Goal: Task Accomplishment & Management: Manage account settings

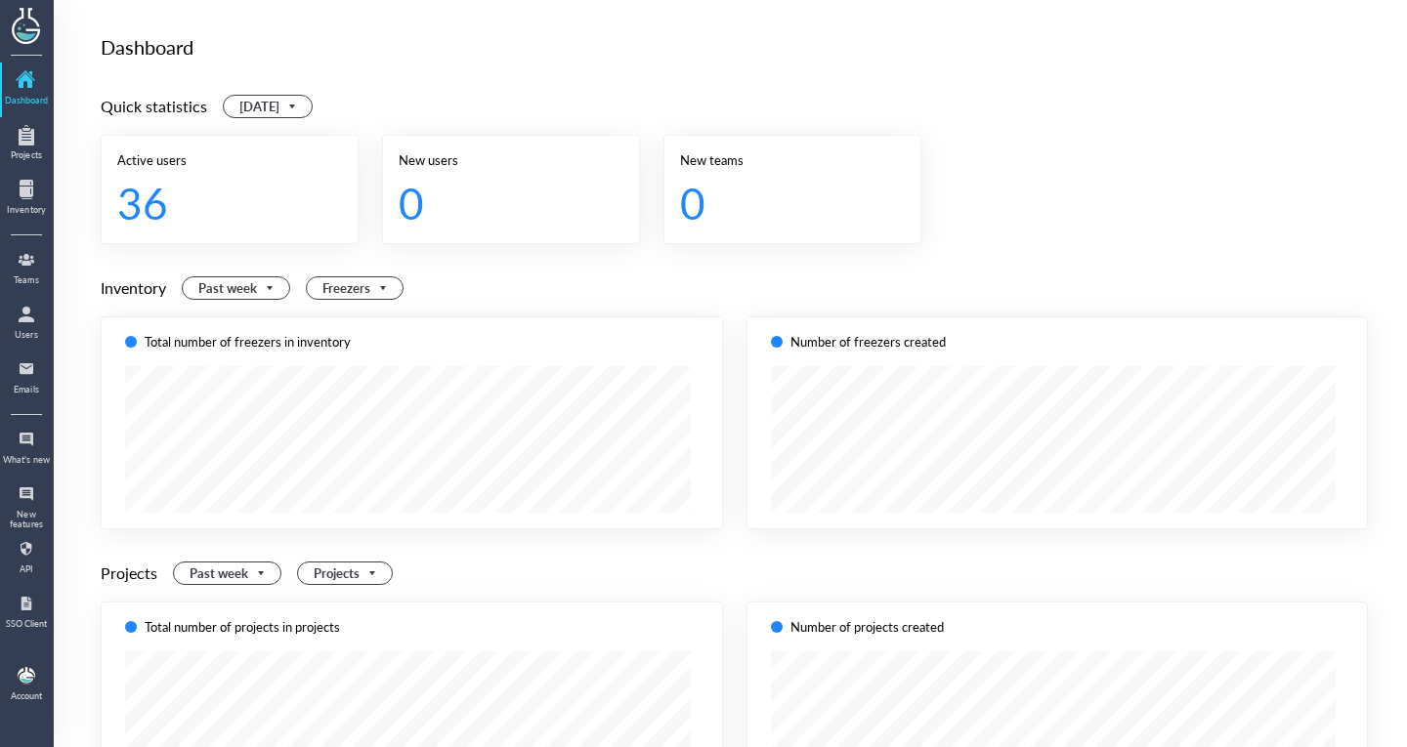
click at [53, 258] on div "Dashboard Projects Inventory Teams Users Emails What's new New features API SSO…" at bounding box center [27, 373] width 54 height 747
click at [36, 264] on div at bounding box center [26, 259] width 31 height 31
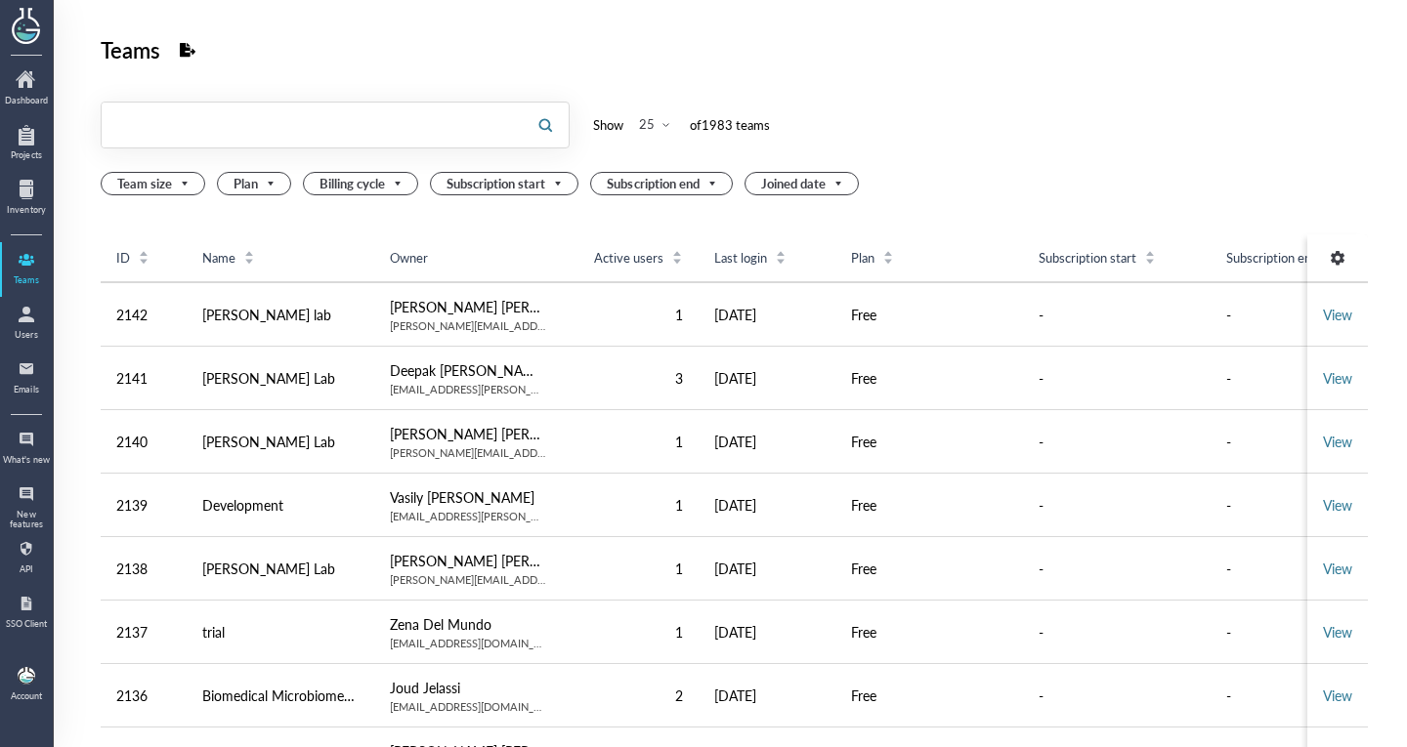
click at [418, 135] on input "text" at bounding box center [312, 124] width 420 height 31
type input "mskcc"
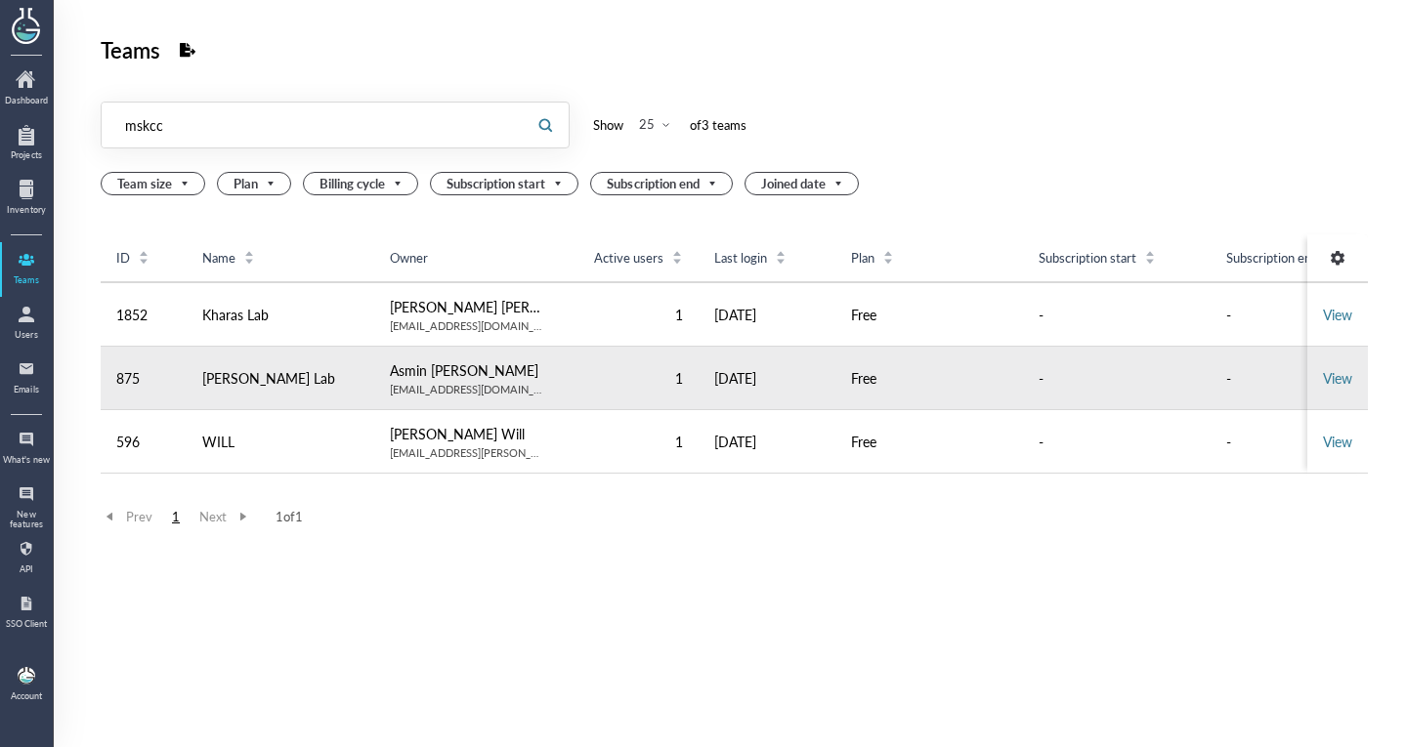
click at [1320, 392] on td "View" at bounding box center [1337, 378] width 61 height 63
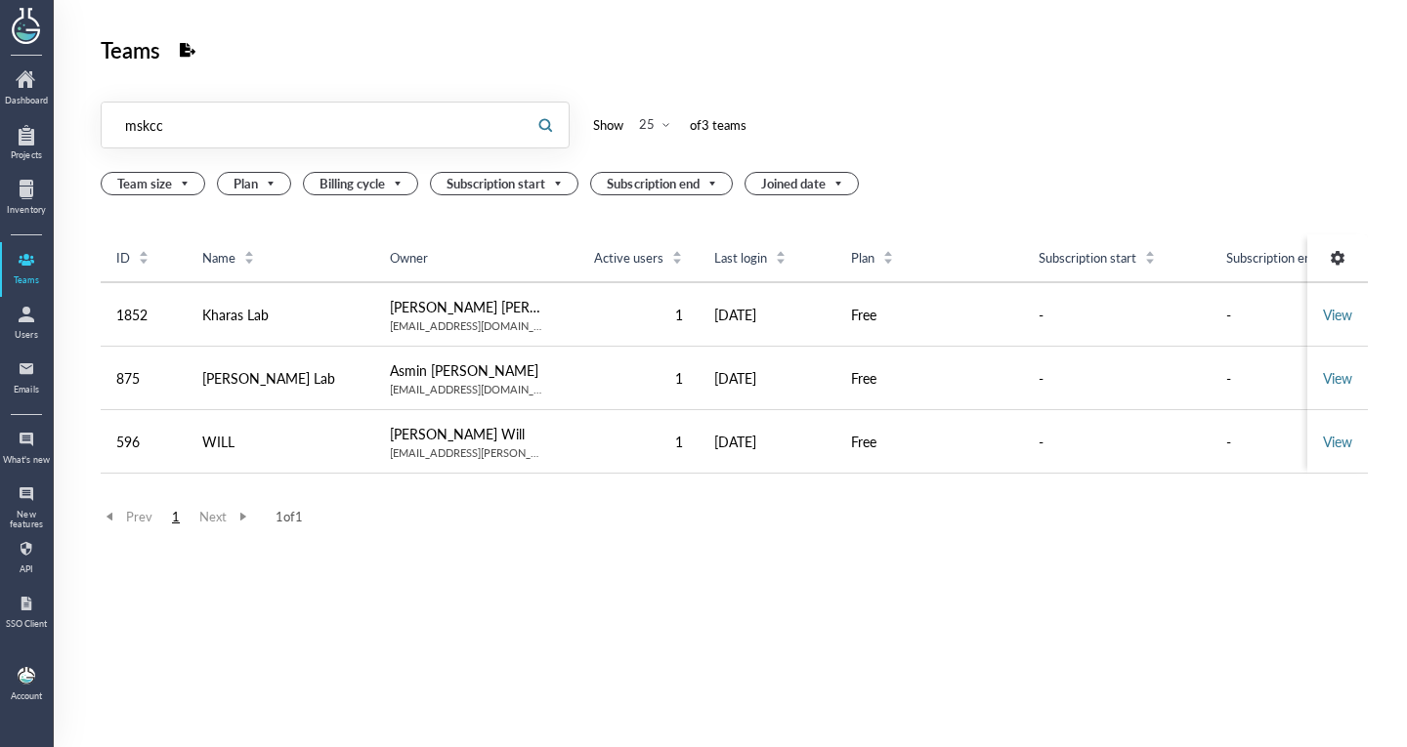
click at [323, 136] on input "mskcc" at bounding box center [312, 124] width 420 height 31
click at [30, 329] on div at bounding box center [26, 314] width 31 height 31
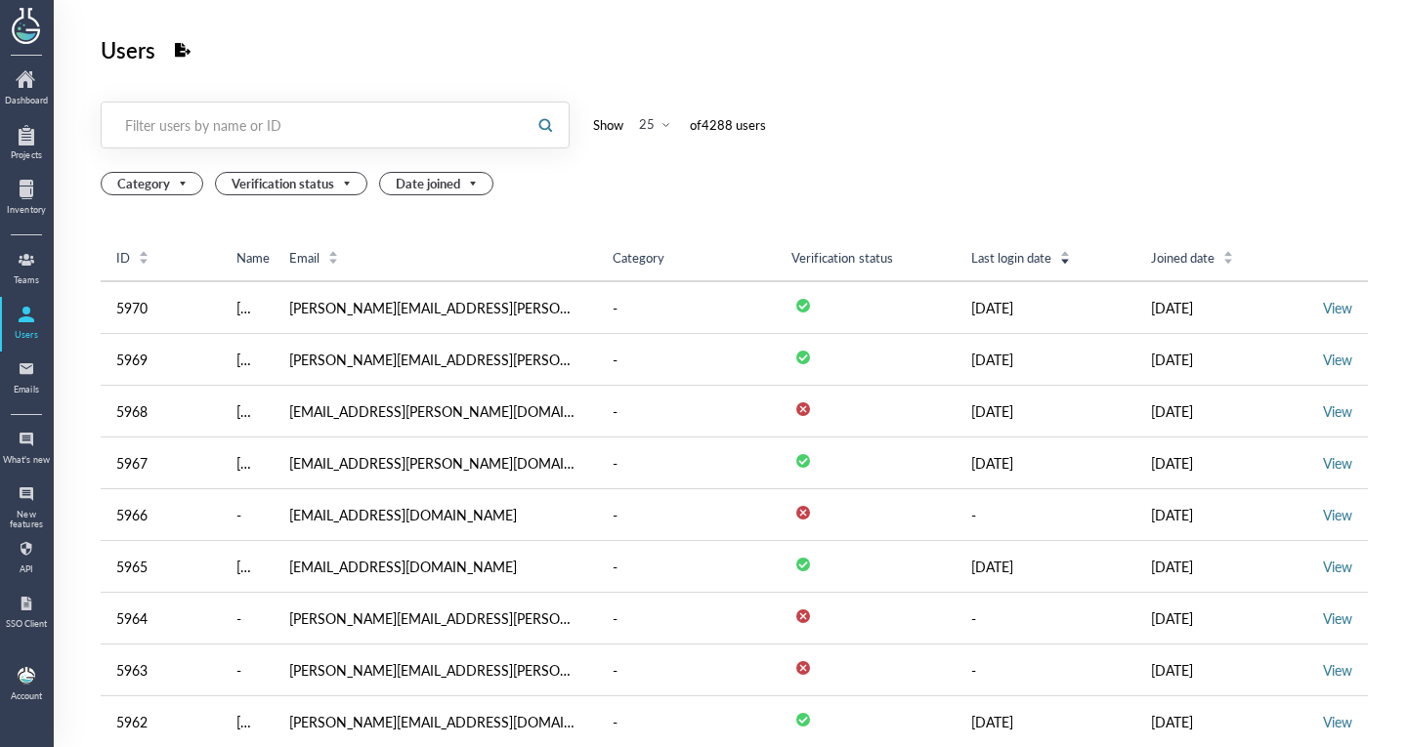
click at [296, 131] on div "Filter users by name or ID" at bounding box center [313, 125] width 376 height 20
paste input "mskcc"
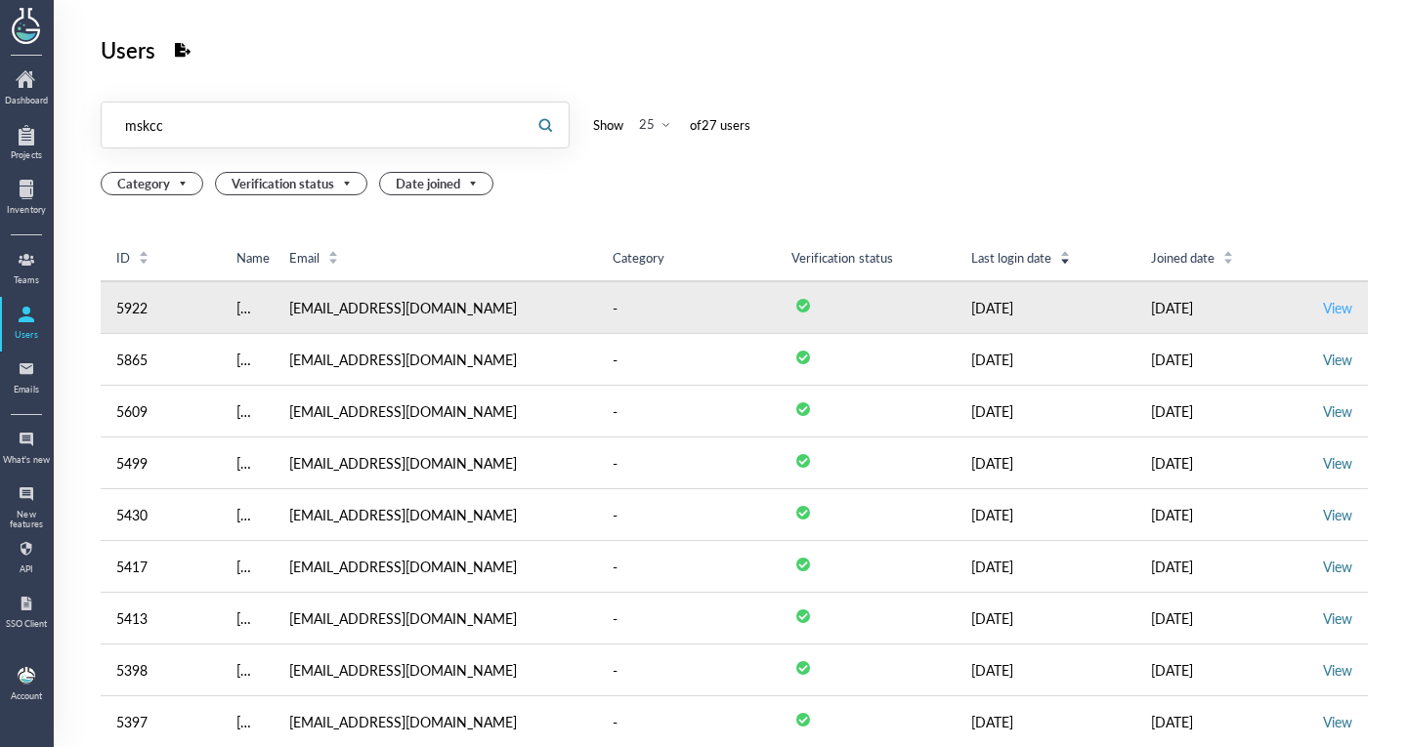
type input "mskcc"
click at [1324, 310] on link "View" at bounding box center [1337, 308] width 29 height 20
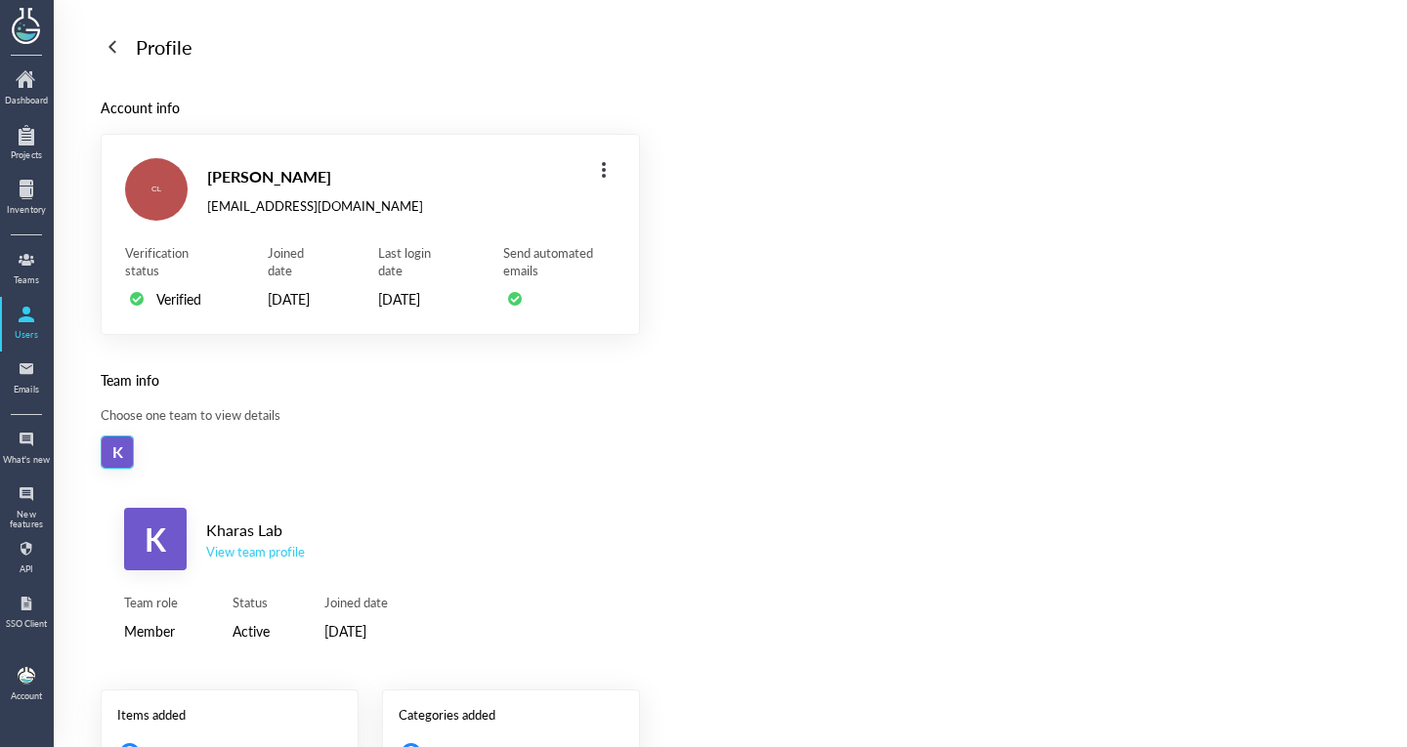
click at [231, 561] on div "View team profile" at bounding box center [255, 552] width 99 height 18
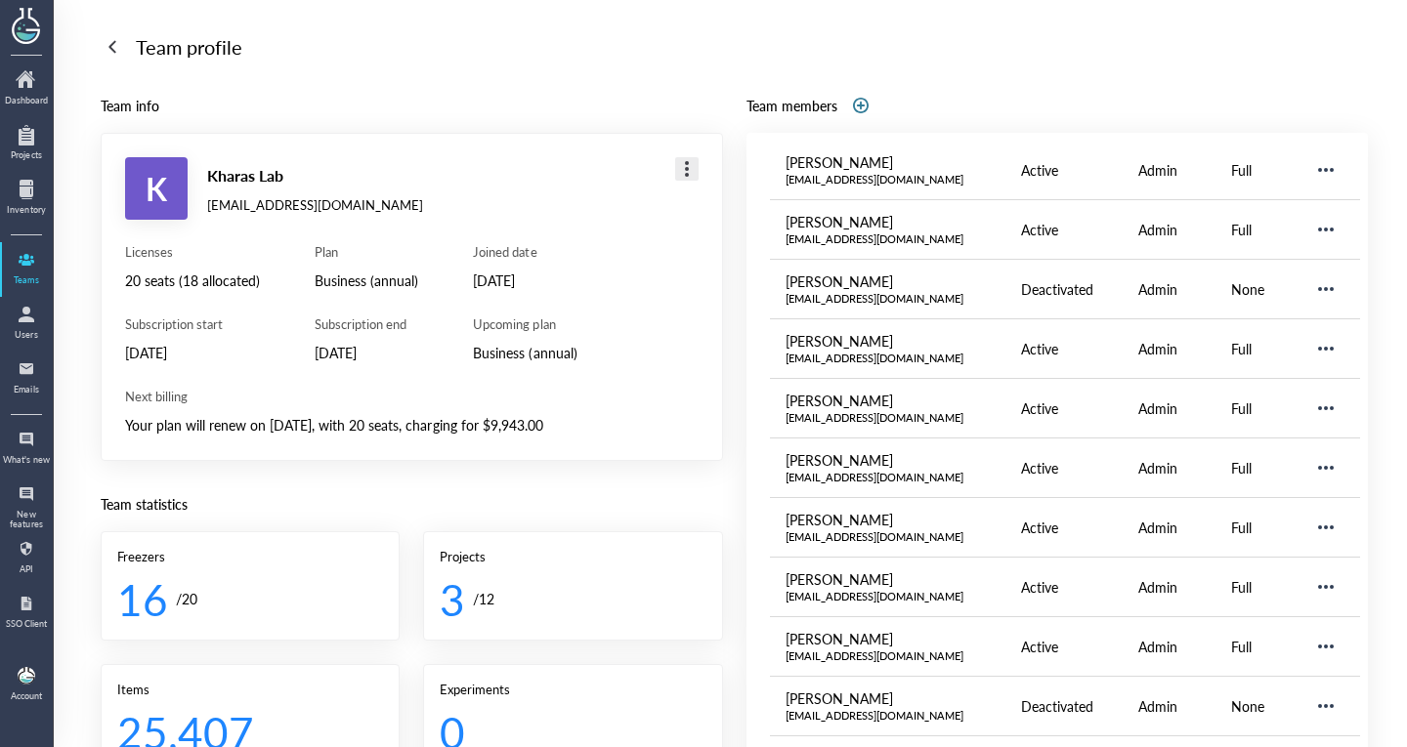
click at [675, 168] on div at bounding box center [686, 168] width 31 height 31
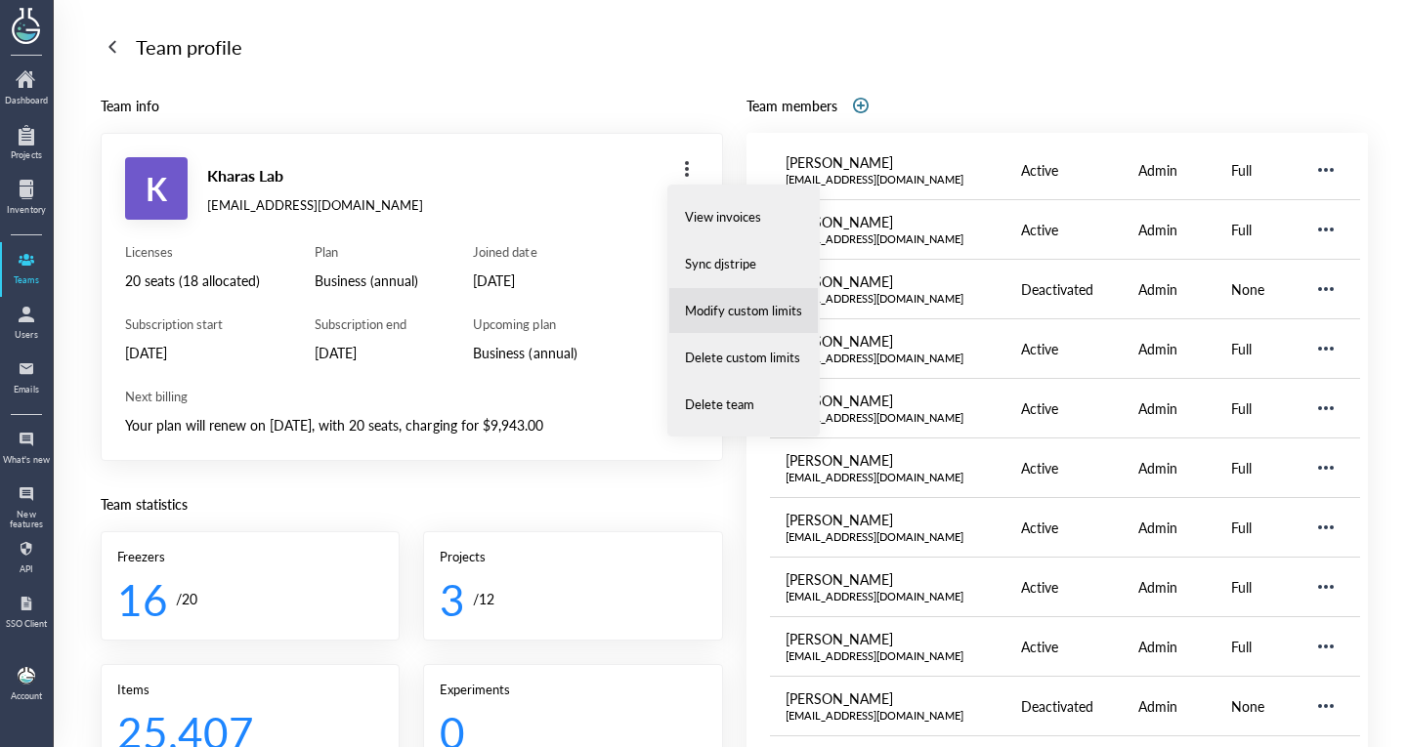
click at [728, 299] on li "Modify custom limits" at bounding box center [743, 310] width 150 height 47
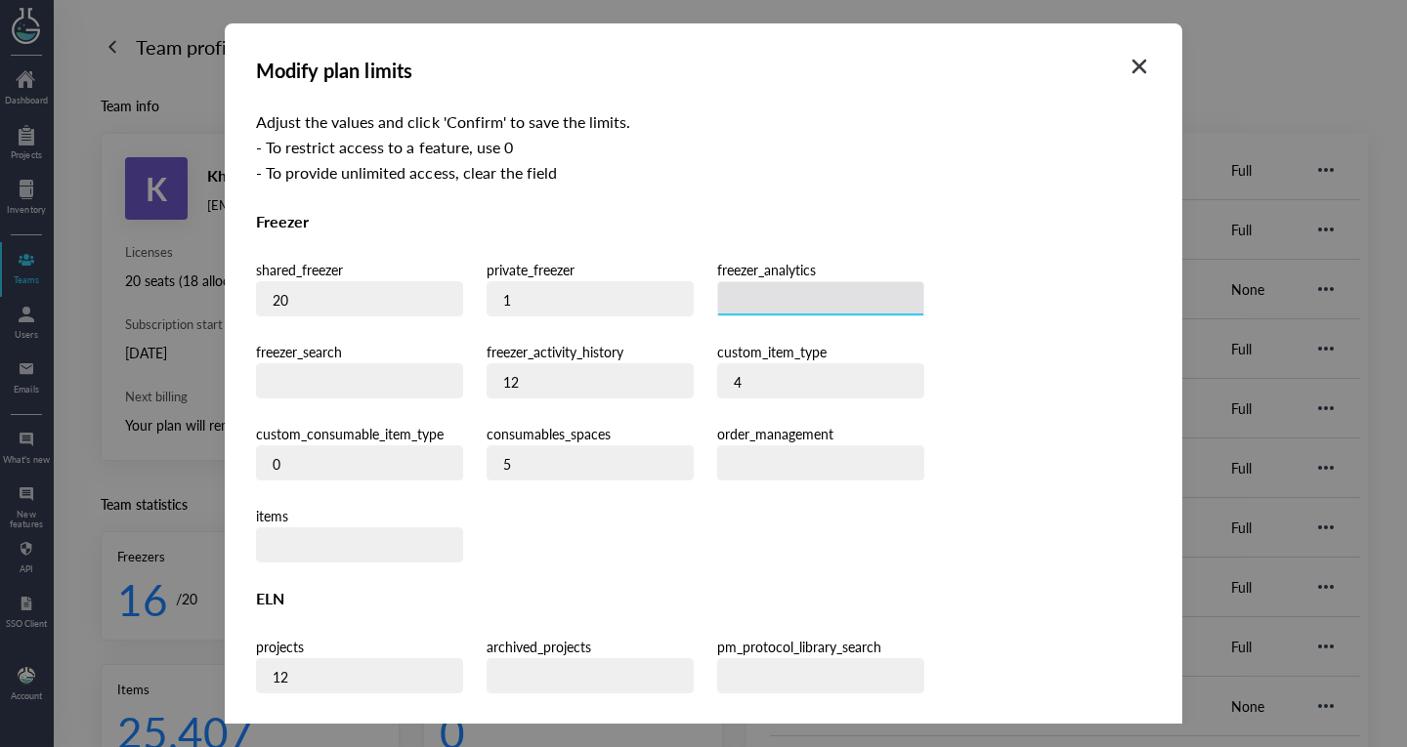
click at [728, 310] on input "number" at bounding box center [820, 299] width 205 height 35
click at [741, 440] on div "shared_freezer 20 private_freezer 1 freezer_analytics freezer_search freezer_ac…" at bounding box center [703, 410] width 895 height 305
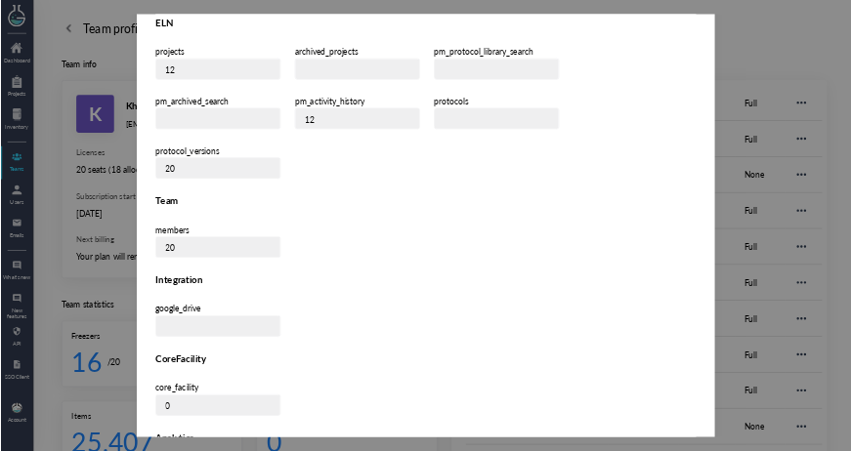
scroll to position [571, 0]
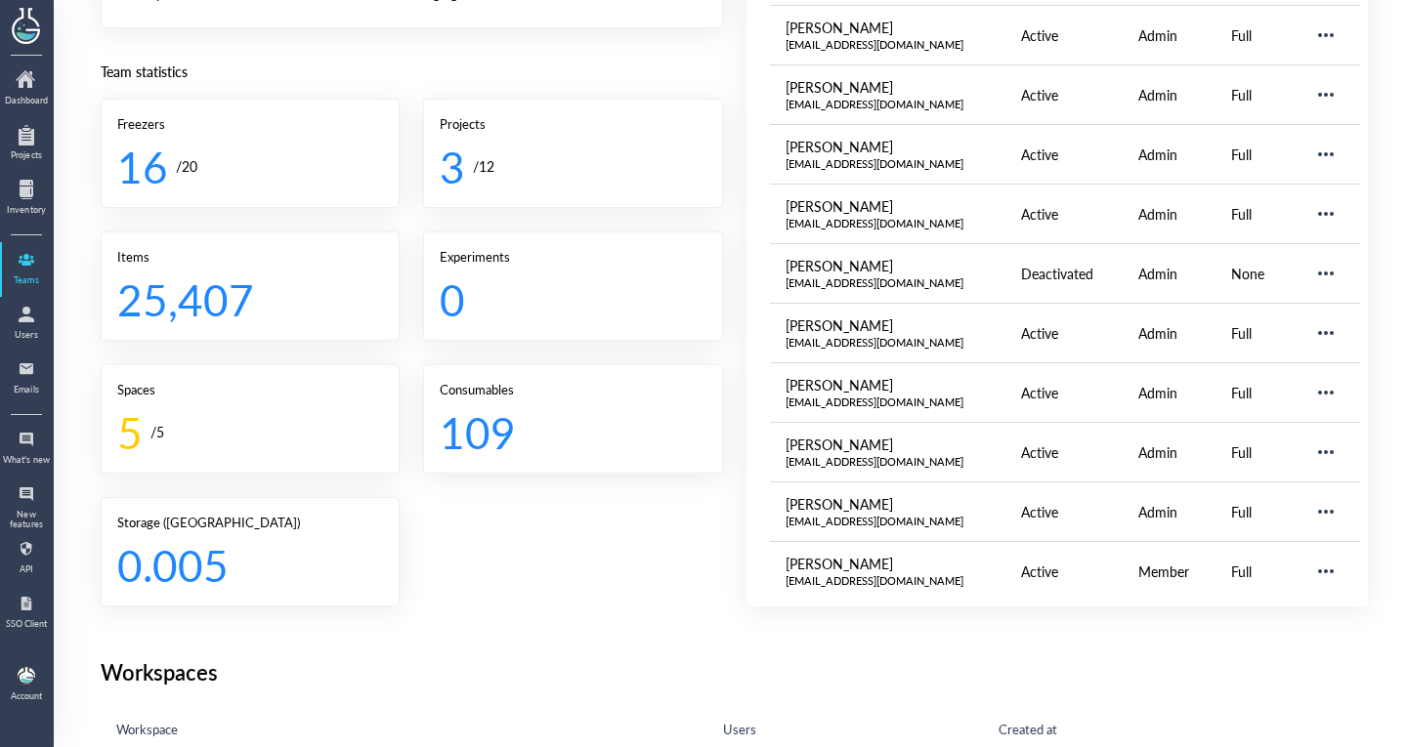
scroll to position [436, 0]
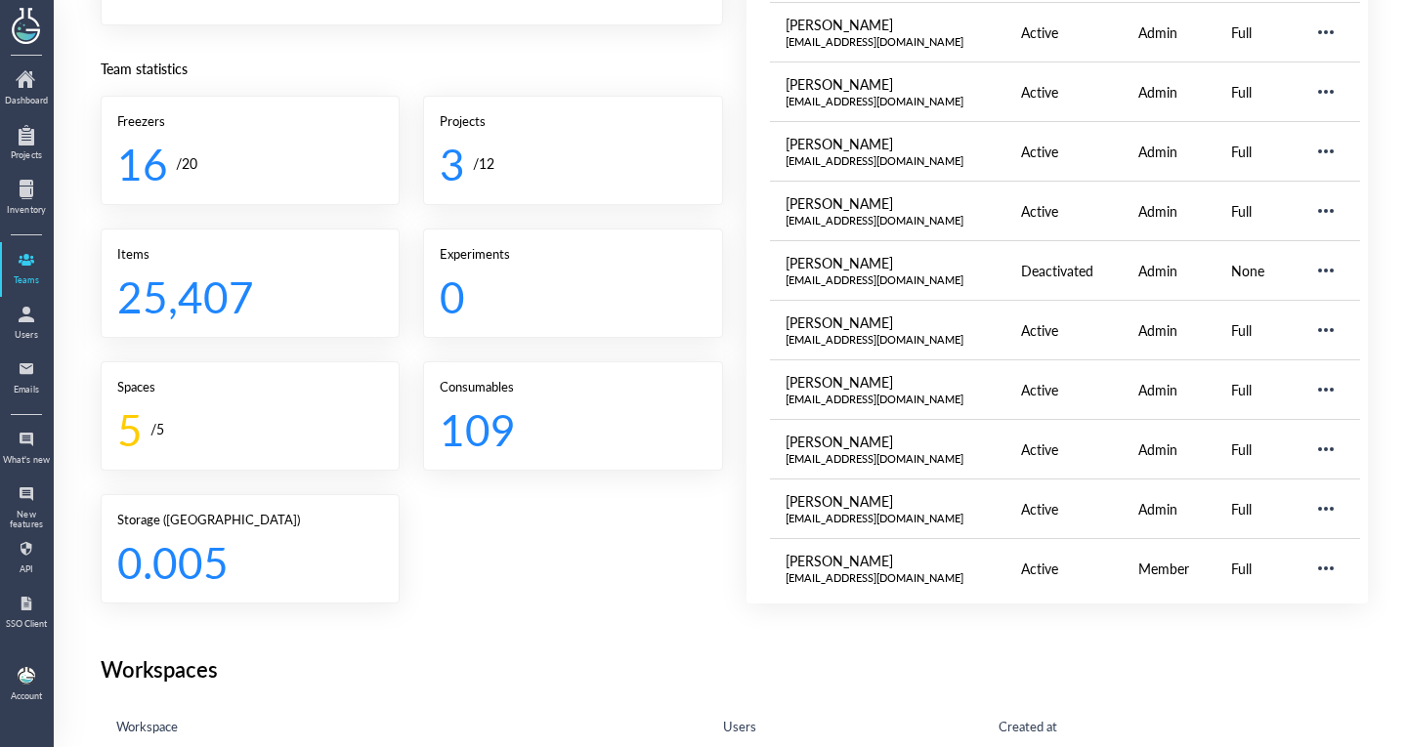
click at [628, 692] on div "Team profile Team info K Kharas Lab [EMAIL_ADDRESS][DOMAIN_NAME] Licenses 20 se…" at bounding box center [734, 197] width 1267 height 1202
click at [28, 315] on div at bounding box center [26, 314] width 31 height 31
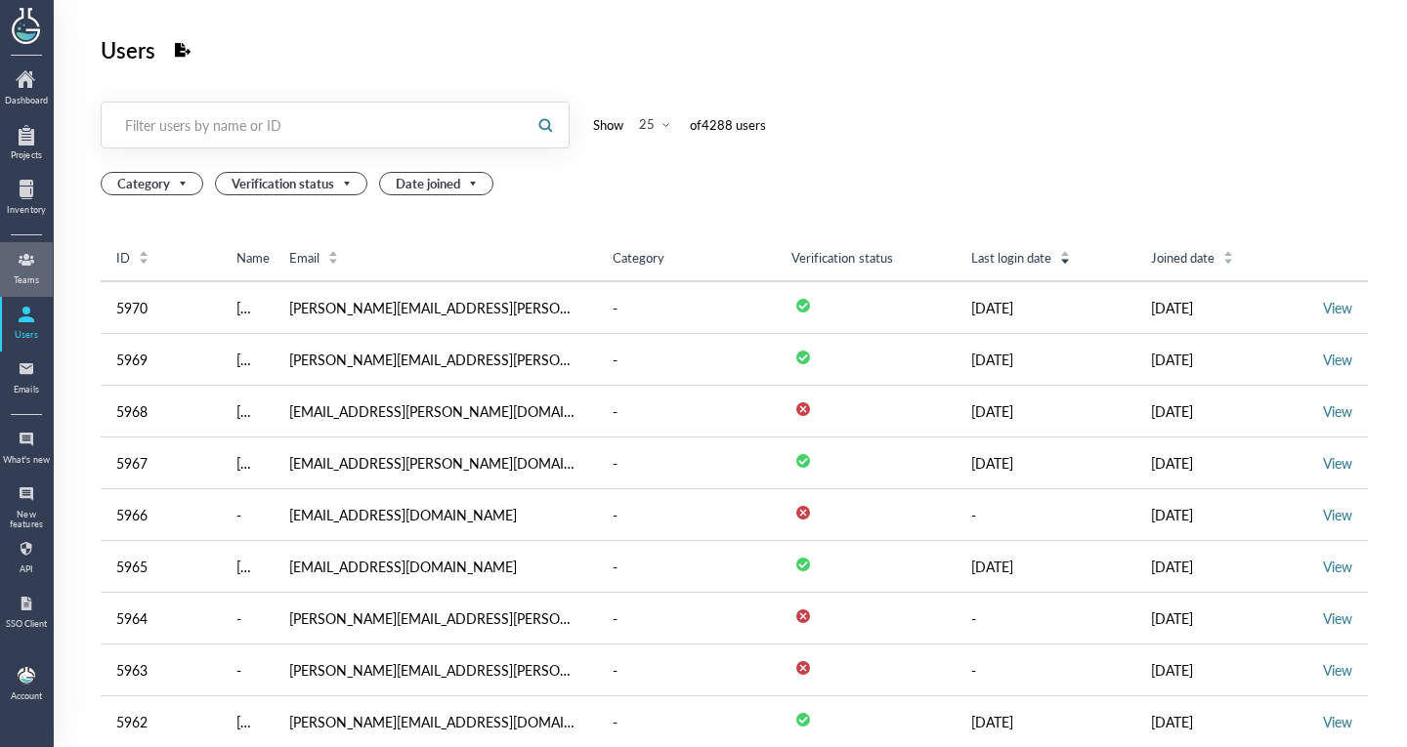
click at [32, 273] on div at bounding box center [26, 259] width 31 height 31
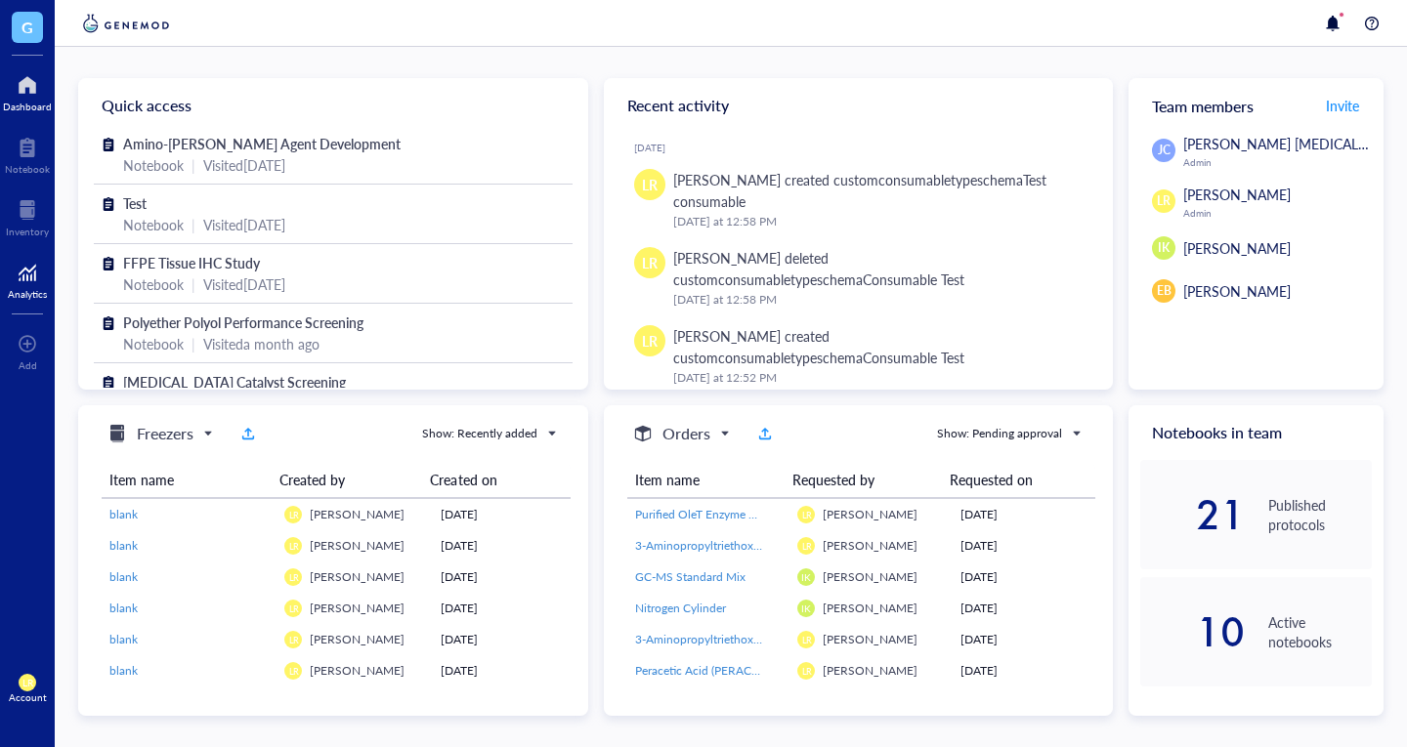
click at [30, 266] on div at bounding box center [27, 272] width 39 height 31
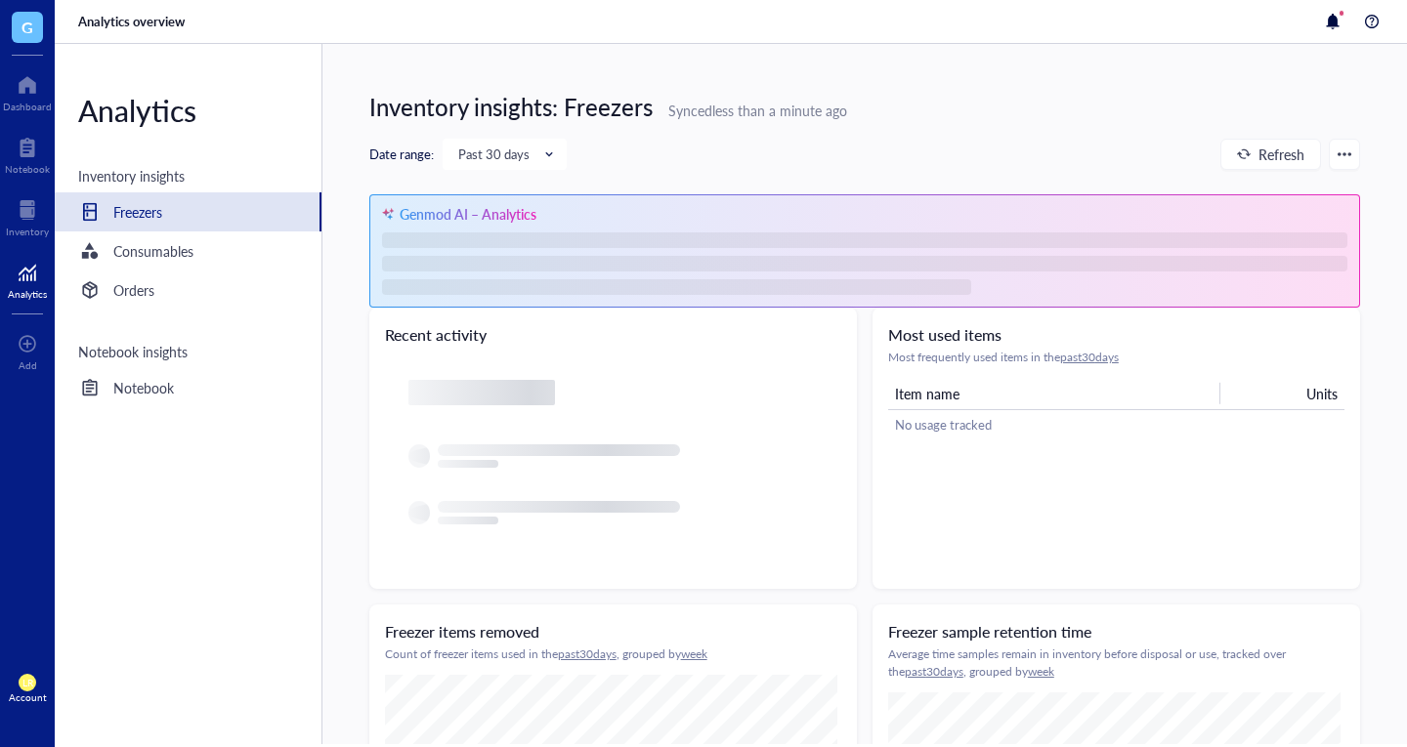
click at [46, 678] on div "LR Account" at bounding box center [27, 688] width 55 height 55
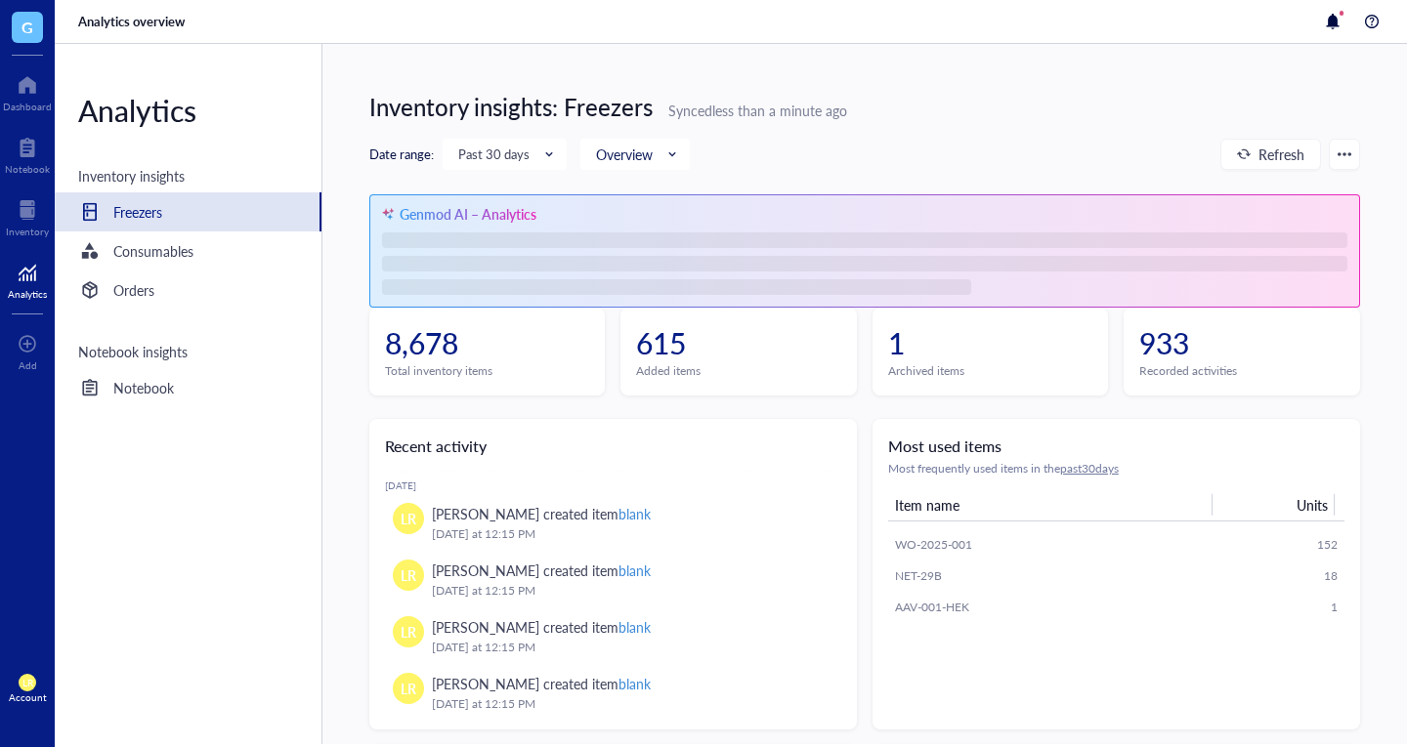
click at [199, 512] on div "Analytics Inventory insights Freezers Consumables Orders Notebook insights Note…" at bounding box center [189, 394] width 268 height 700
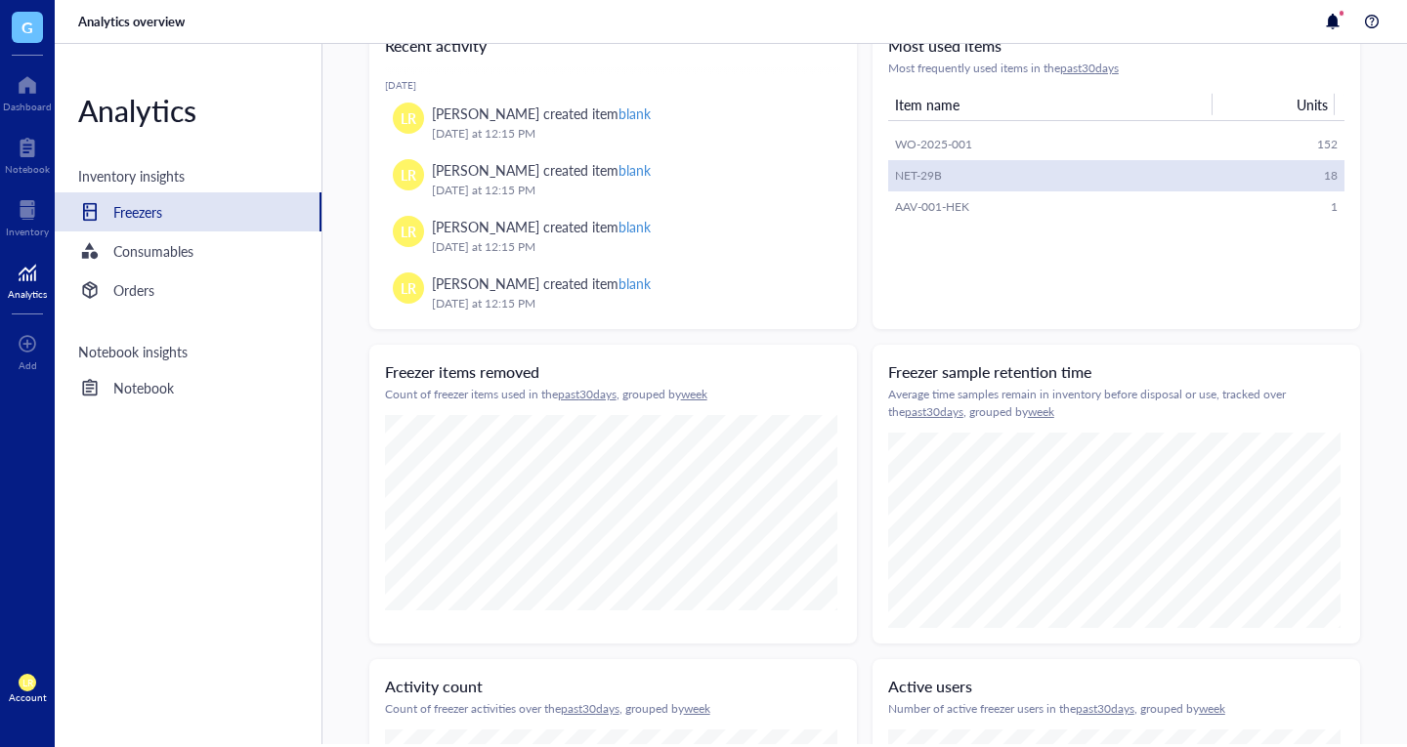
scroll to position [421, 0]
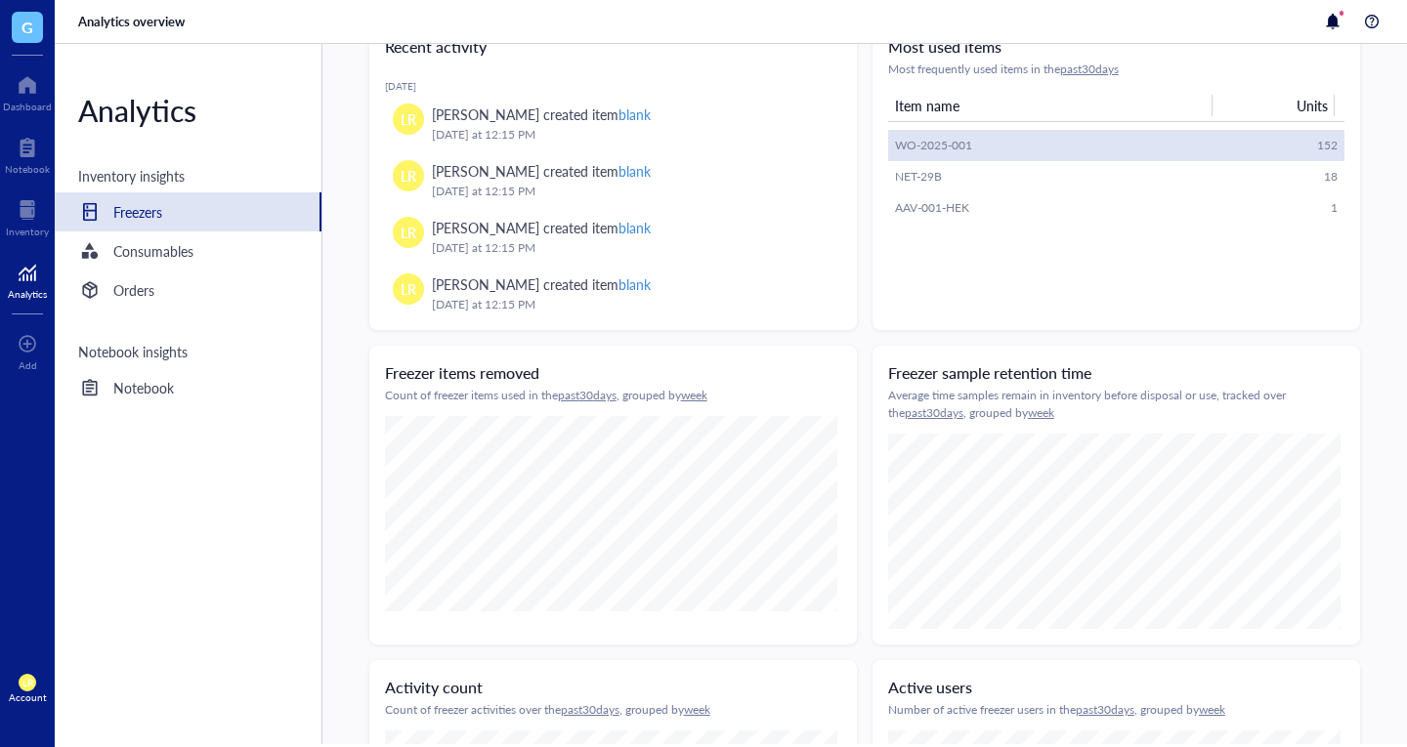
click at [940, 142] on div "WO-2025-001" at bounding box center [992, 146] width 195 height 18
click at [932, 152] on div "WO-2025-001" at bounding box center [992, 146] width 195 height 18
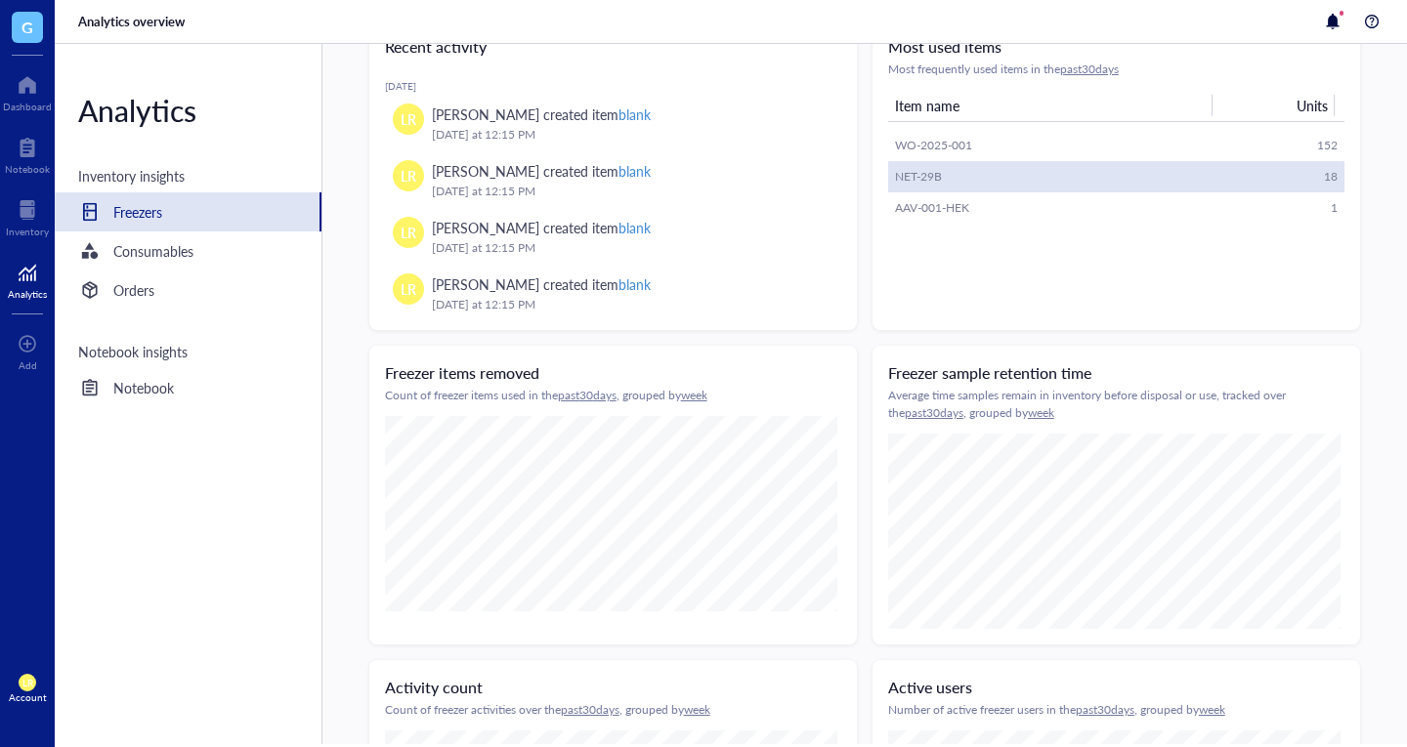
click at [925, 174] on div "NET-29B" at bounding box center [992, 177] width 195 height 18
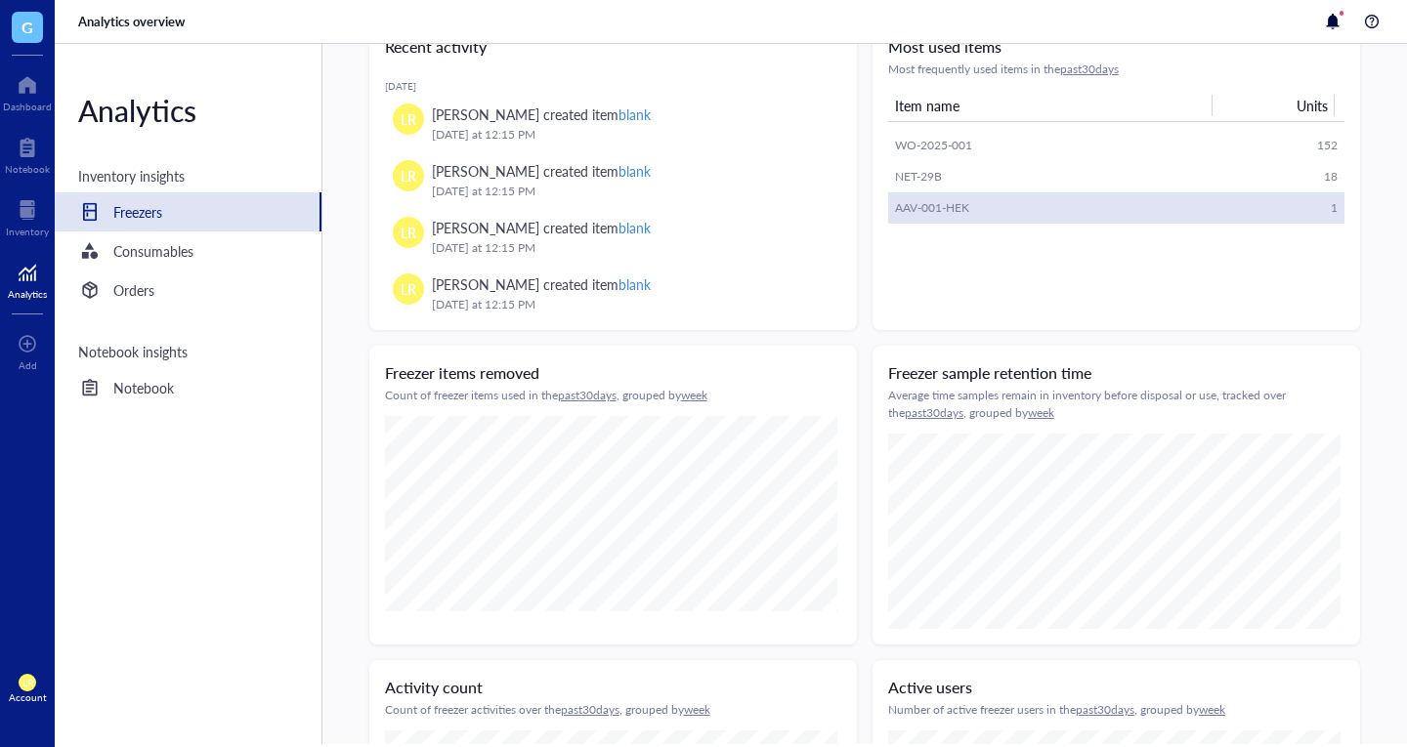
click at [926, 199] on div "AAV-001-HEK" at bounding box center [992, 208] width 195 height 18
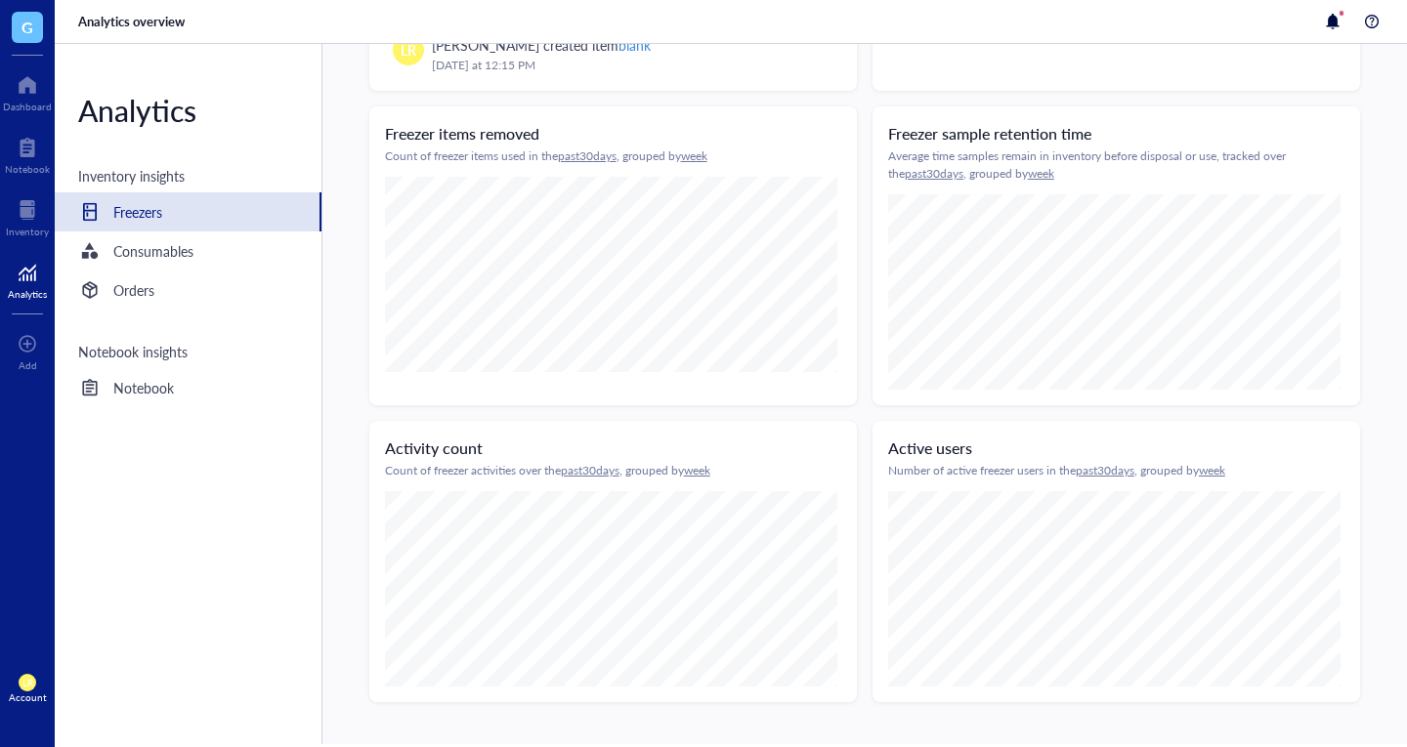
scroll to position [665, 0]
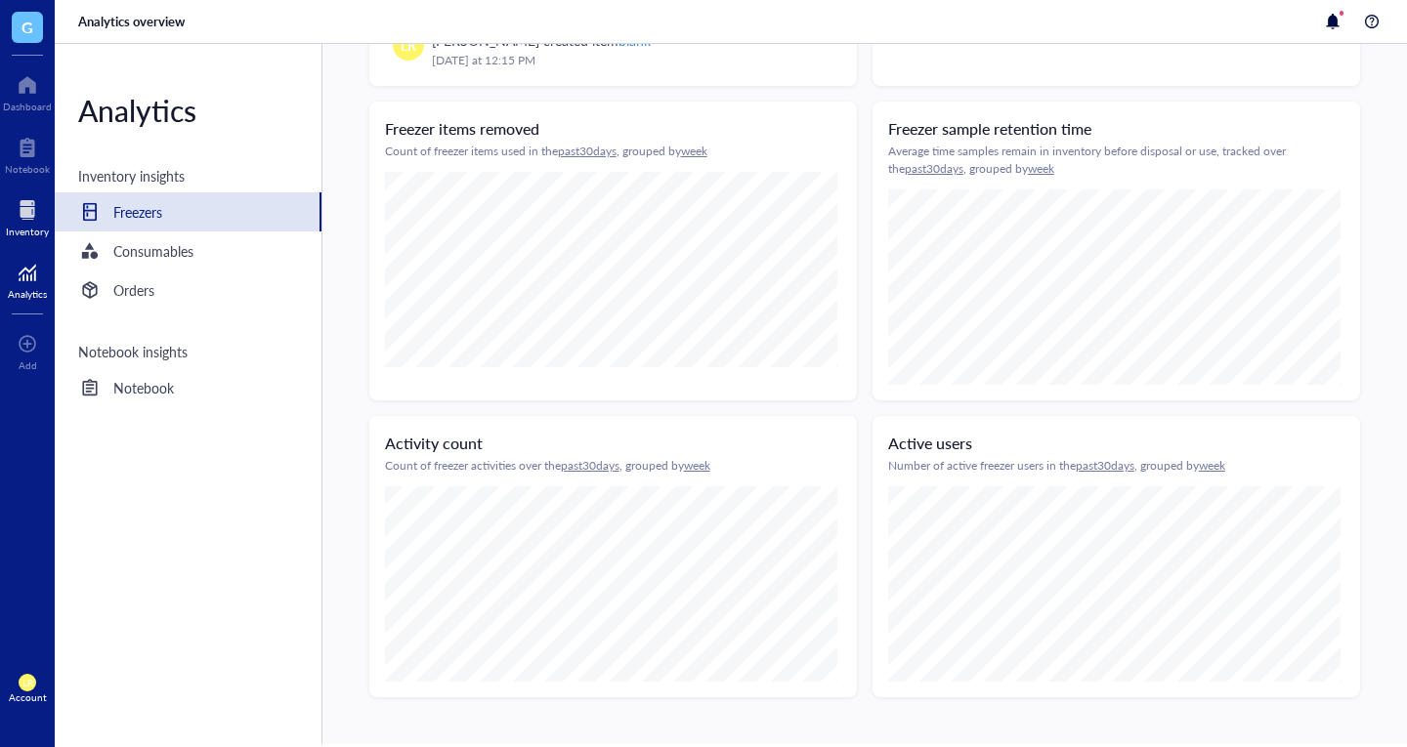
click at [33, 219] on div at bounding box center [27, 209] width 43 height 31
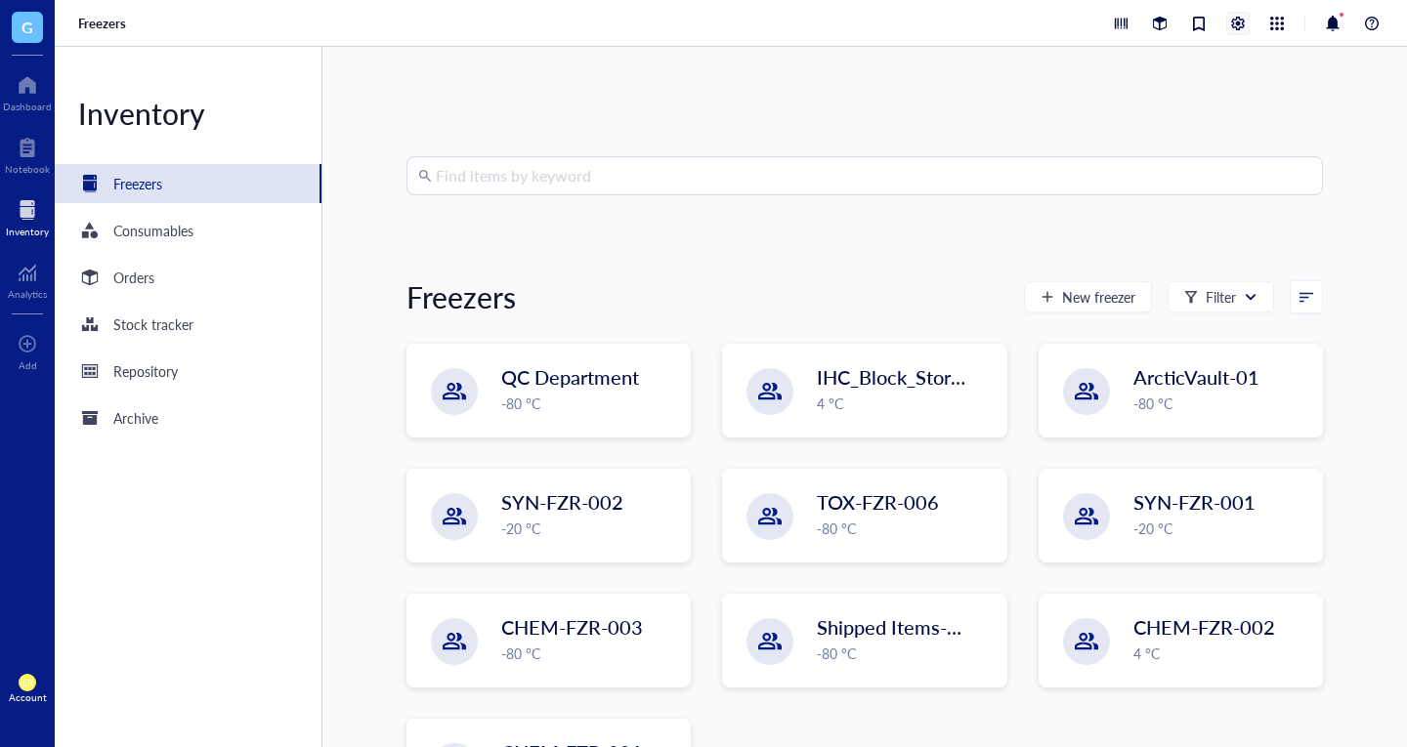
click at [1241, 24] on div at bounding box center [1237, 23] width 21 height 21
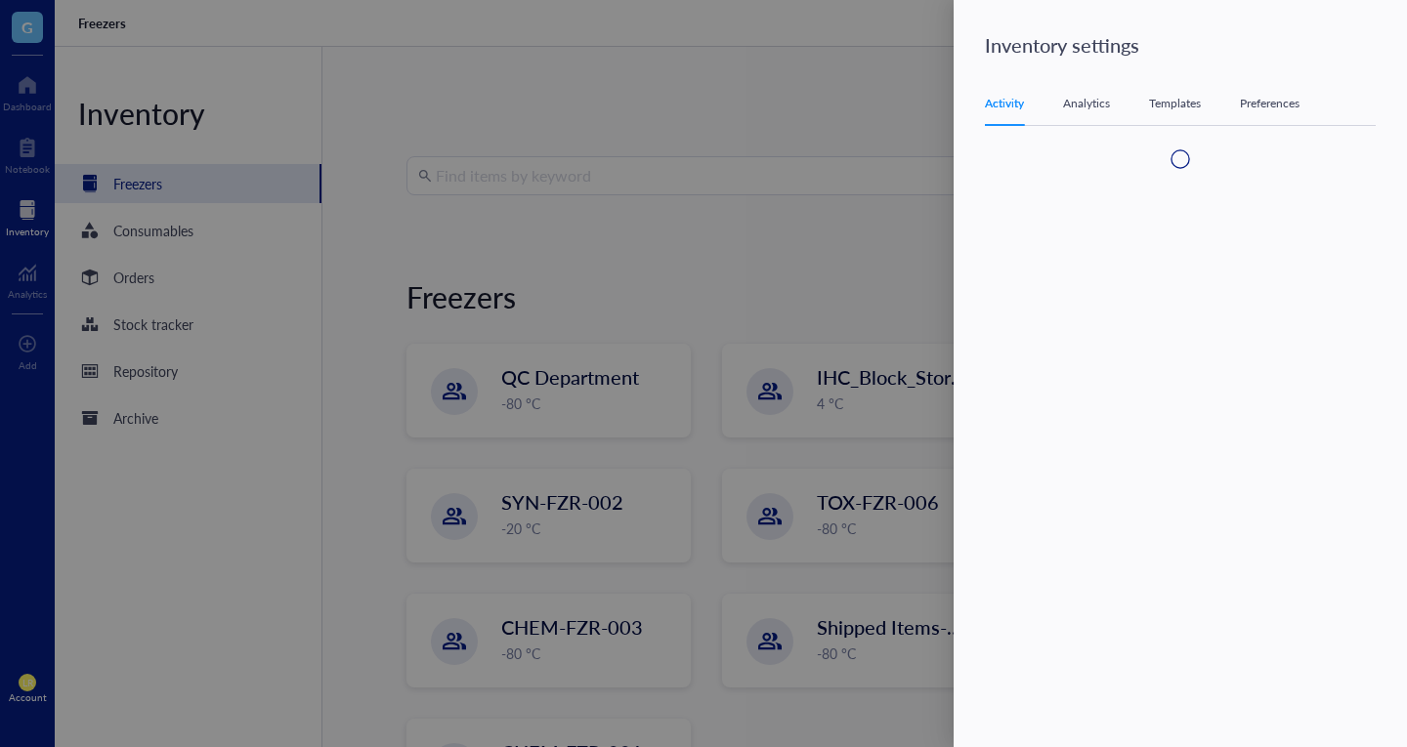
click at [1099, 116] on div "Activity Analytics Templates Preferences" at bounding box center [1180, 104] width 391 height 44
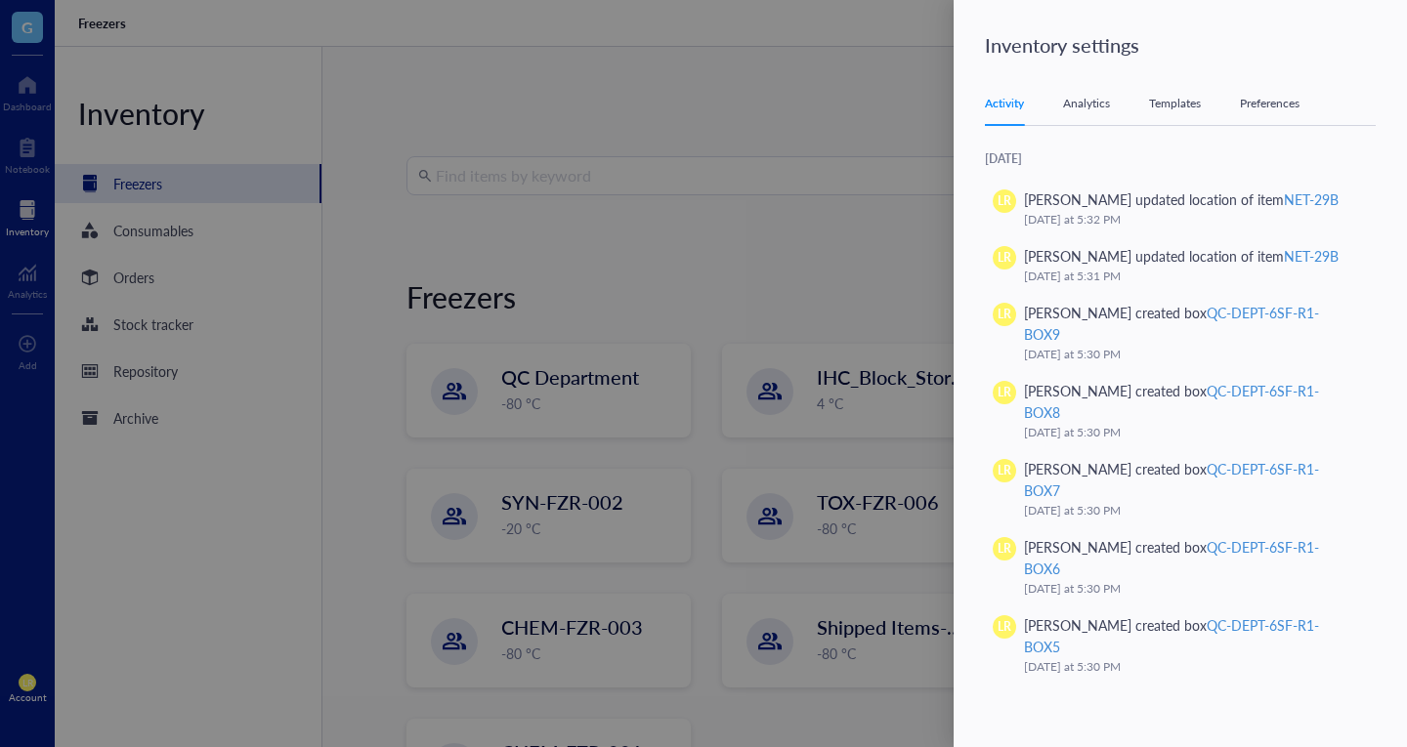
click at [1092, 109] on div "Analytics" at bounding box center [1086, 104] width 47 height 20
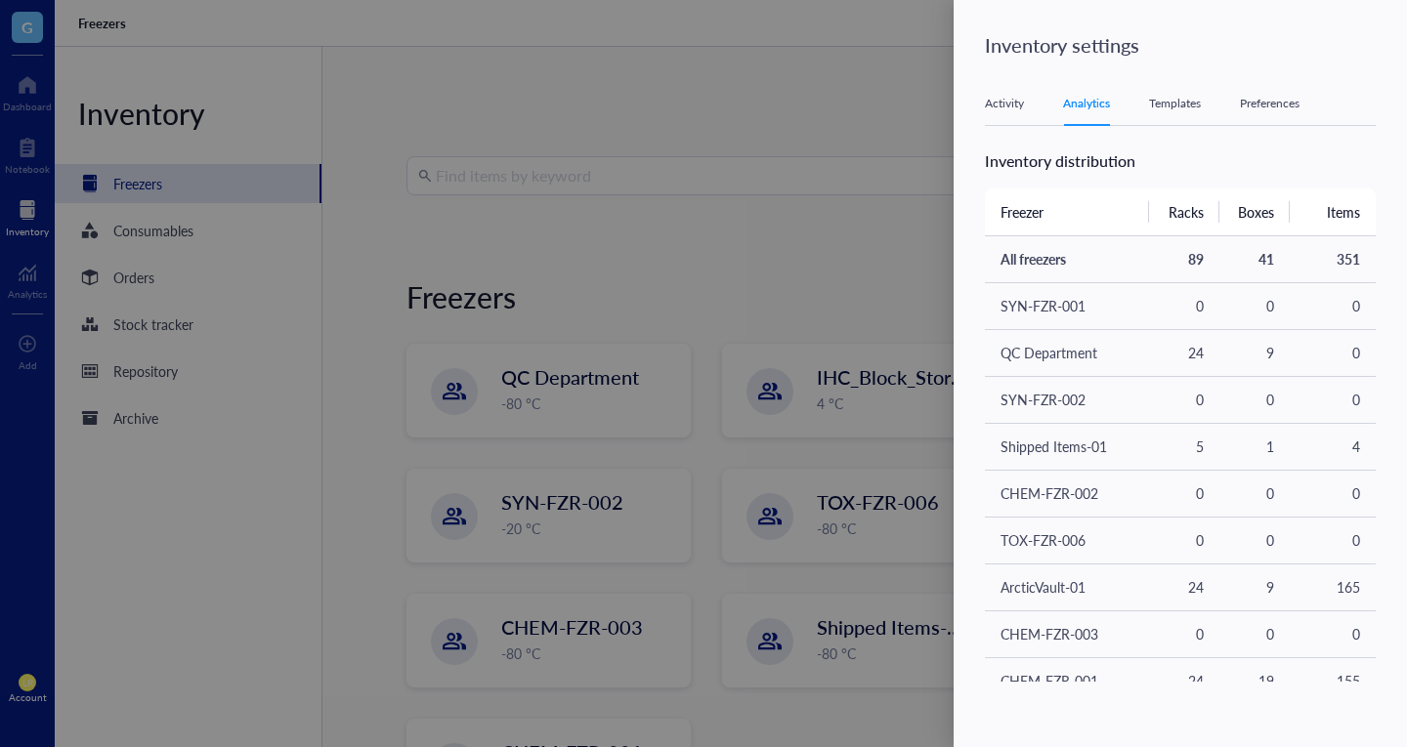
click at [831, 279] on div at bounding box center [703, 373] width 1407 height 747
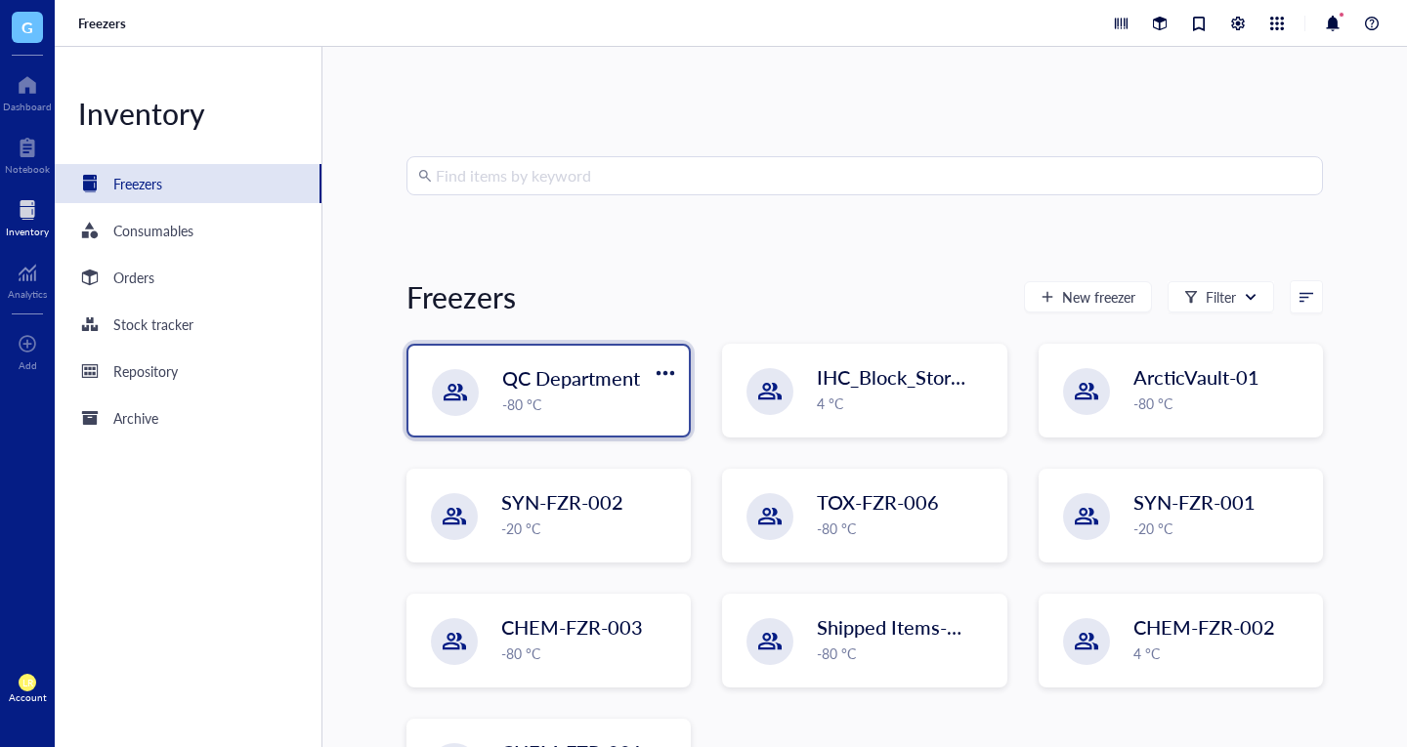
click at [603, 399] on div "-80 °C" at bounding box center [589, 404] width 175 height 21
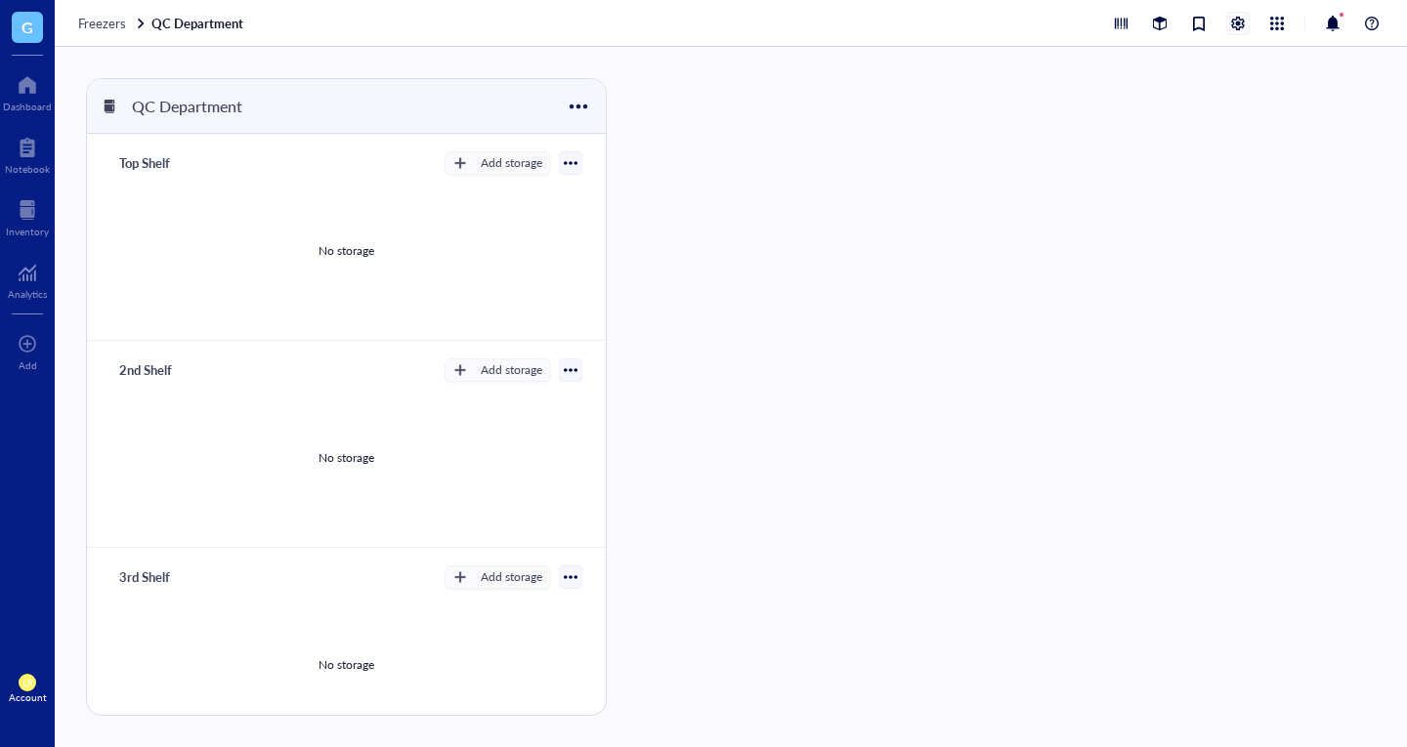
click at [1236, 27] on div at bounding box center [1237, 23] width 21 height 21
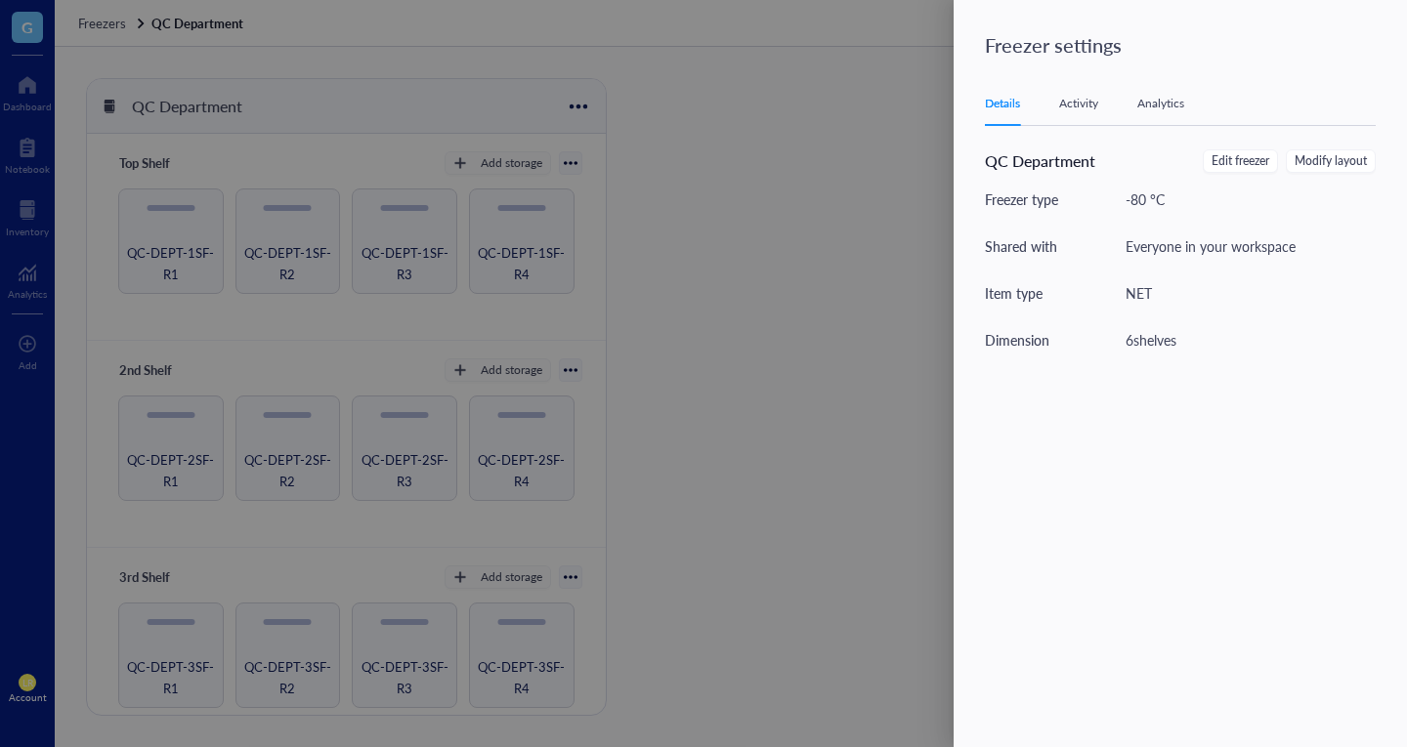
click at [1071, 101] on div "Activity" at bounding box center [1078, 104] width 39 height 20
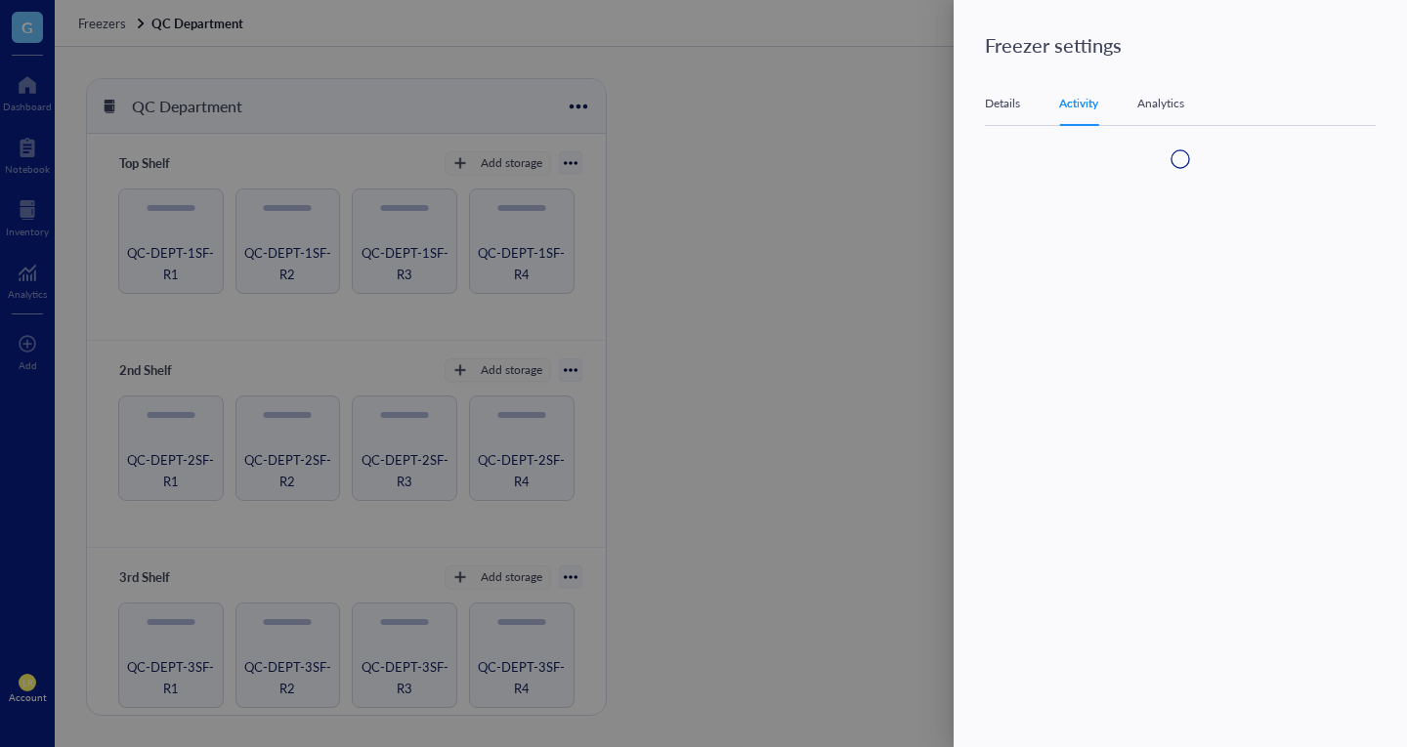
click at [1156, 100] on div "Analytics" at bounding box center [1160, 104] width 47 height 20
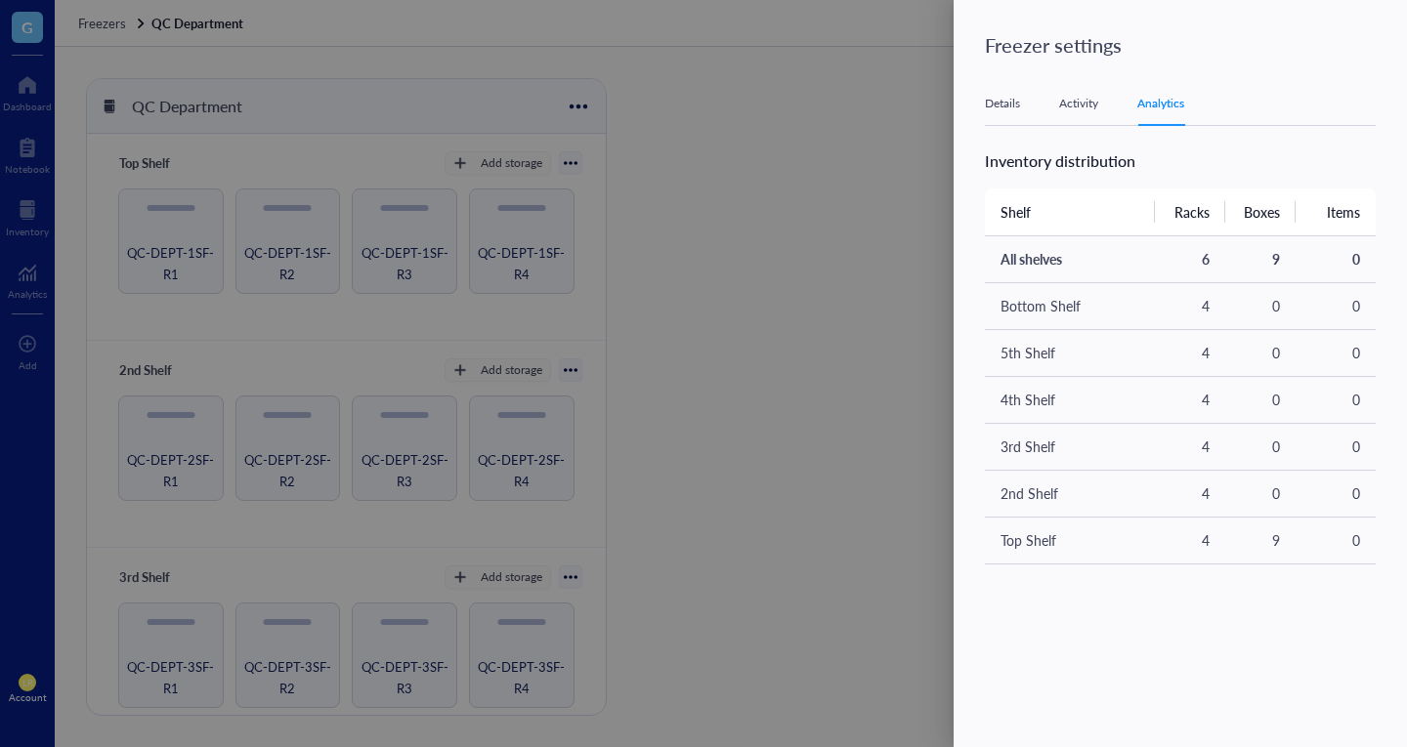
click at [186, 266] on div at bounding box center [703, 373] width 1407 height 747
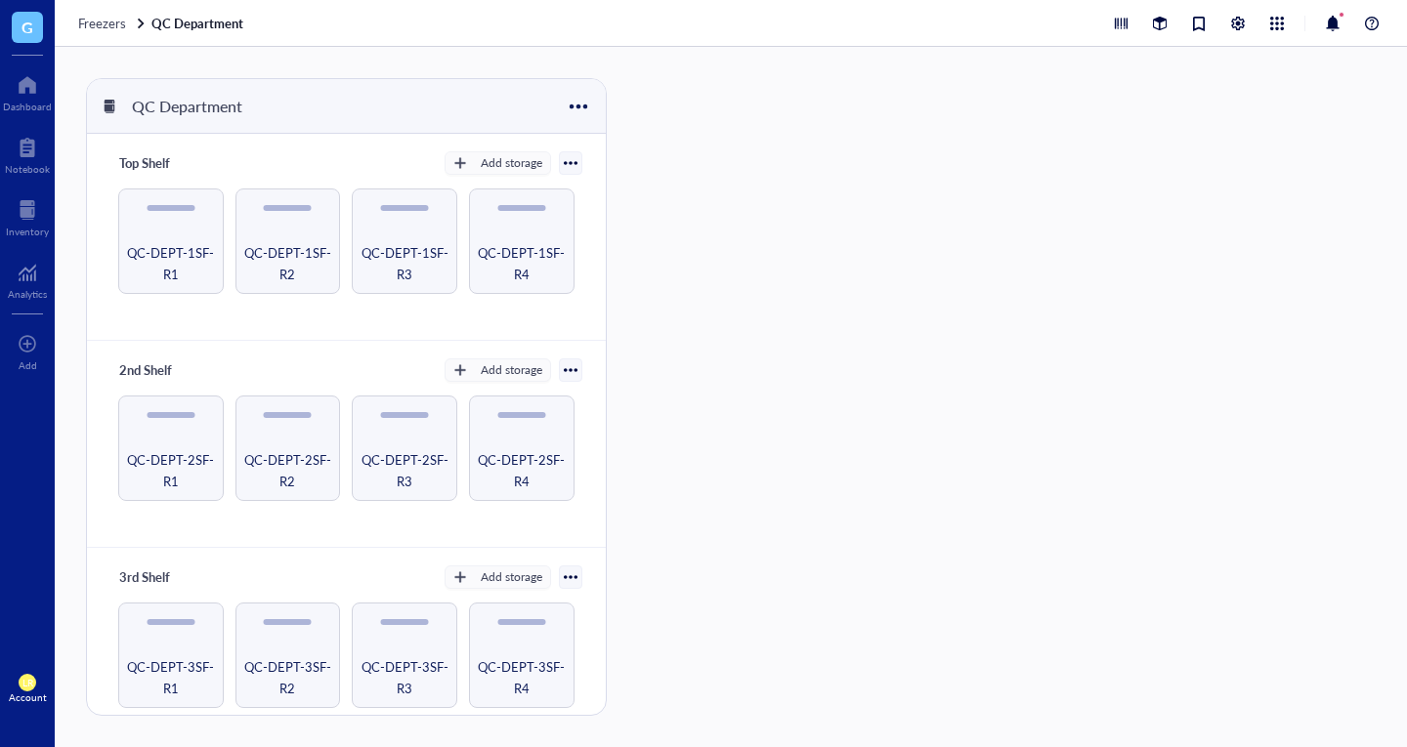
click at [1249, 19] on div at bounding box center [1246, 23] width 274 height 23
click at [1236, 21] on div at bounding box center [1237, 23] width 21 height 21
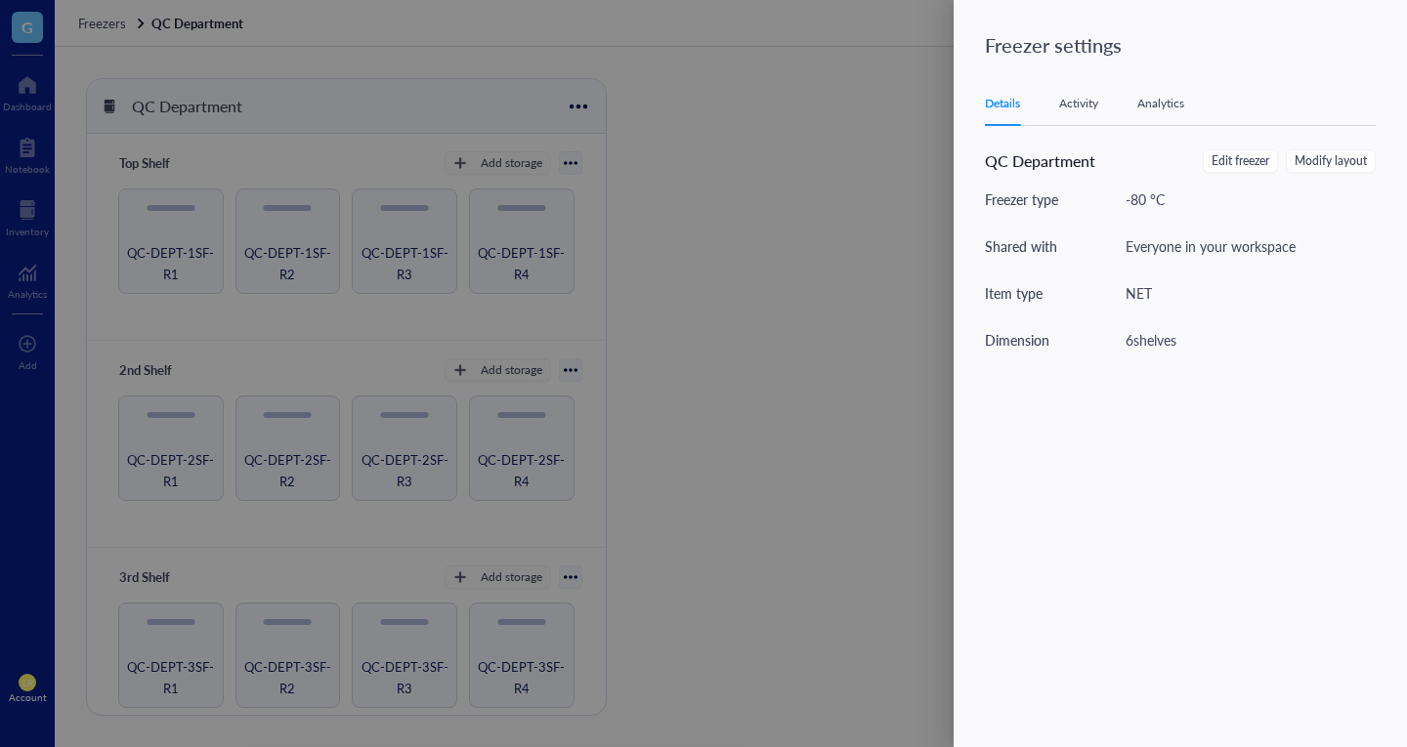
click at [1077, 113] on div "Details Activity Analytics" at bounding box center [1180, 104] width 391 height 44
click at [1098, 102] on div "Activity" at bounding box center [1078, 104] width 39 height 20
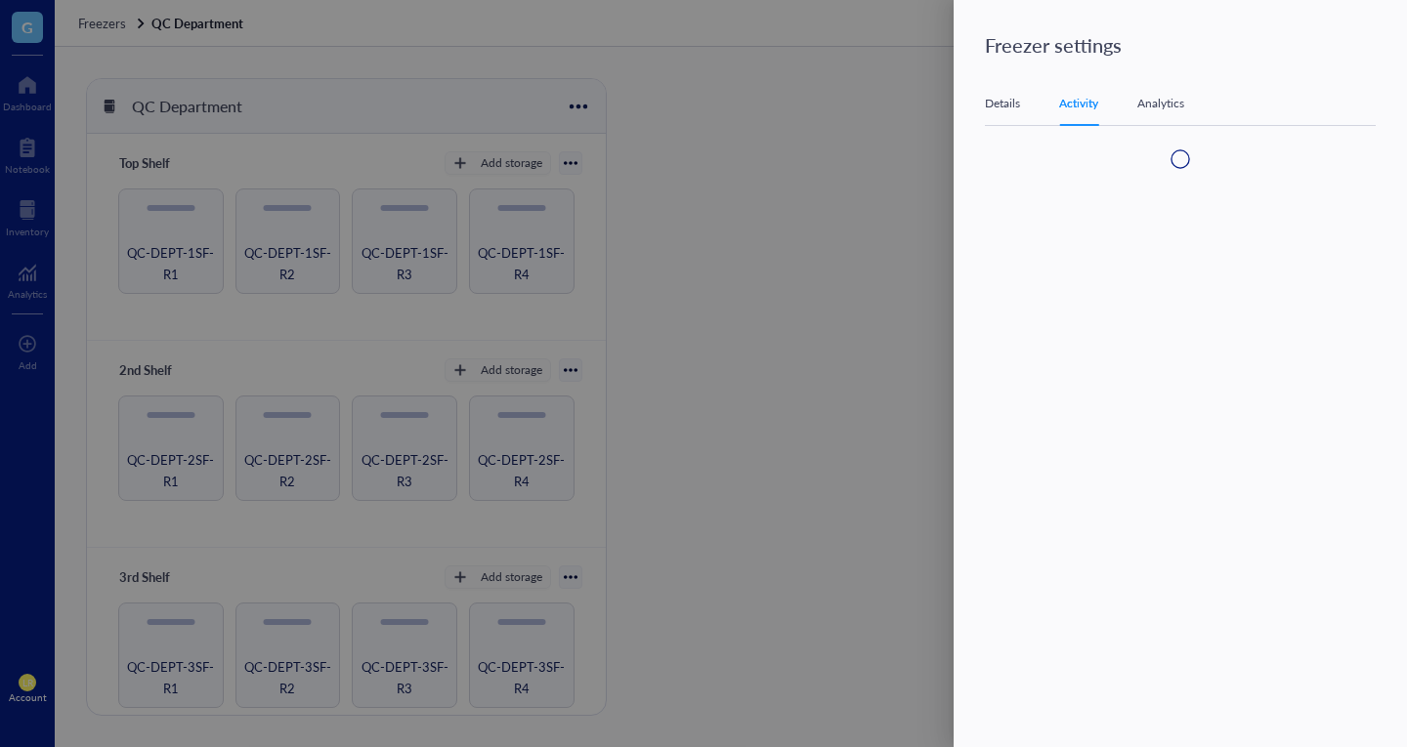
click at [1165, 105] on div "Analytics" at bounding box center [1160, 104] width 47 height 20
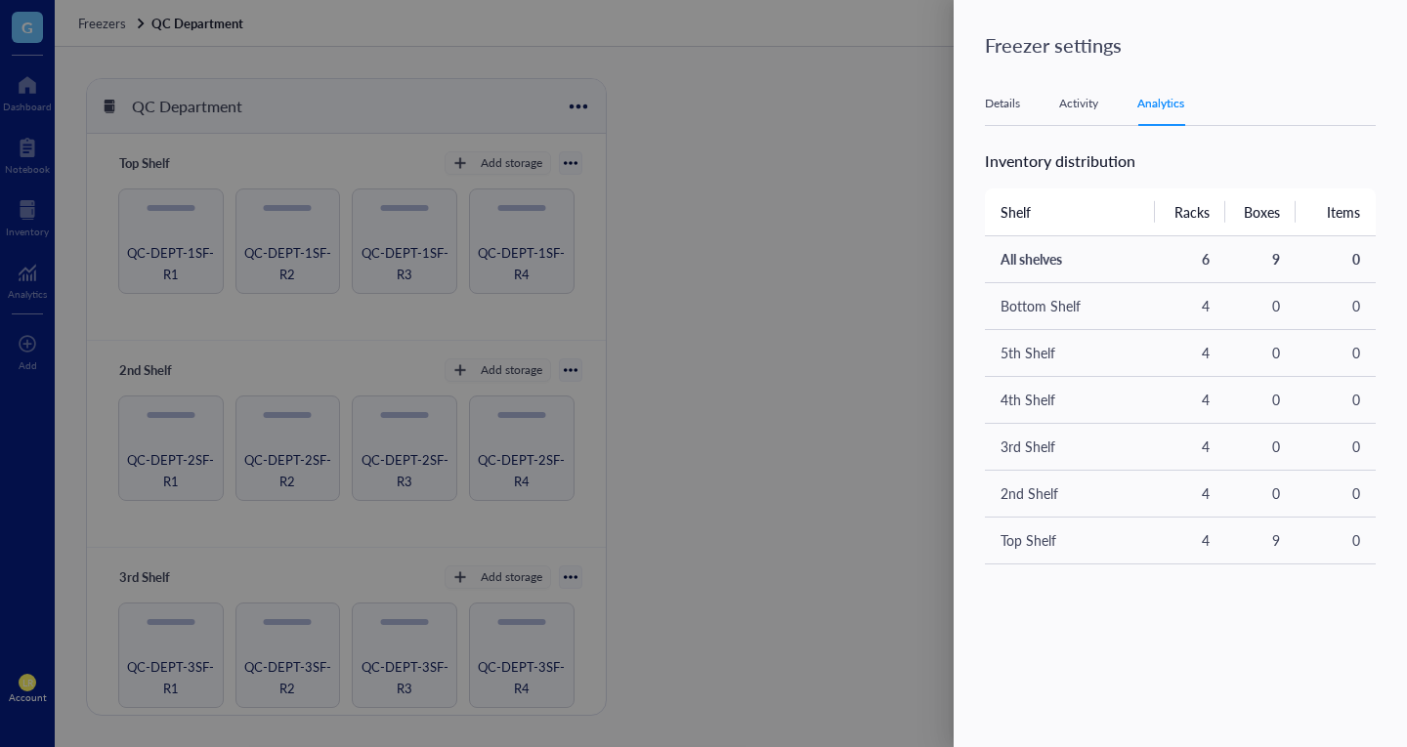
click at [732, 464] on div at bounding box center [703, 373] width 1407 height 747
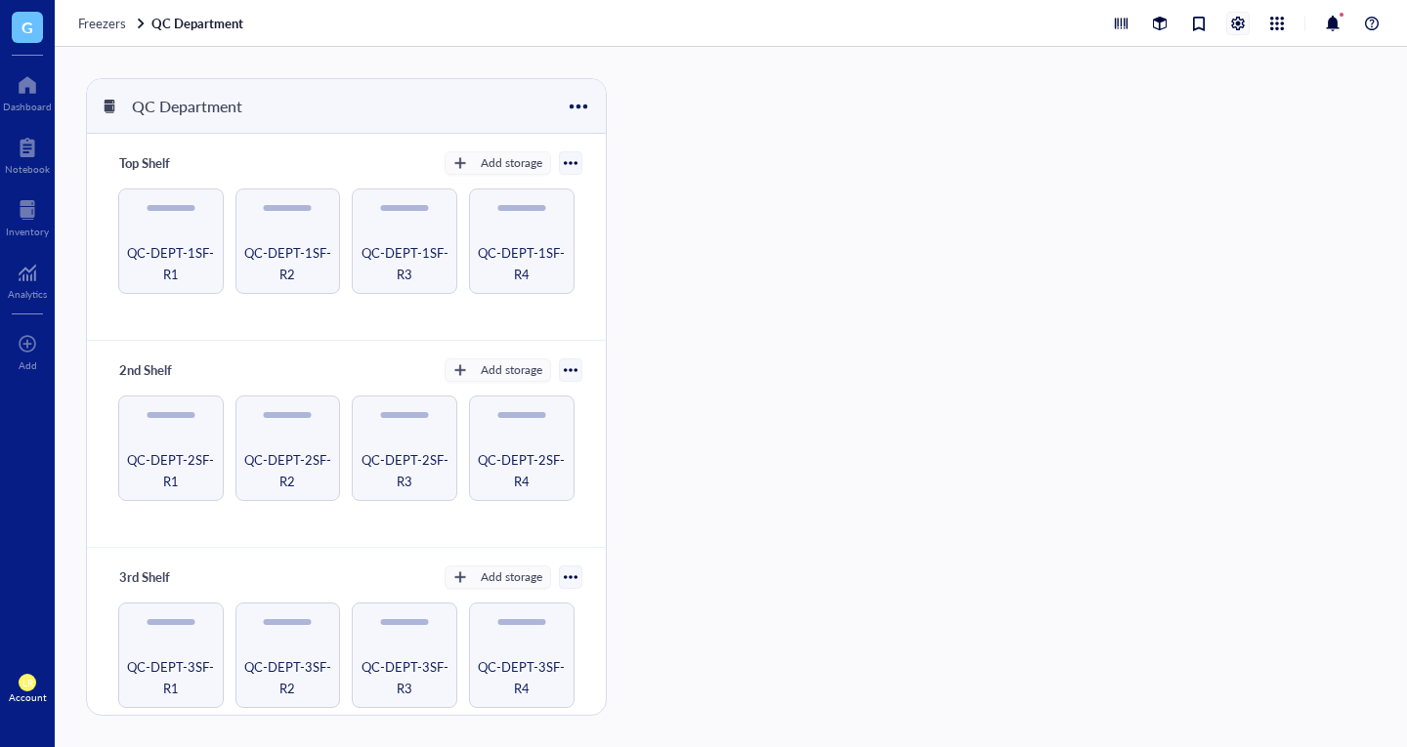
click at [1240, 22] on div at bounding box center [1237, 23] width 21 height 21
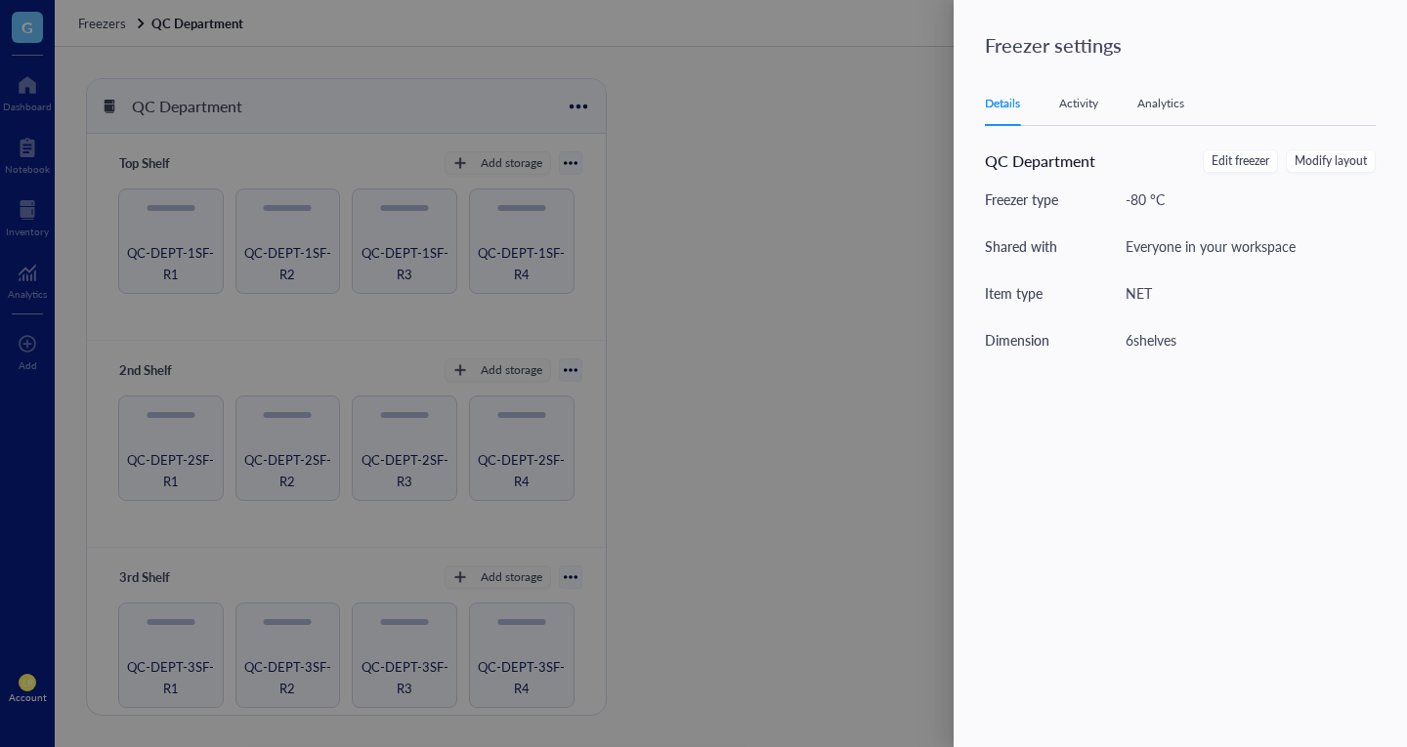
click at [1158, 112] on div "Analytics" at bounding box center [1160, 104] width 47 height 20
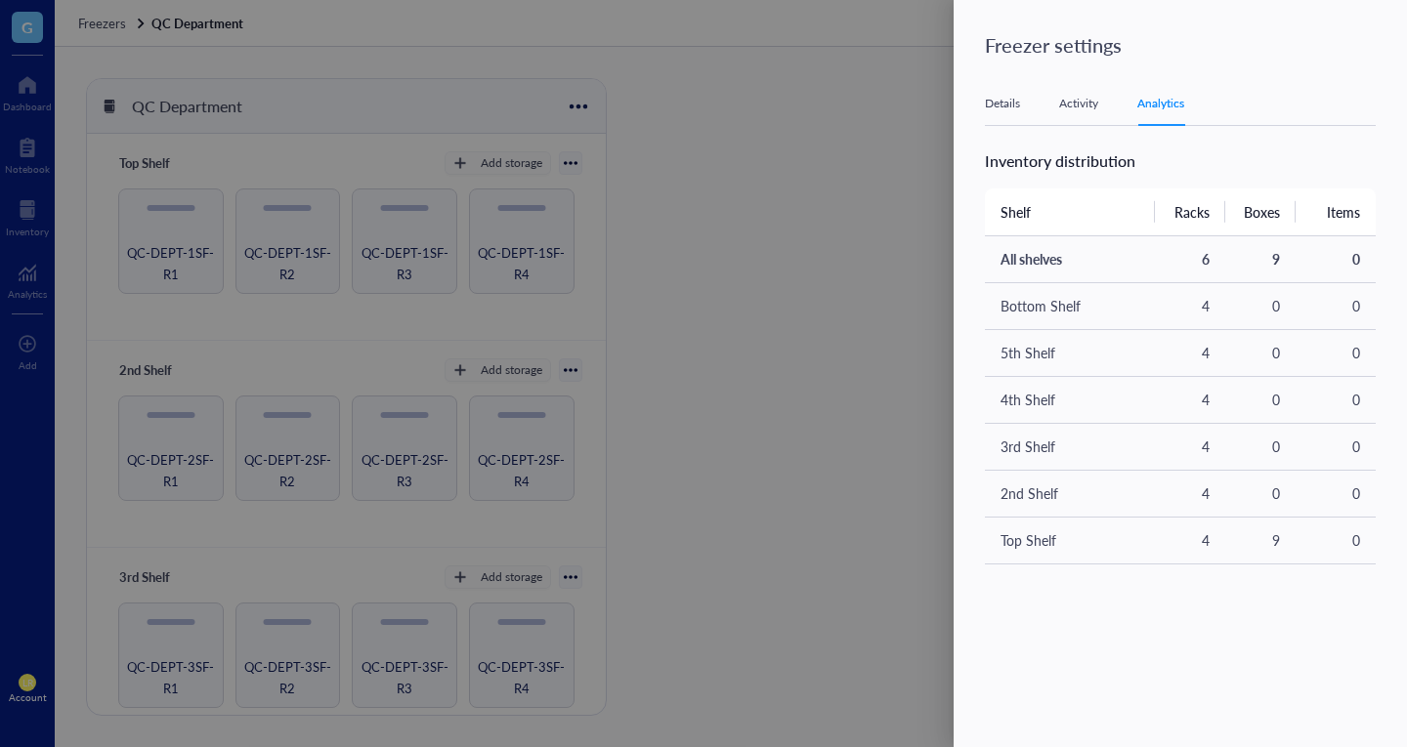
click at [724, 718] on div at bounding box center [703, 373] width 1407 height 747
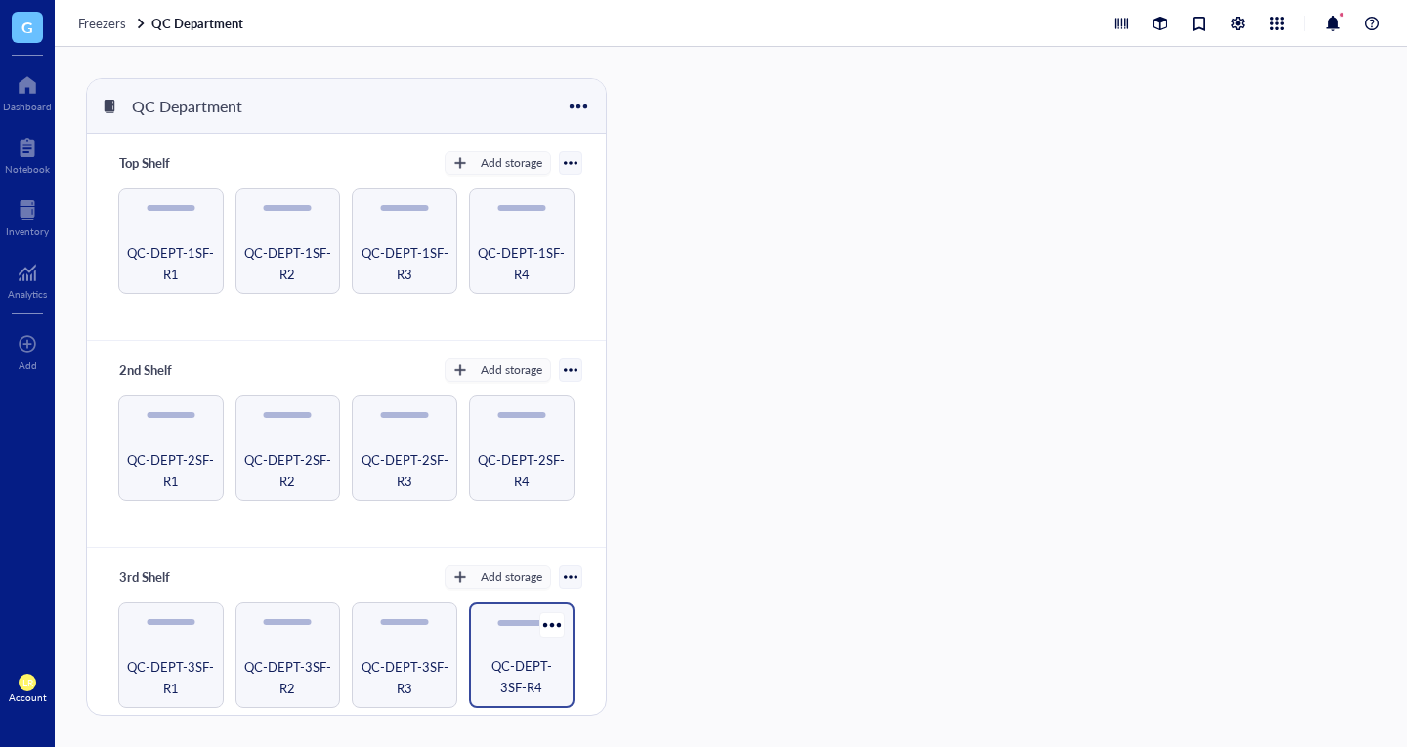
click at [510, 662] on span "QC-DEPT-3SF-R4" at bounding box center [522, 676] width 86 height 43
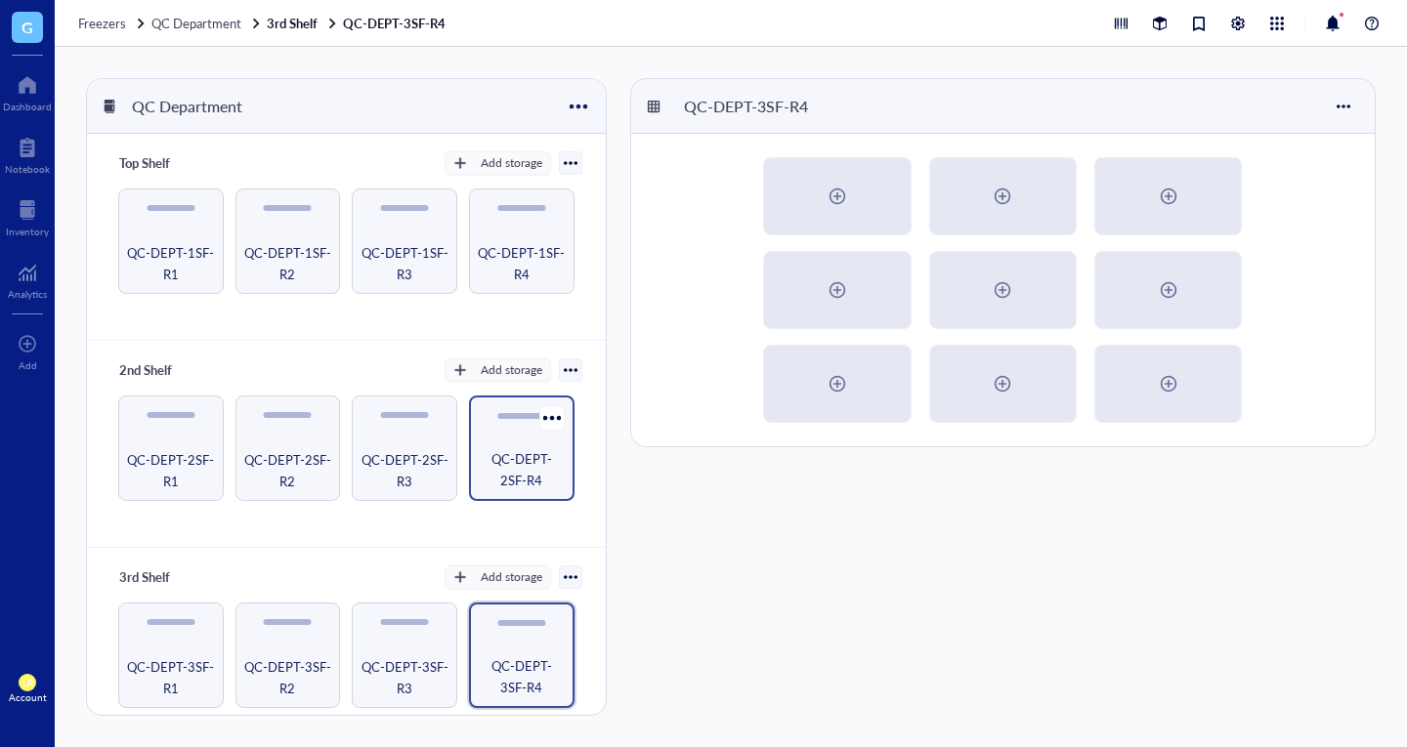
click at [504, 444] on div "QC-DEPT-2SF-R4" at bounding box center [521, 448] width 105 height 105
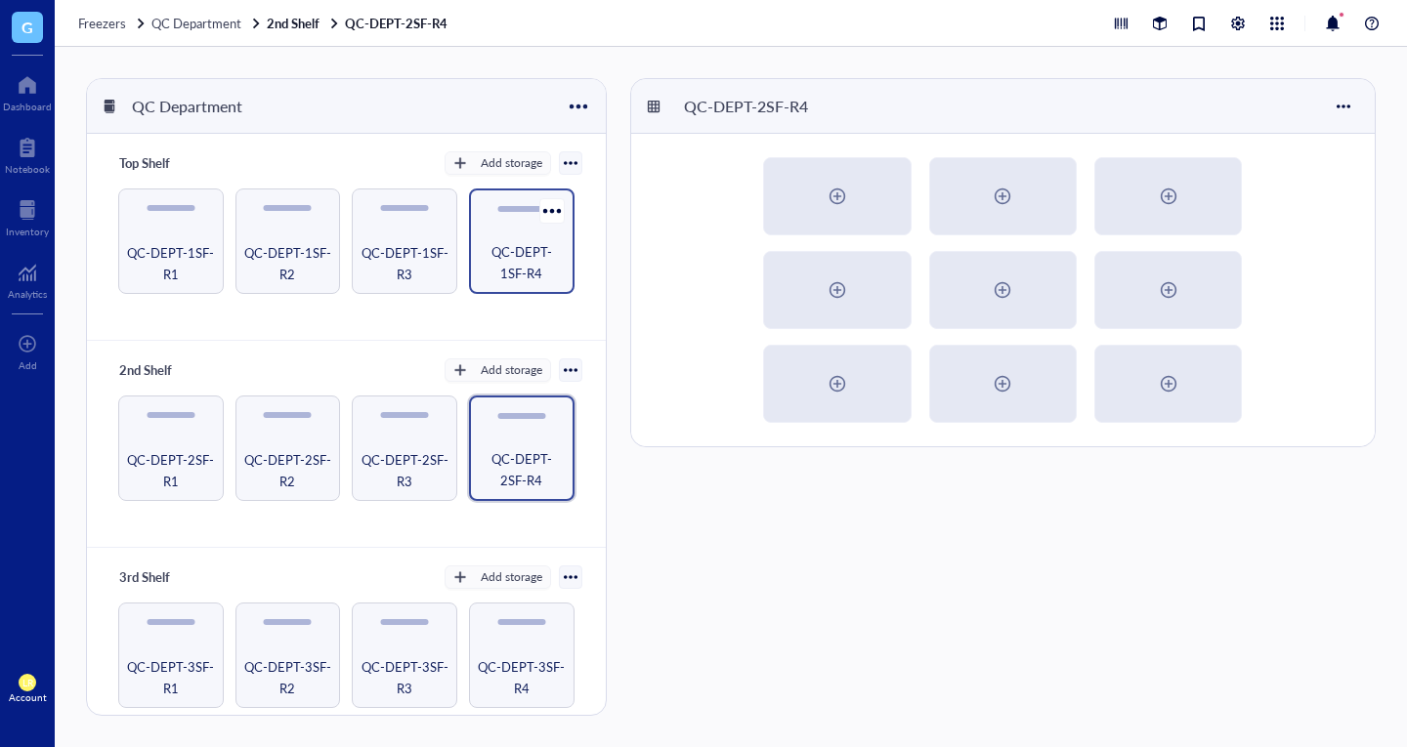
click at [510, 265] on span "QC-DEPT-1SF-R4" at bounding box center [522, 262] width 86 height 43
click at [28, 235] on div "Inventory" at bounding box center [27, 232] width 43 height 12
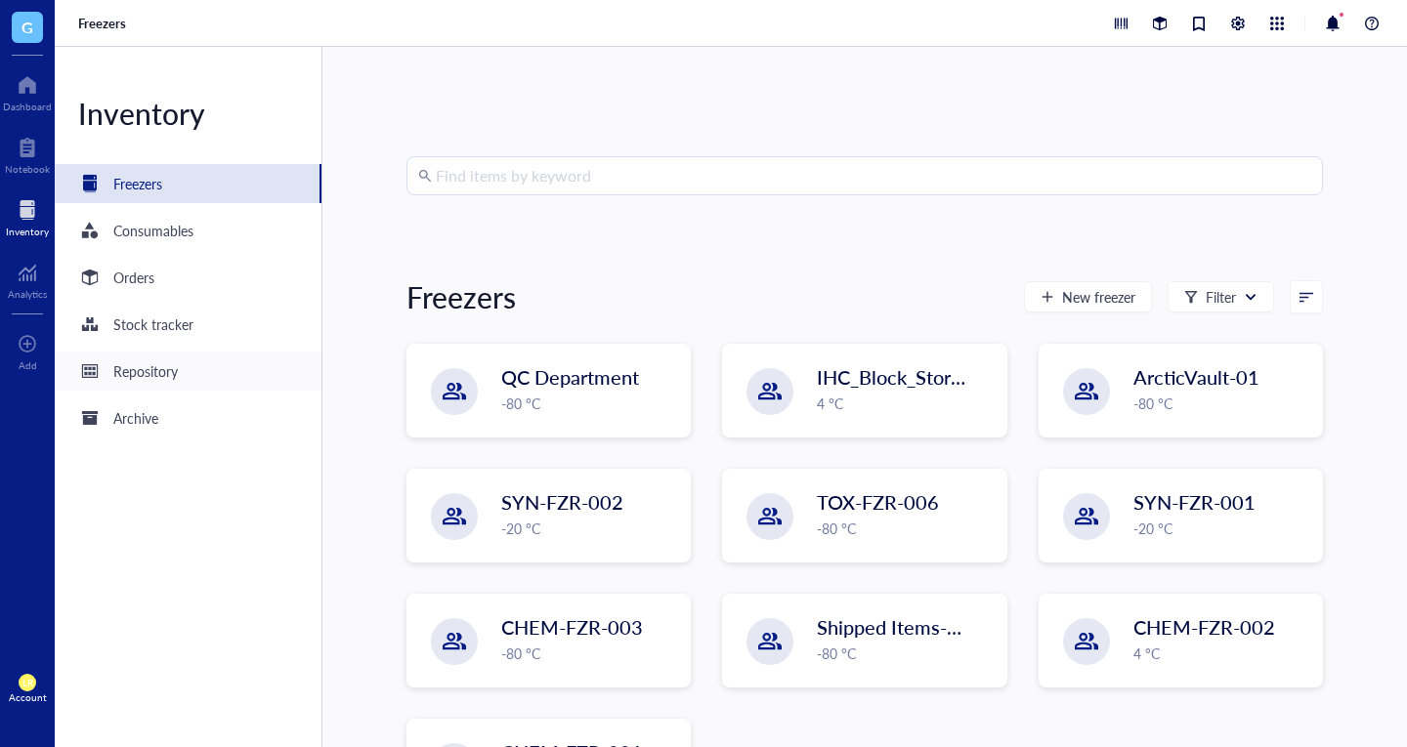
click at [168, 372] on div "Repository" at bounding box center [145, 370] width 64 height 21
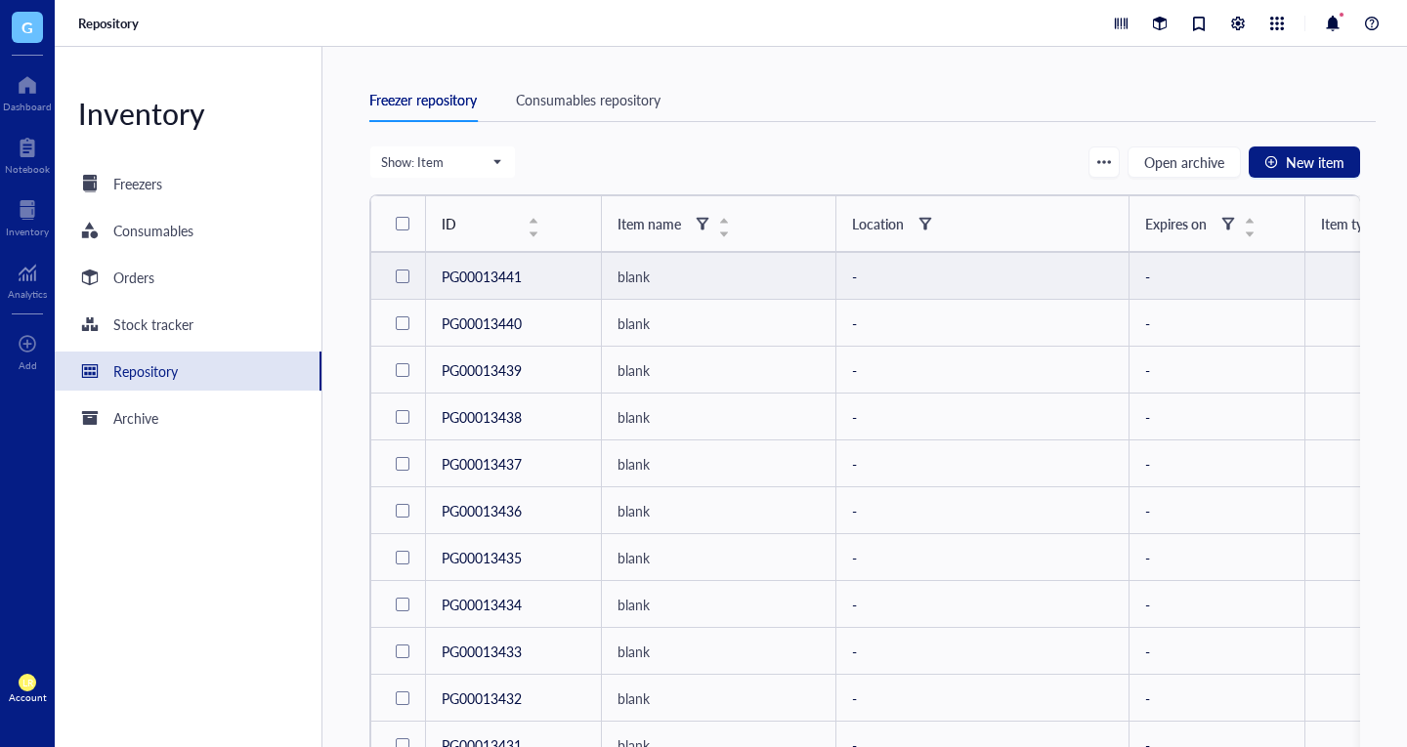
click at [404, 275] on div at bounding box center [403, 277] width 14 height 14
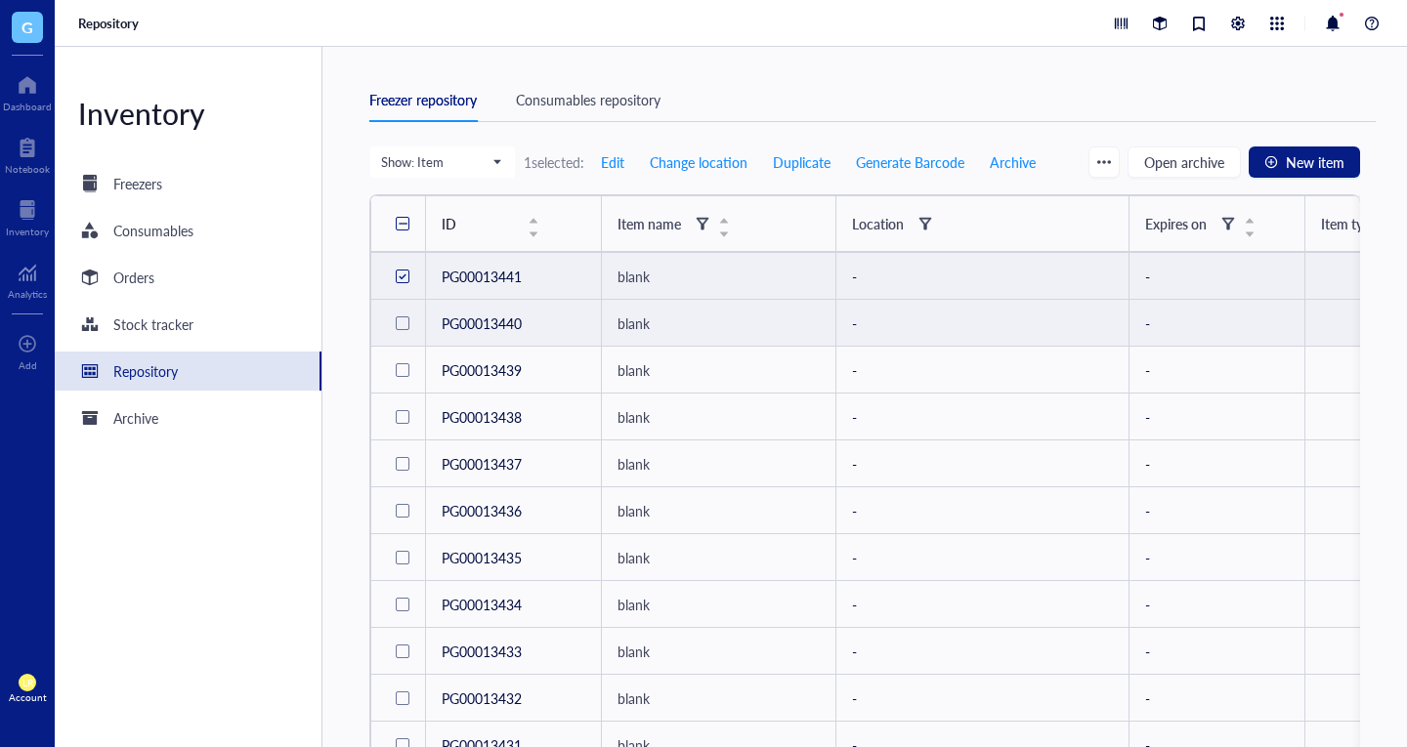
click at [405, 323] on div at bounding box center [403, 323] width 14 height 14
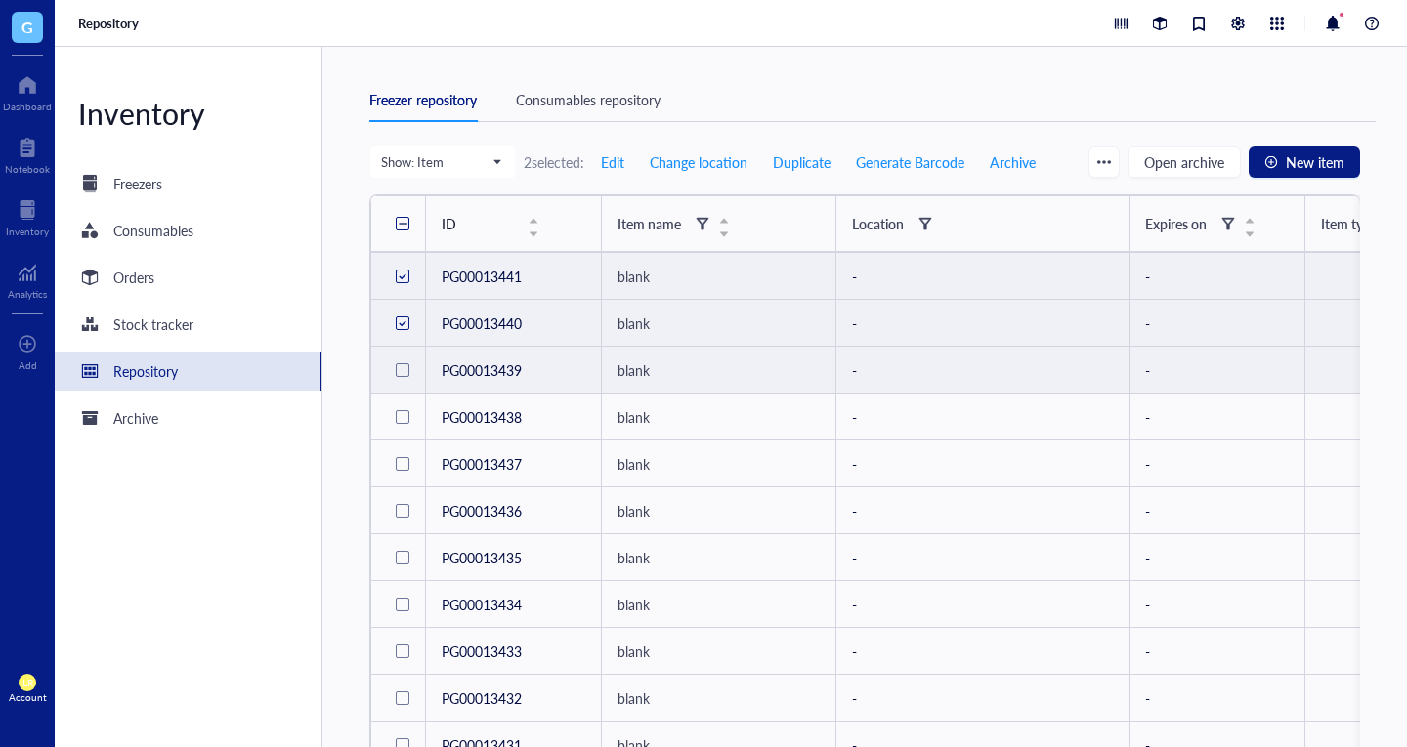
click at [405, 373] on div at bounding box center [403, 370] width 14 height 14
click at [907, 276] on div "Assign Location" at bounding box center [982, 276] width 261 height 21
click at [830, 269] on td "blank" at bounding box center [718, 276] width 234 height 47
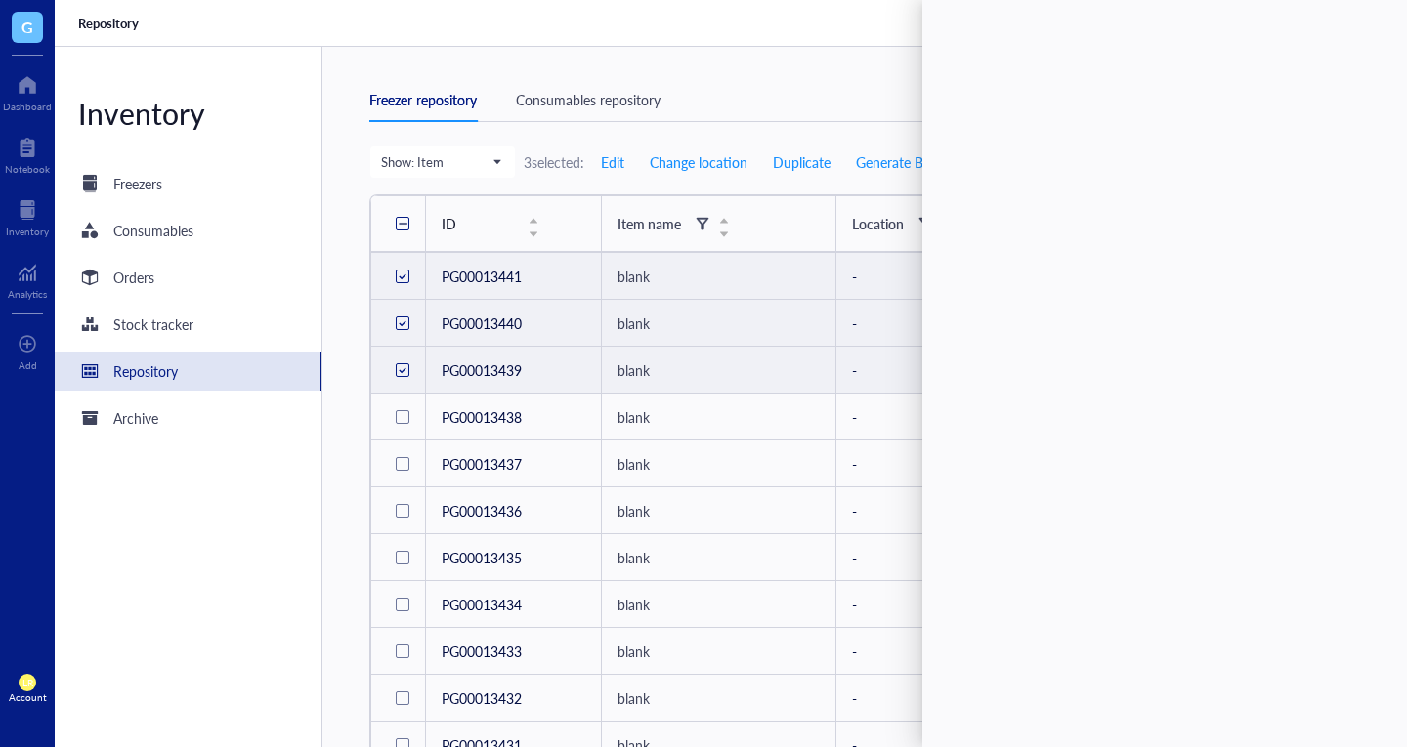
click at [734, 271] on div "blank" at bounding box center [718, 276] width 202 height 21
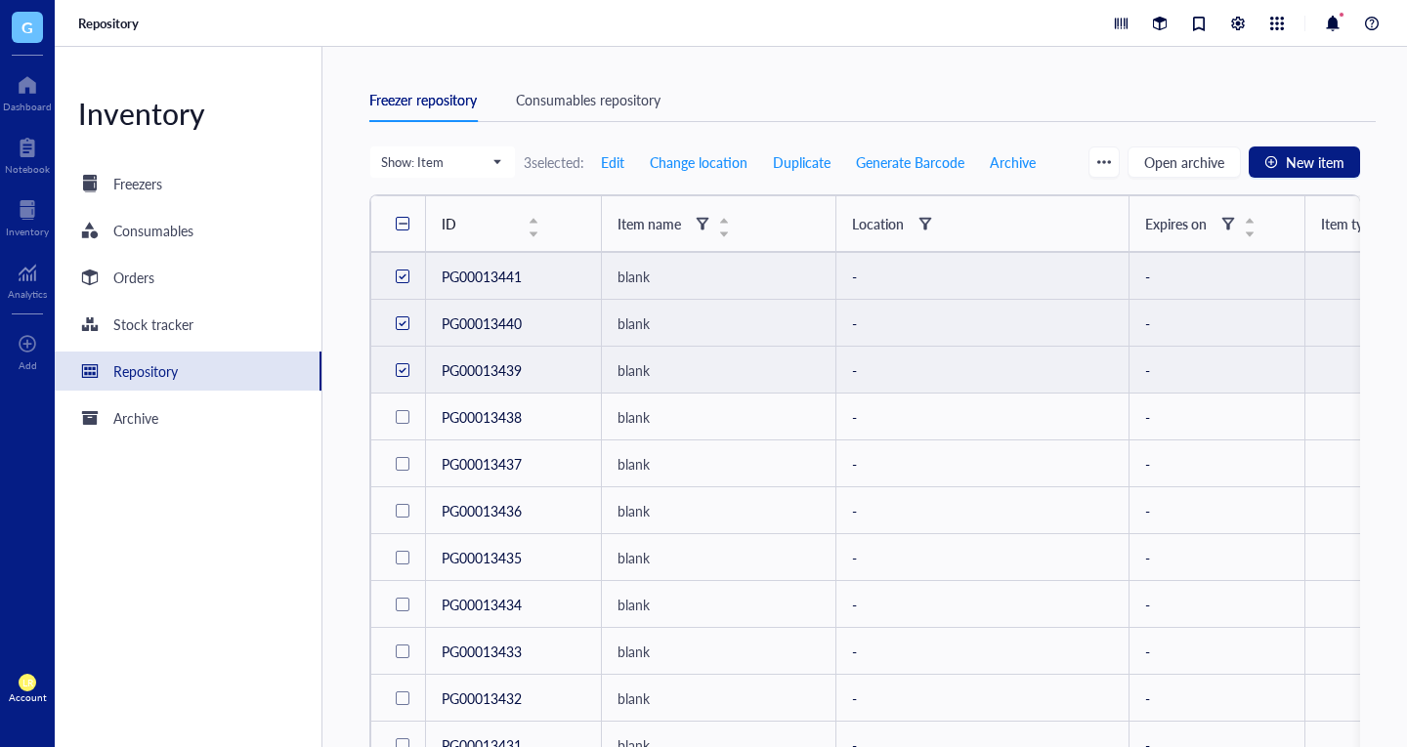
click at [543, 276] on td "PG00013441" at bounding box center [513, 276] width 176 height 47
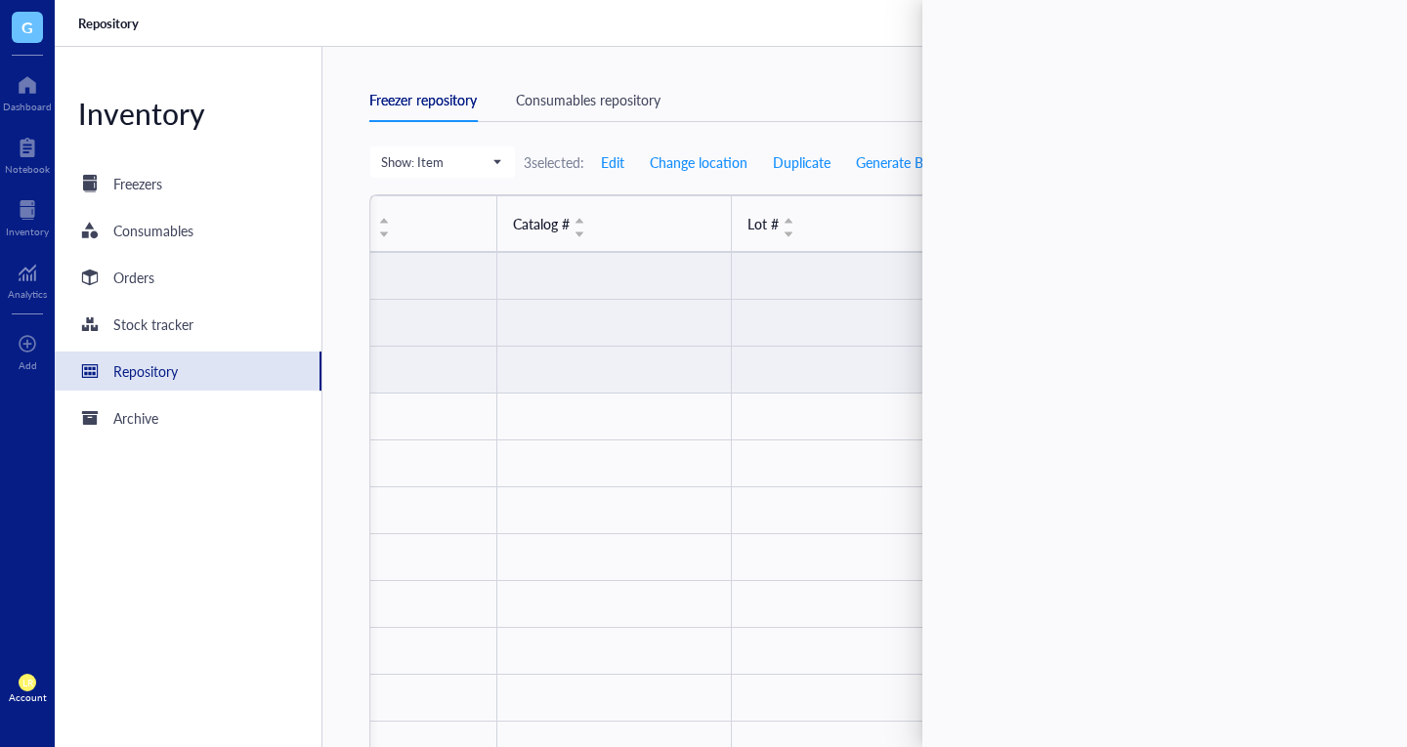
click at [1024, 143] on div at bounding box center [1160, 378] width 477 height 716
click at [814, 97] on div "Freezer repository Consumables repository" at bounding box center [872, 100] width 1006 height 44
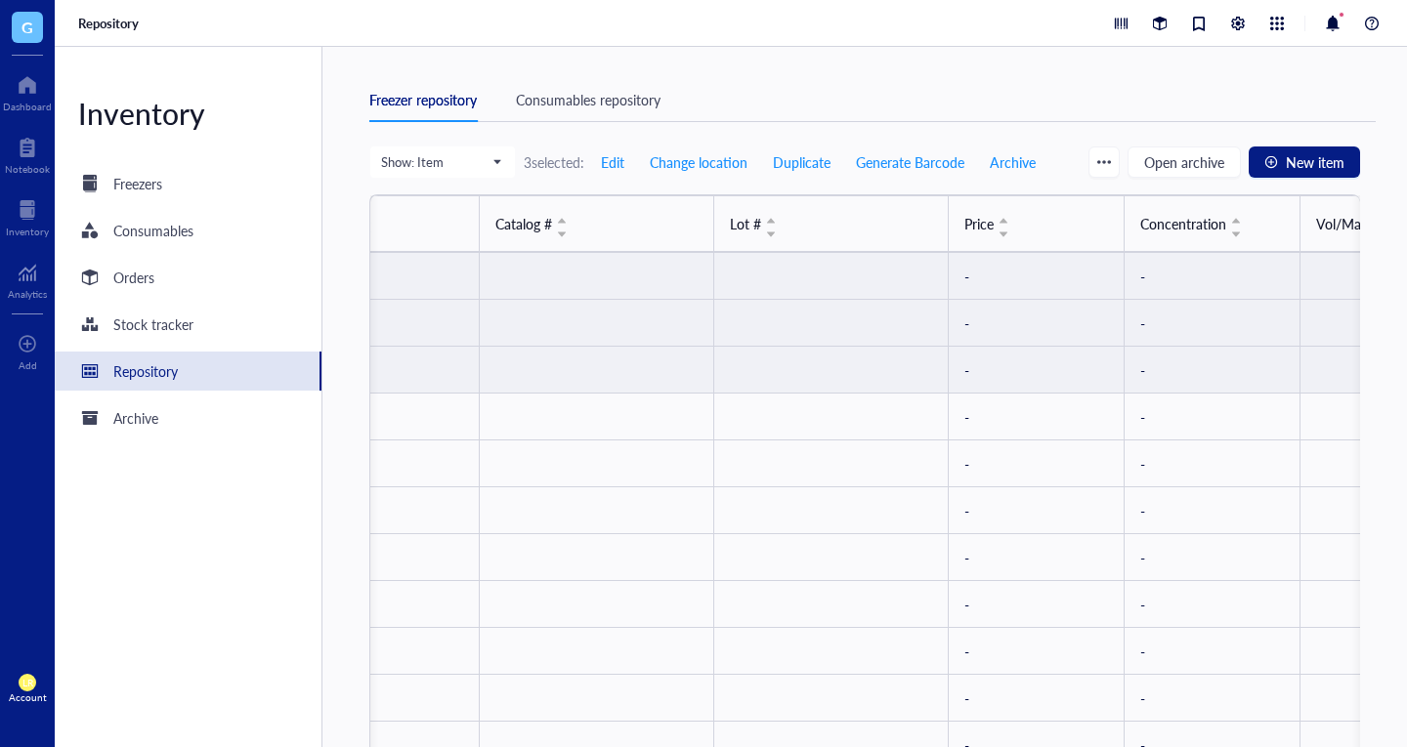
click at [625, 105] on div "Consumables repository" at bounding box center [588, 99] width 145 height 21
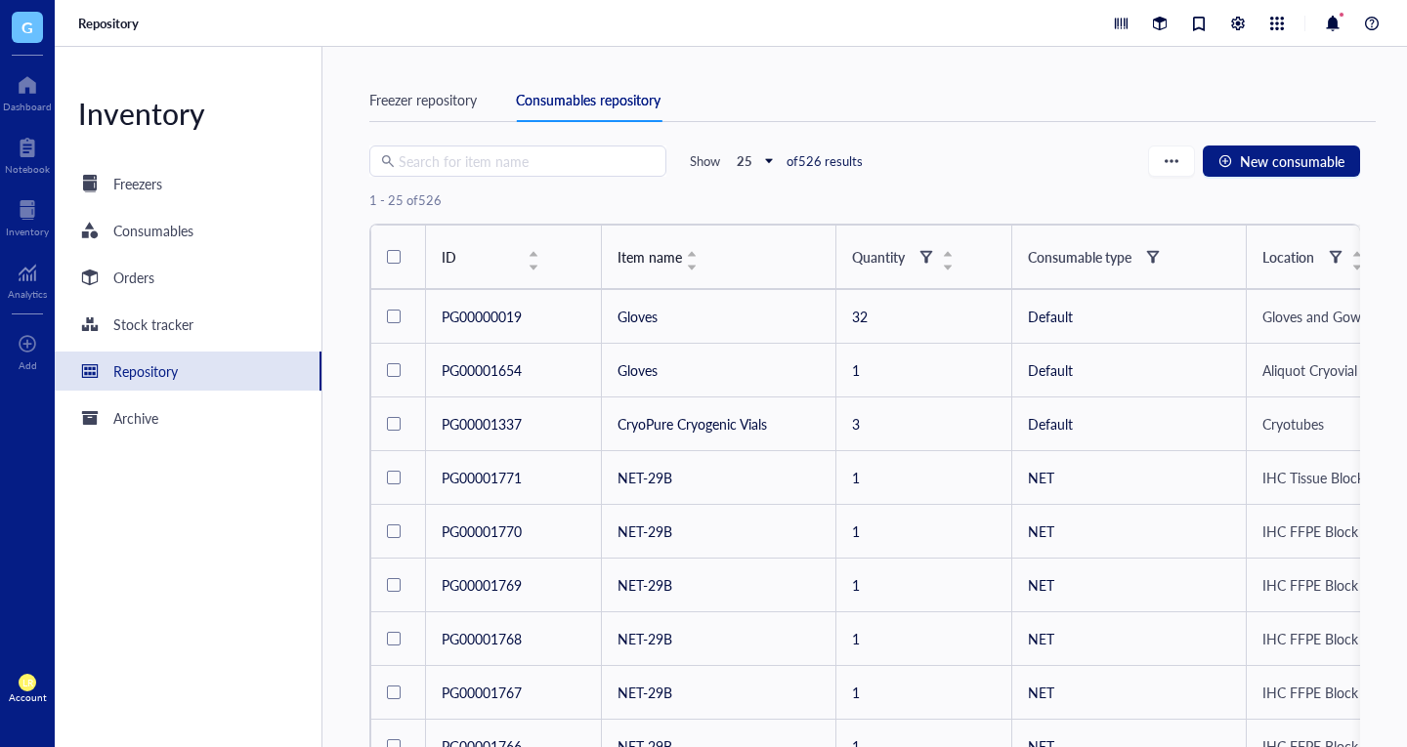
click at [447, 97] on div "Freezer repository" at bounding box center [422, 99] width 107 height 21
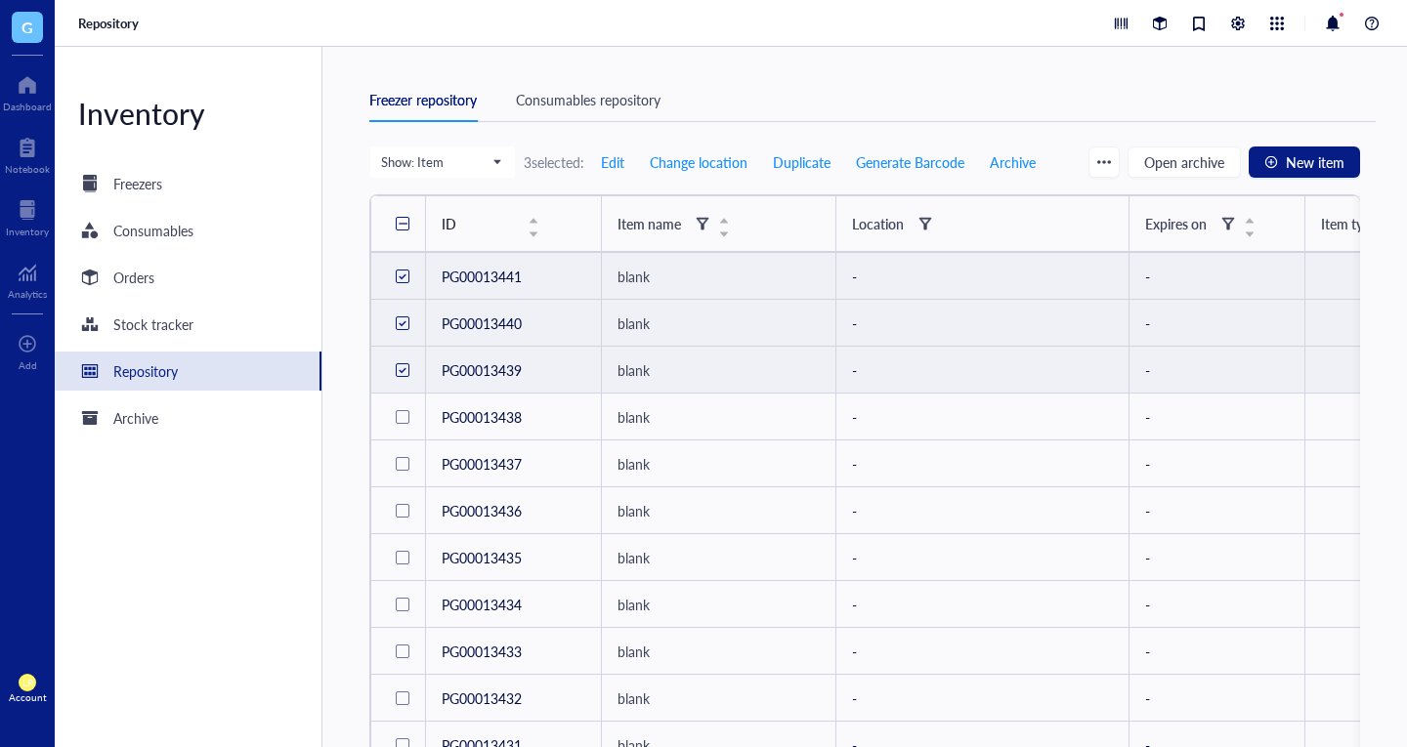
click at [576, 93] on div "Consumables repository" at bounding box center [588, 99] width 145 height 21
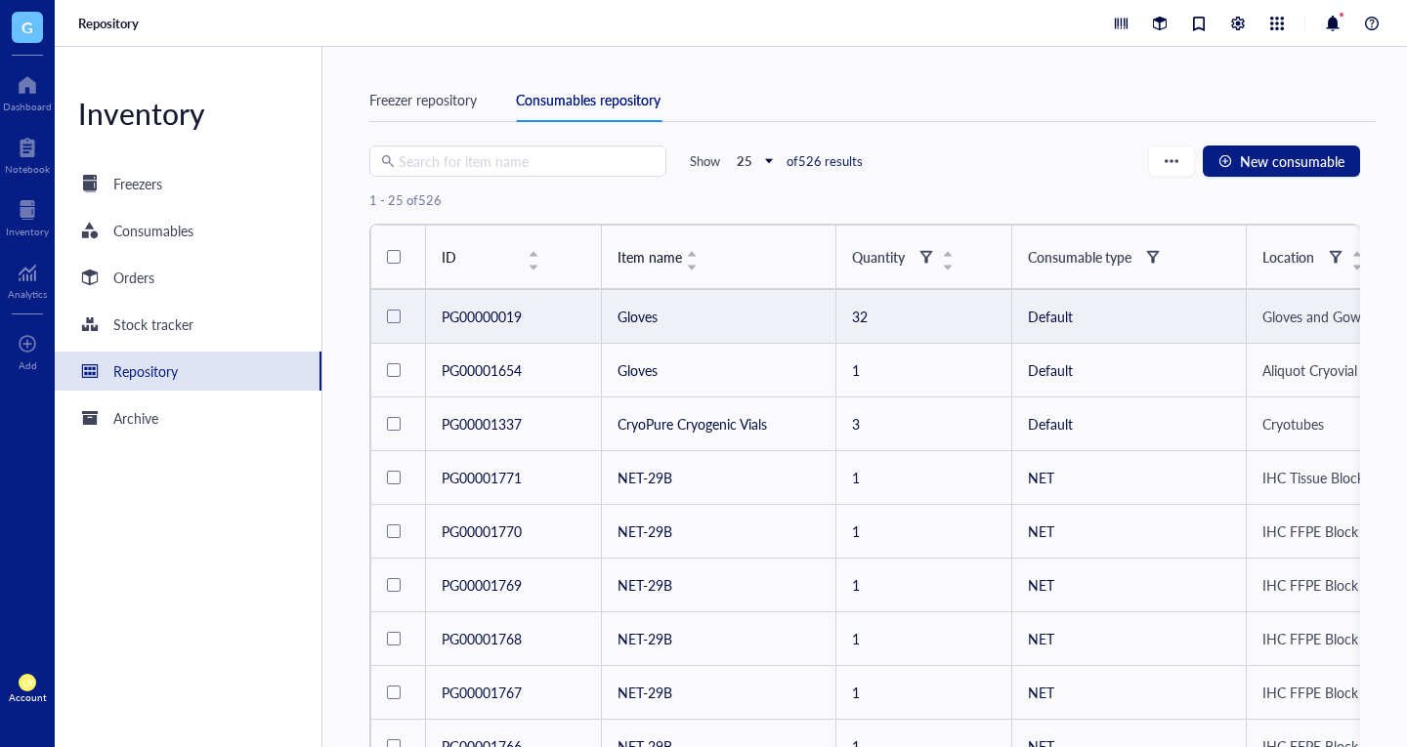
click at [493, 341] on td "PG00000019" at bounding box center [513, 317] width 176 height 54
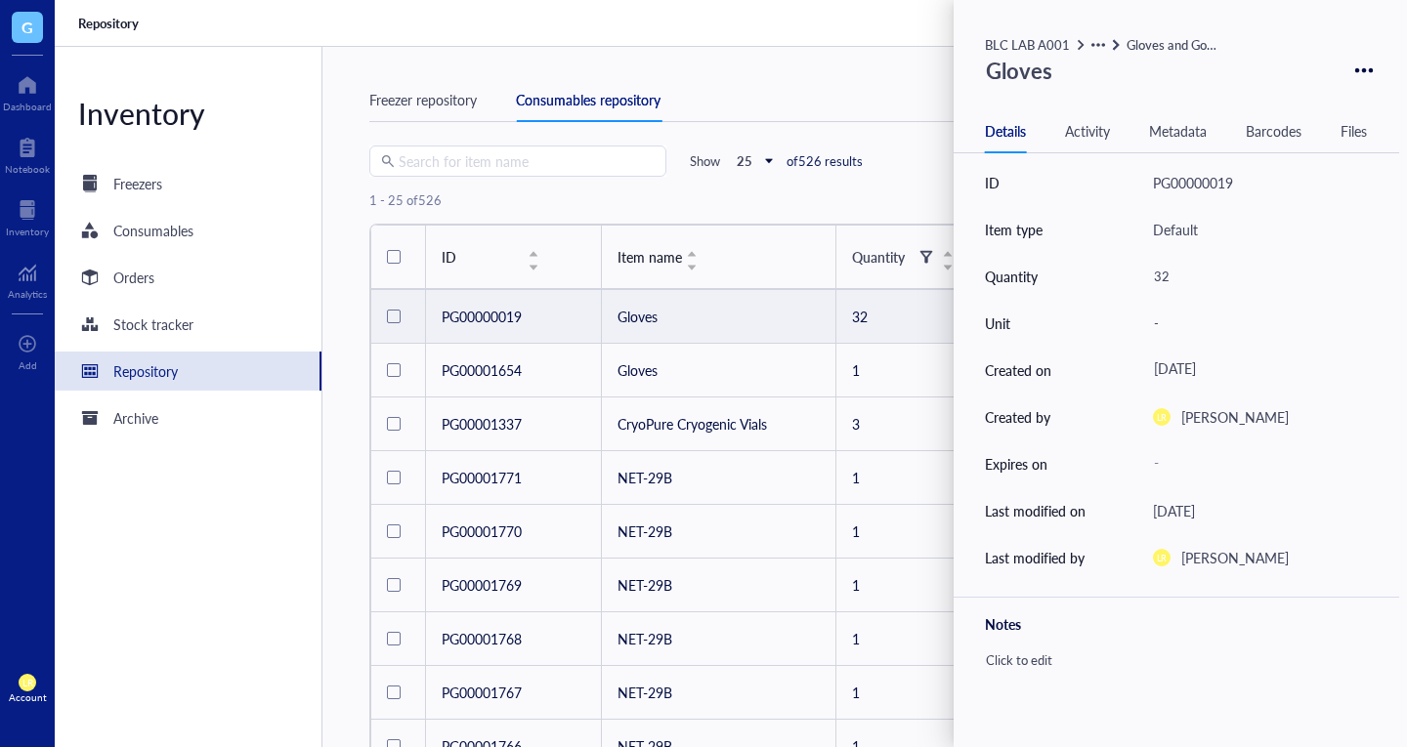
click at [463, 105] on div "Freezer repository" at bounding box center [422, 99] width 107 height 21
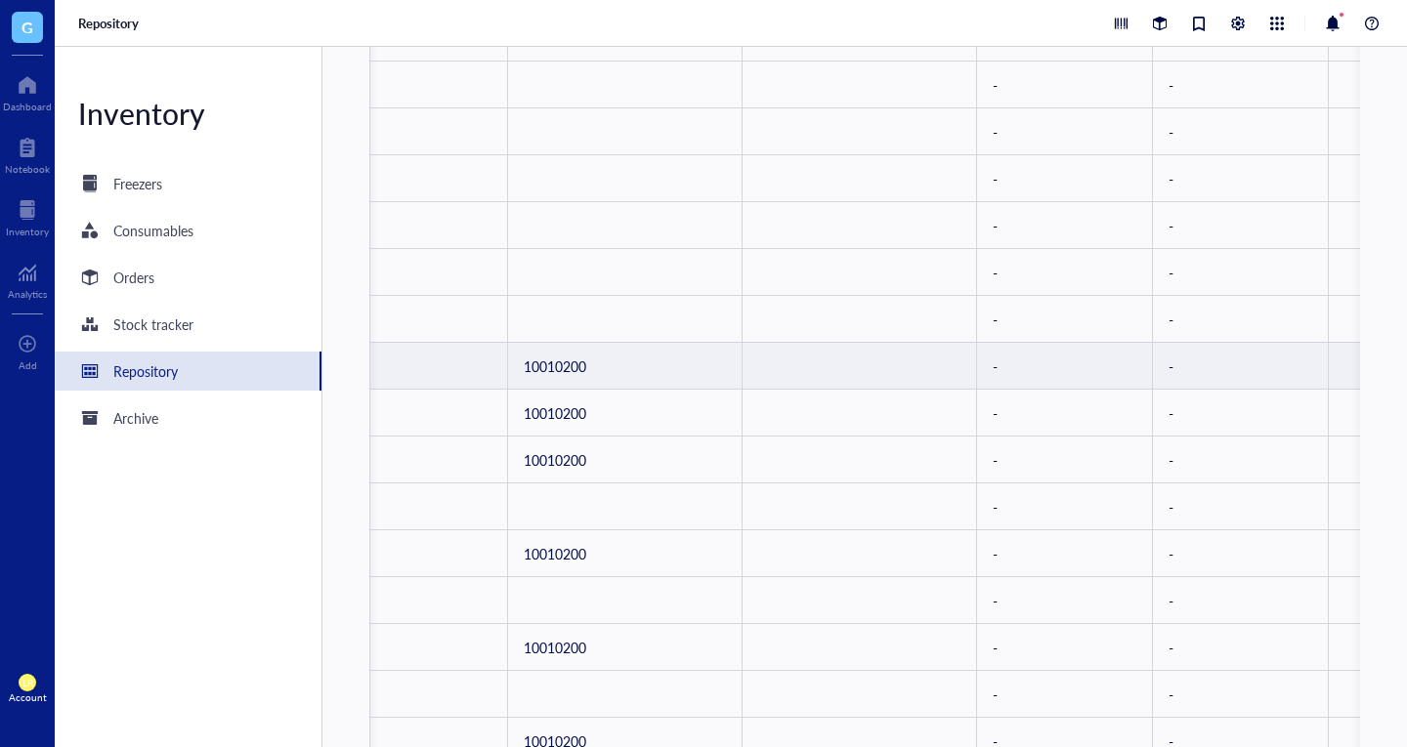
click at [611, 357] on td "10010200" at bounding box center [624, 366] width 234 height 47
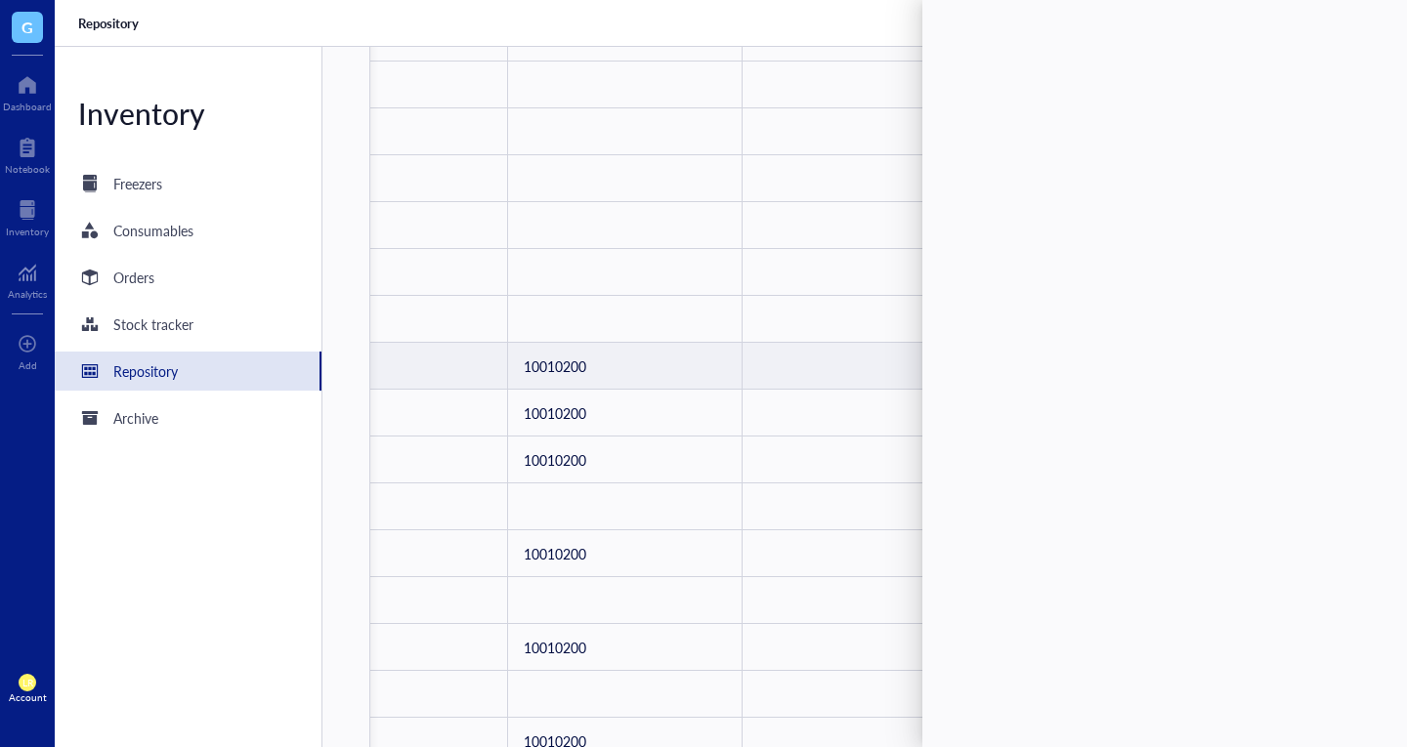
click at [979, 131] on div at bounding box center [1160, 378] width 477 height 716
click at [571, 383] on td "10010200" at bounding box center [624, 366] width 234 height 47
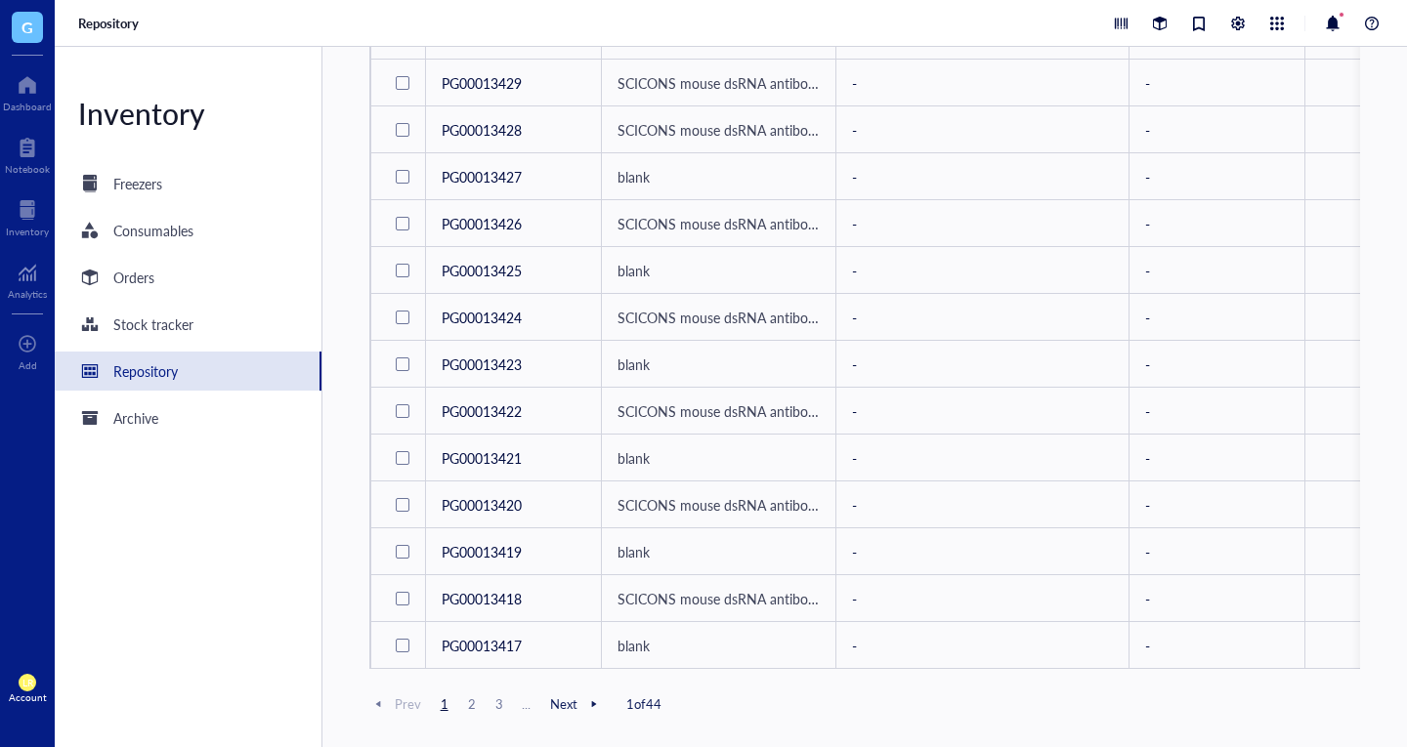
click at [467, 704] on span "2" at bounding box center [471, 704] width 23 height 18
click at [665, 669] on div "Freezer repository Consumables repository Show: Item 3 selected: Edit Change lo…" at bounding box center [864, 397] width 1084 height 700
click at [31, 690] on span "LR" at bounding box center [28, 683] width 18 height 18
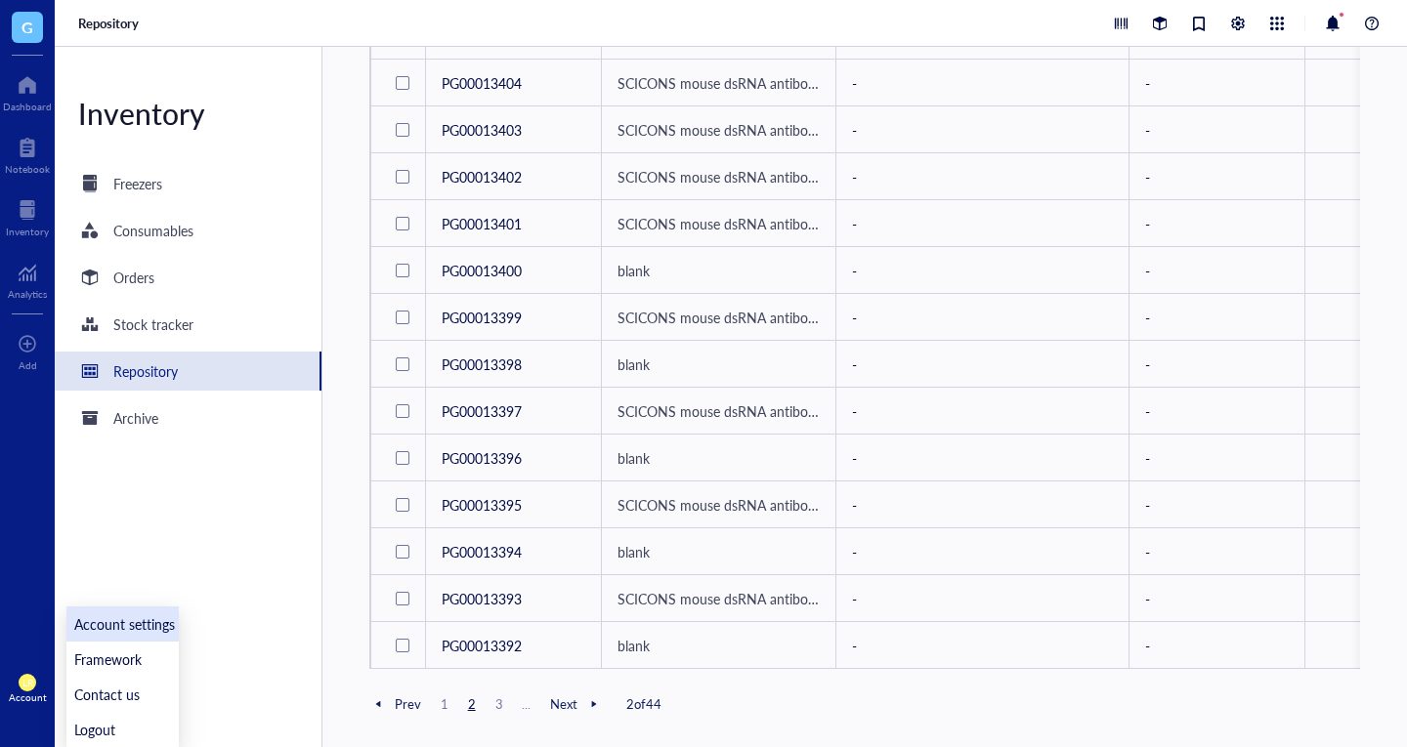
click at [126, 629] on link "Account settings" at bounding box center [122, 624] width 112 height 35
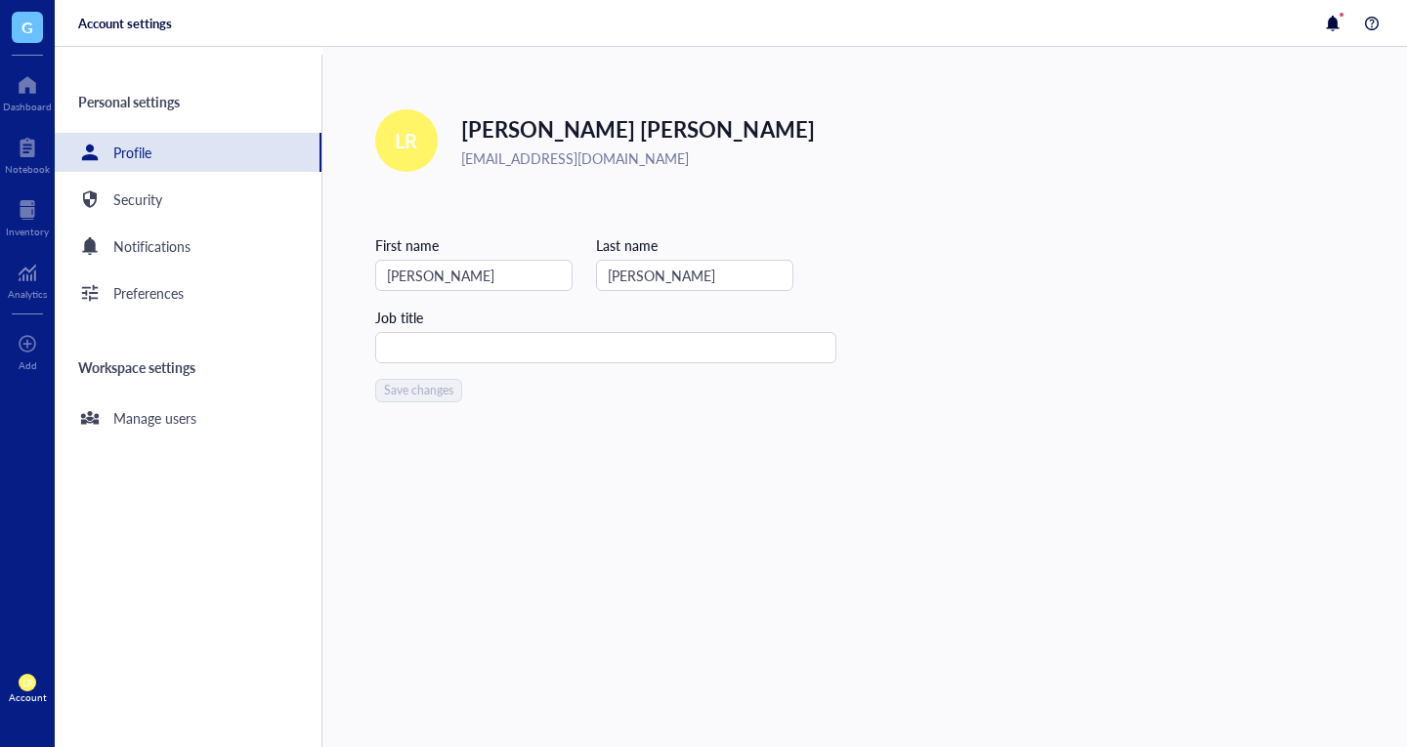
click at [558, 155] on span "celltherapy@genemod.net" at bounding box center [575, 158] width 228 height 20
copy span "celltherapy@genemod.net"
click at [28, 672] on div "LR Account" at bounding box center [27, 688] width 55 height 55
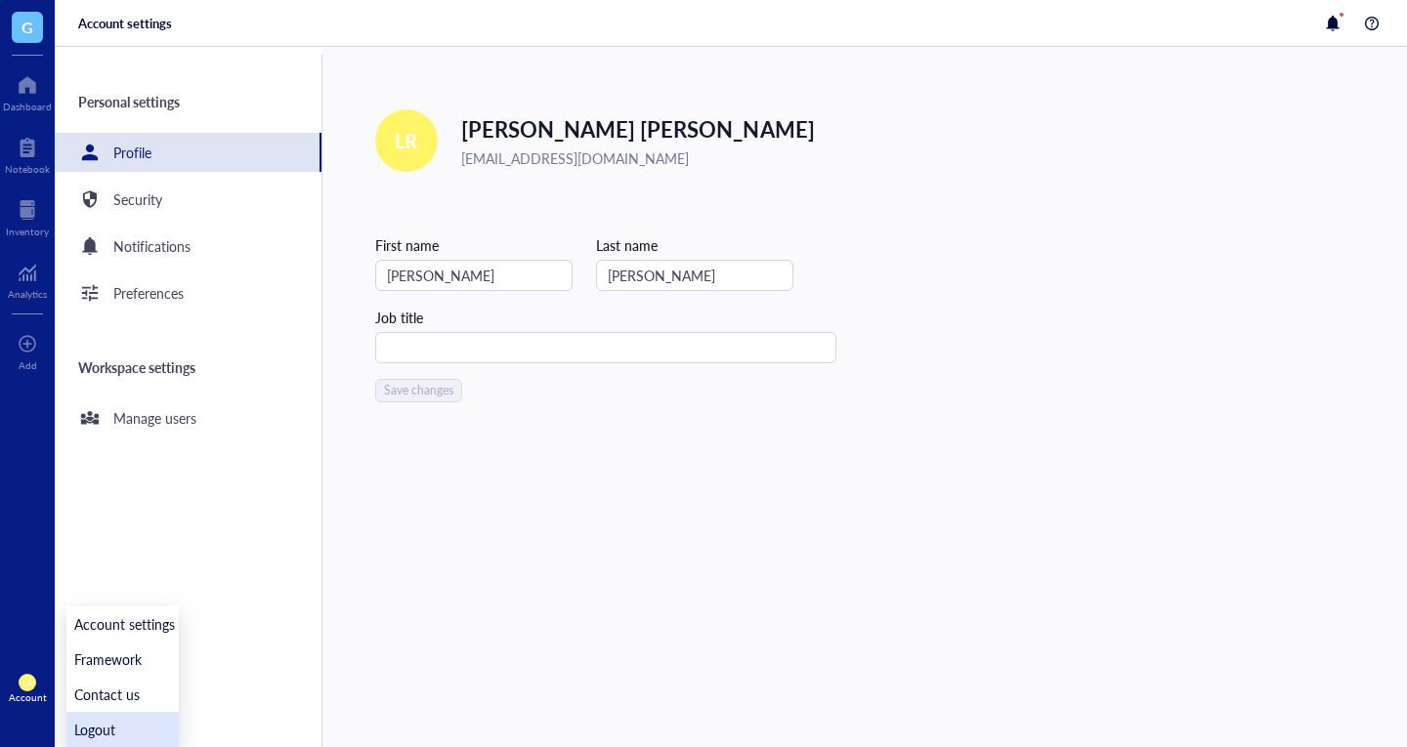
click at [112, 740] on link "Logout" at bounding box center [122, 729] width 112 height 35
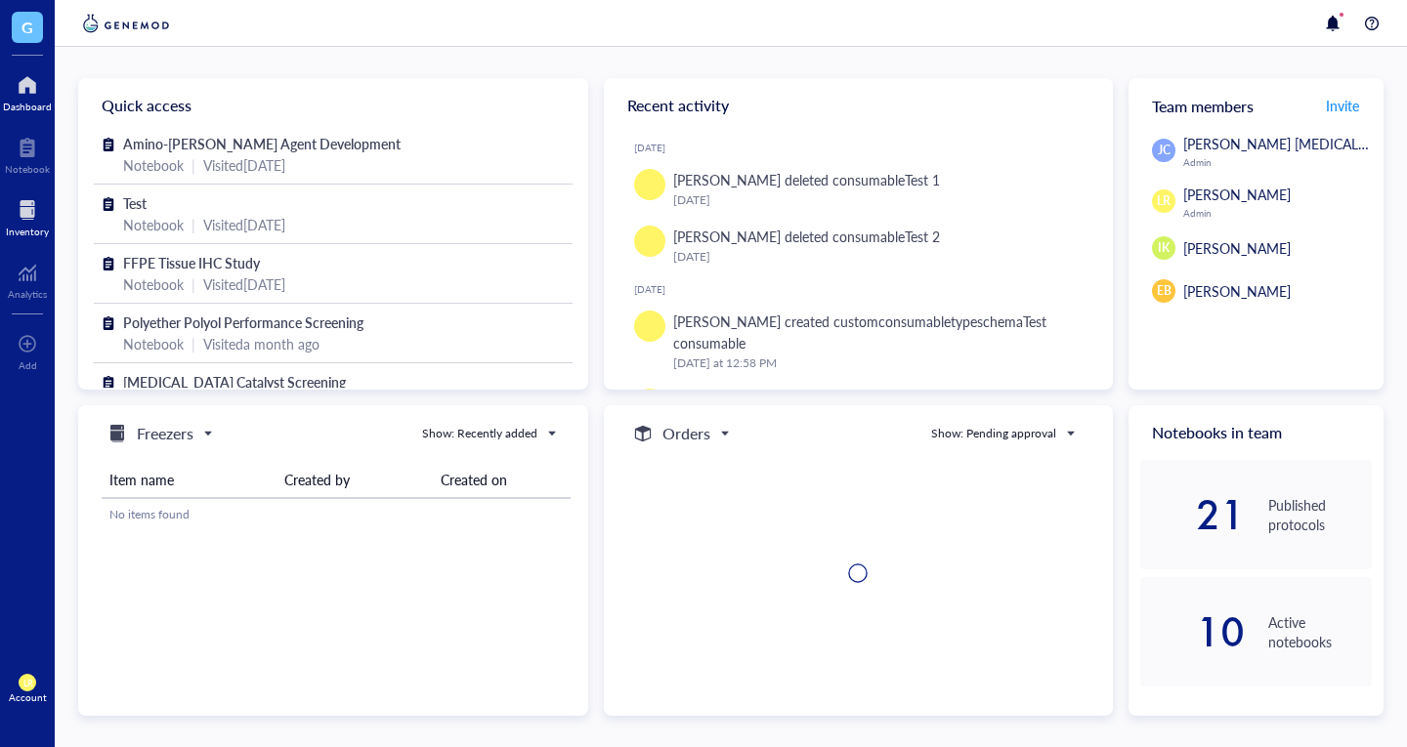
click at [29, 234] on div "Inventory" at bounding box center [27, 232] width 43 height 12
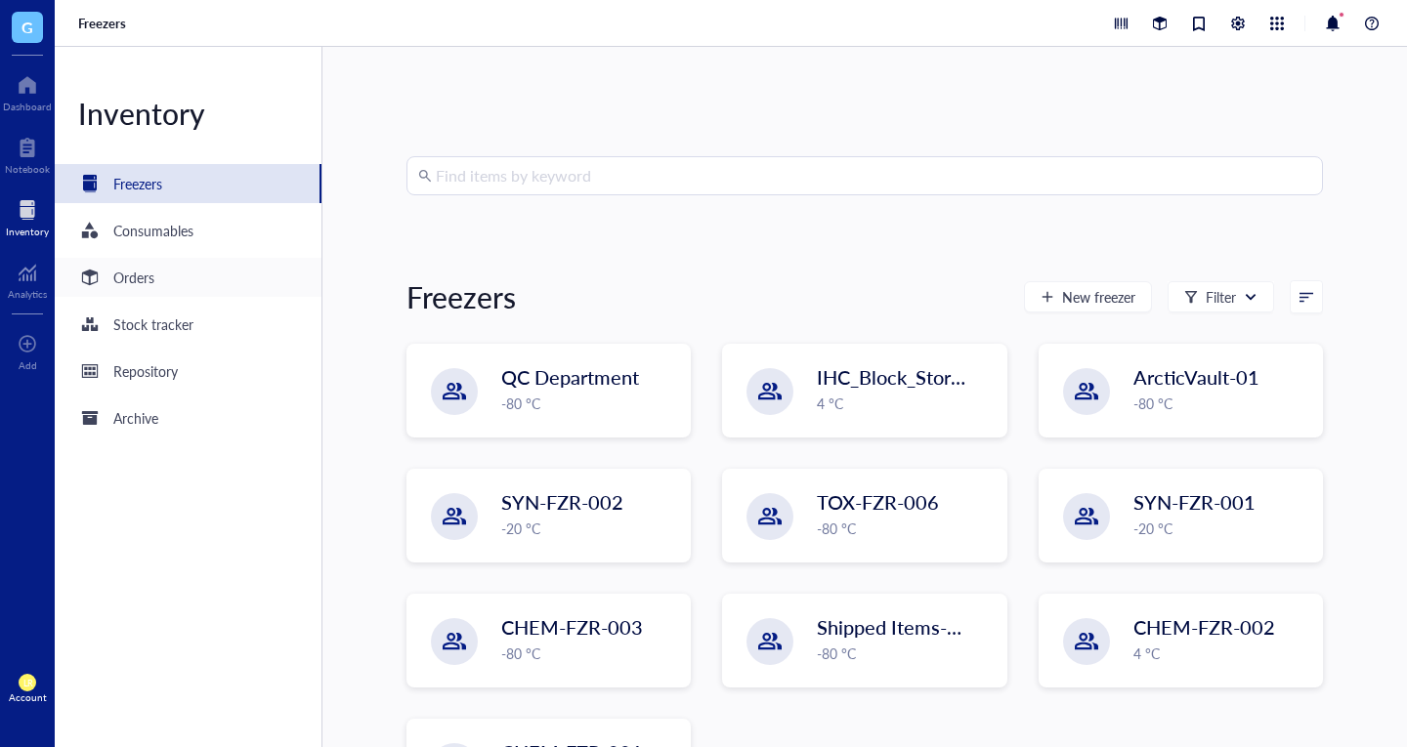
click at [239, 286] on div "Orders" at bounding box center [188, 277] width 267 height 39
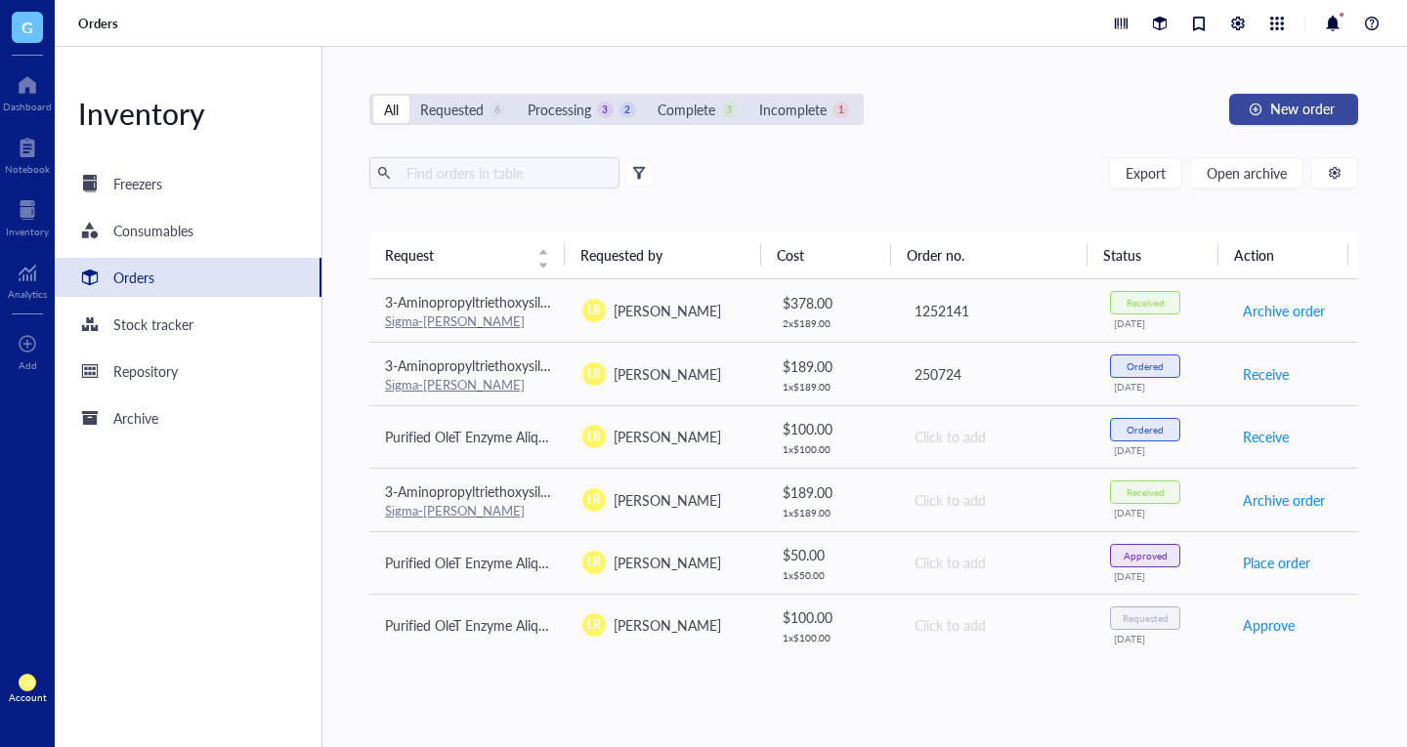
click at [1303, 118] on button "New order" at bounding box center [1293, 109] width 129 height 31
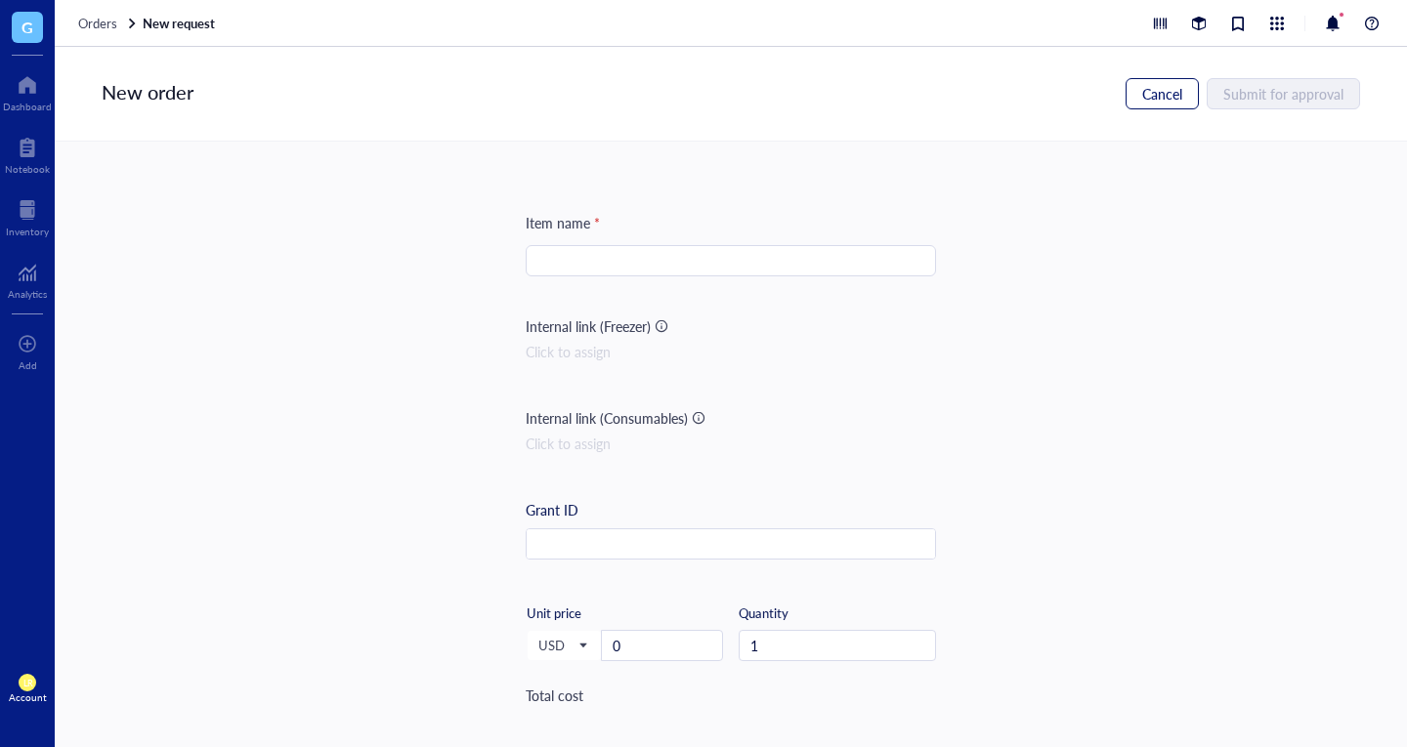
click at [1145, 86] on span "Cancel" at bounding box center [1162, 94] width 40 height 16
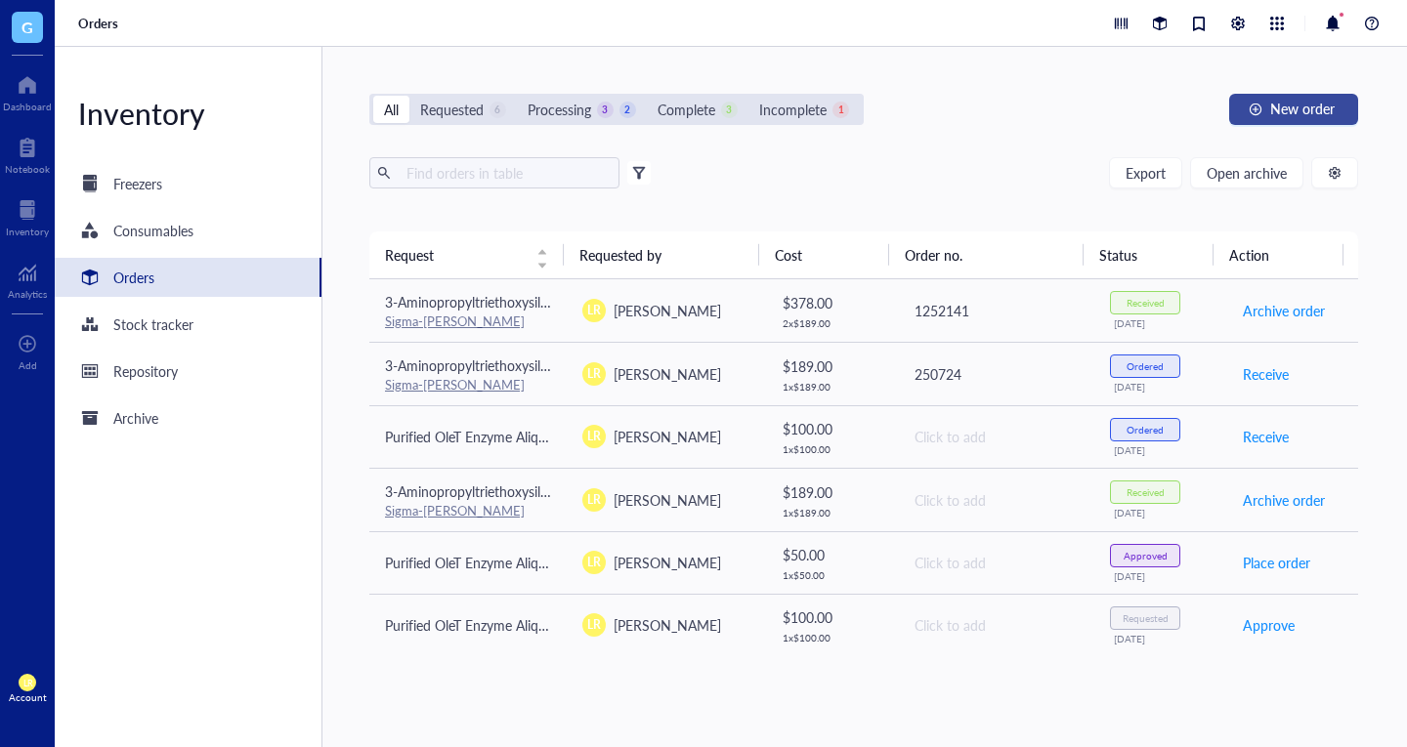
click at [1328, 116] on span "New order" at bounding box center [1302, 109] width 64 height 16
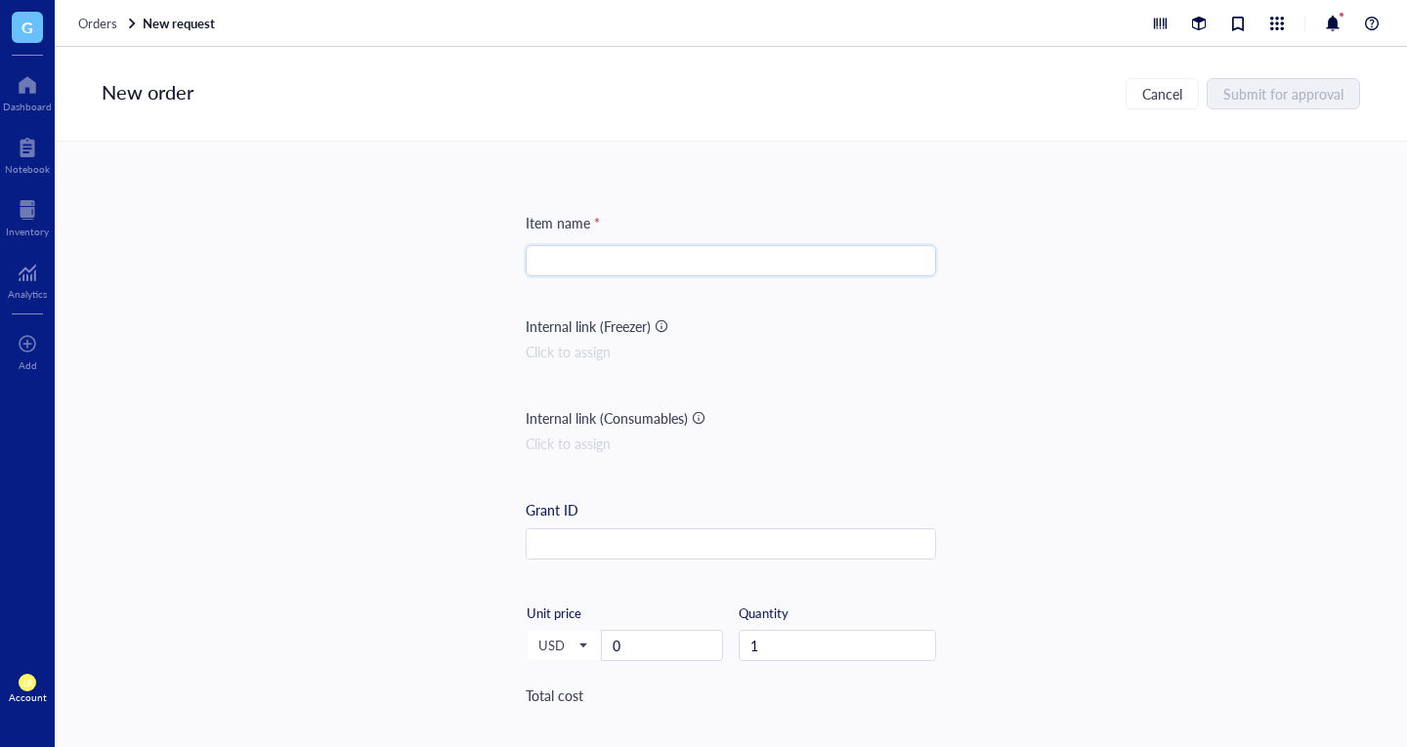
click at [811, 269] on input "search" at bounding box center [730, 260] width 387 height 29
click at [589, 356] on div "Click to assign" at bounding box center [730, 351] width 410 height 21
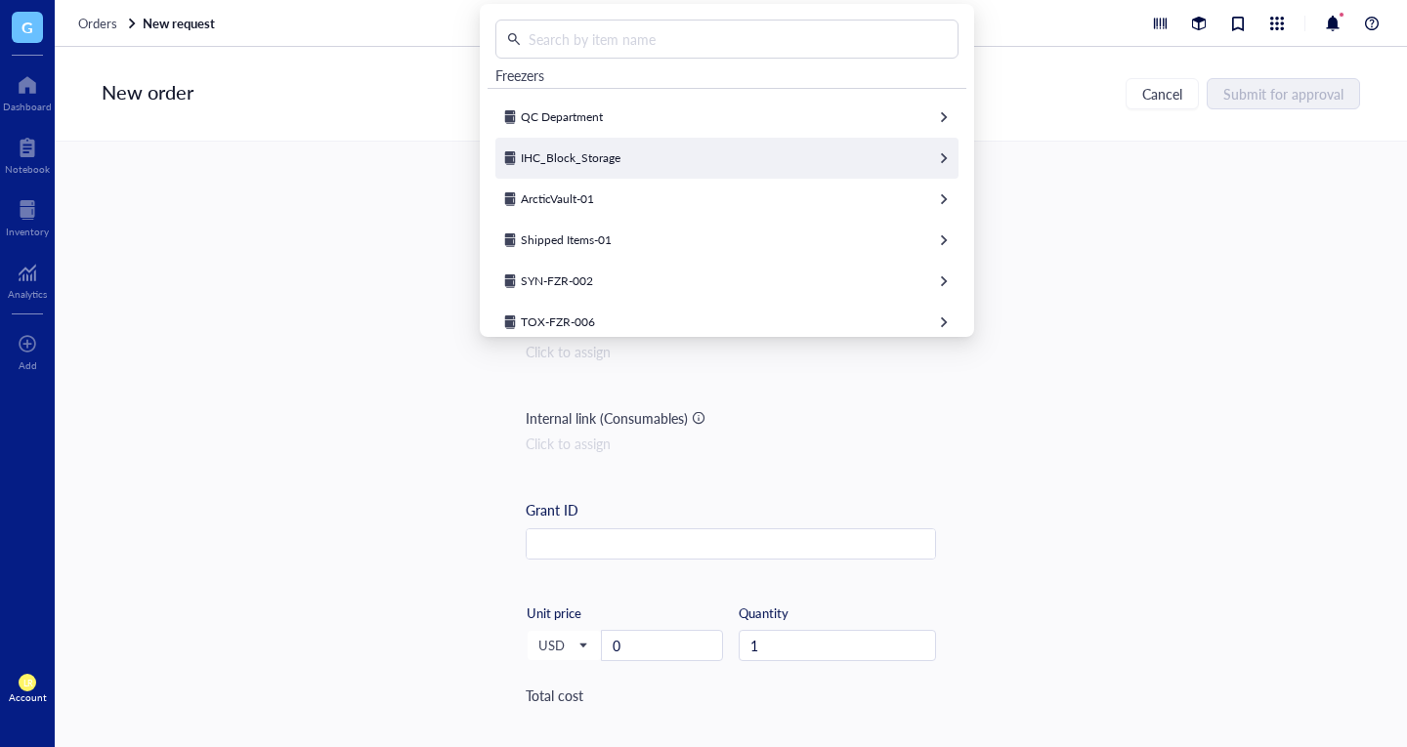
click at [750, 142] on div "IHC_Block_Storage" at bounding box center [726, 158] width 463 height 41
click at [694, 173] on div "SHELF-03" at bounding box center [726, 158] width 463 height 41
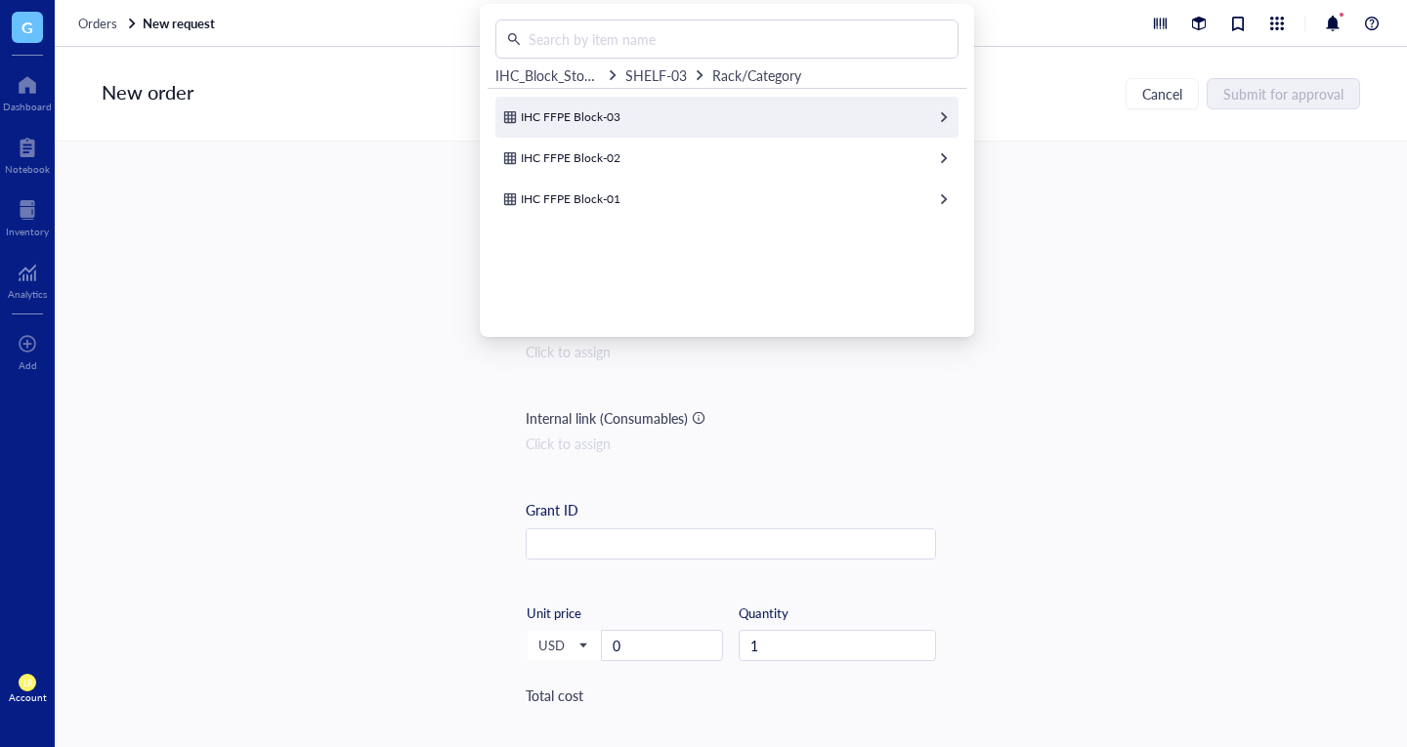
click at [697, 134] on div "IHC FFPE Block-03" at bounding box center [726, 117] width 463 height 41
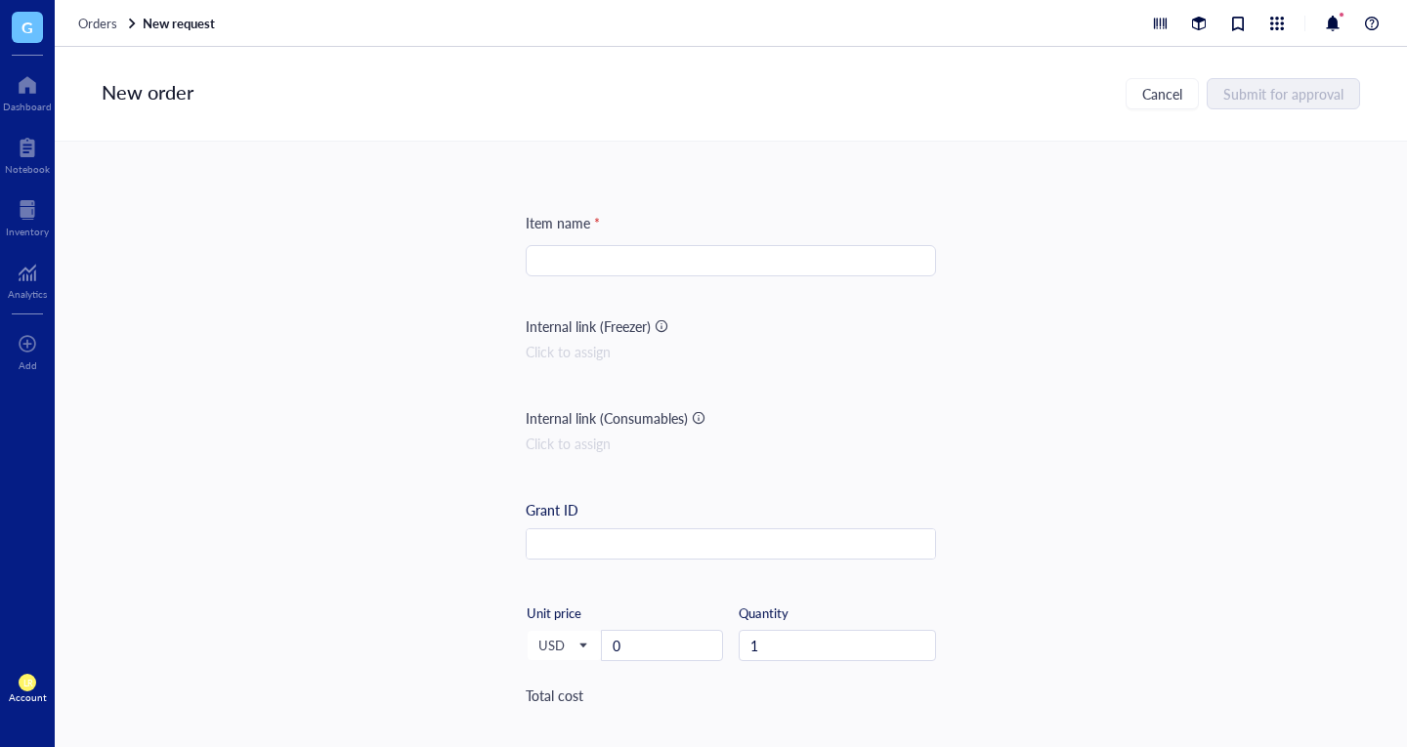
click at [1002, 294] on div "Item name * Internal link (Freezer) Click to assign Internal link (Consumables)…" at bounding box center [731, 424] width 1352 height 564
click at [1143, 107] on button "Cancel" at bounding box center [1161, 93] width 73 height 31
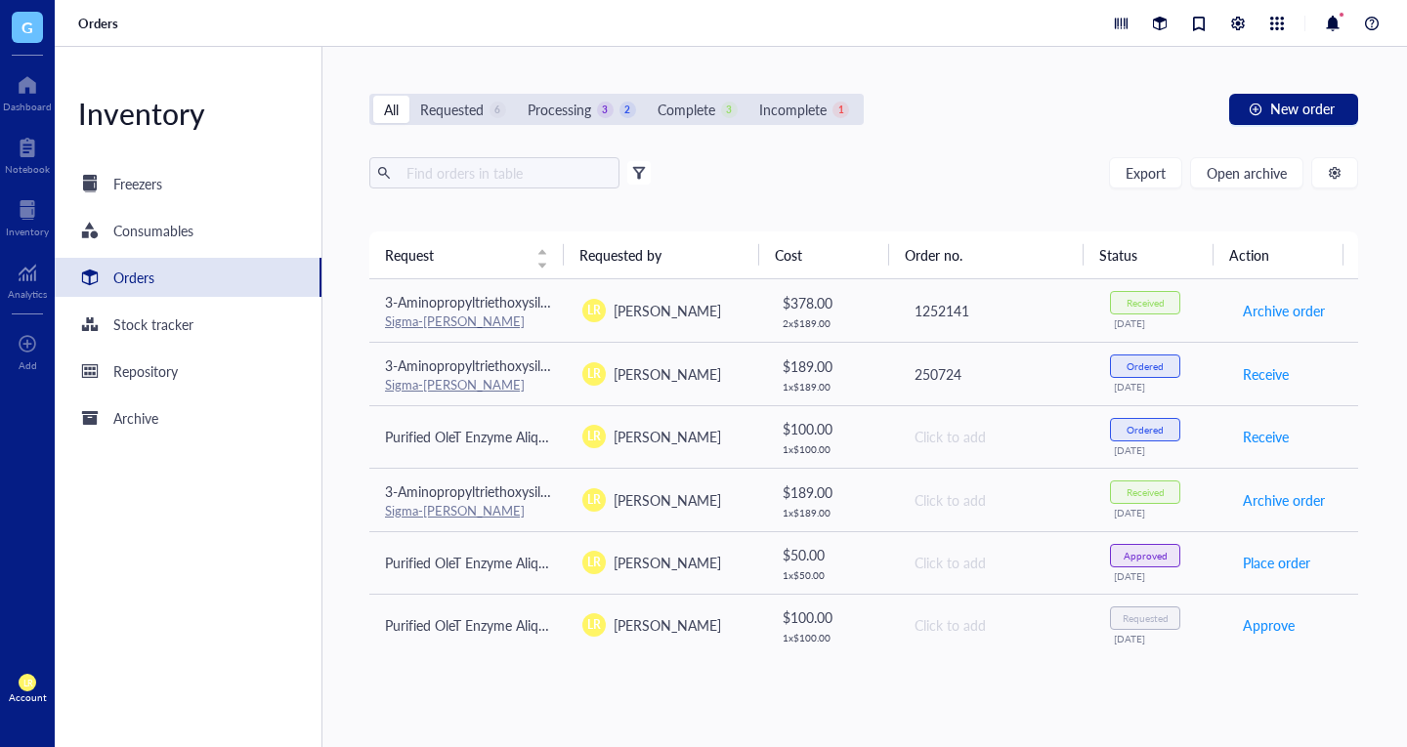
click at [1227, 98] on div "All Requested 6 Processing 3 2 Complete 3 Incomplete 1 New order" at bounding box center [863, 109] width 989 height 31
click at [1241, 111] on button "New order" at bounding box center [1293, 109] width 129 height 31
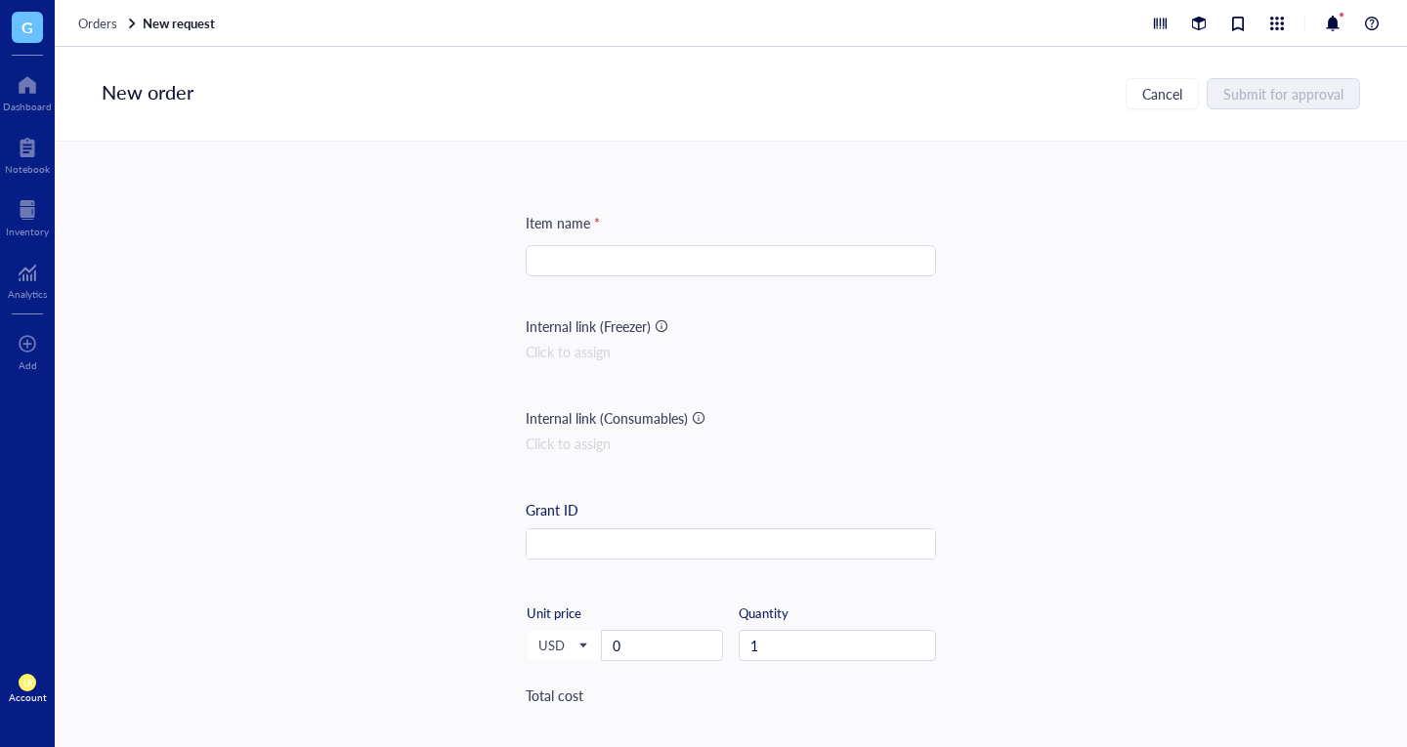
click at [794, 269] on input "search" at bounding box center [730, 260] width 387 height 29
type input "P"
click at [108, 19] on span "Orders" at bounding box center [97, 23] width 39 height 19
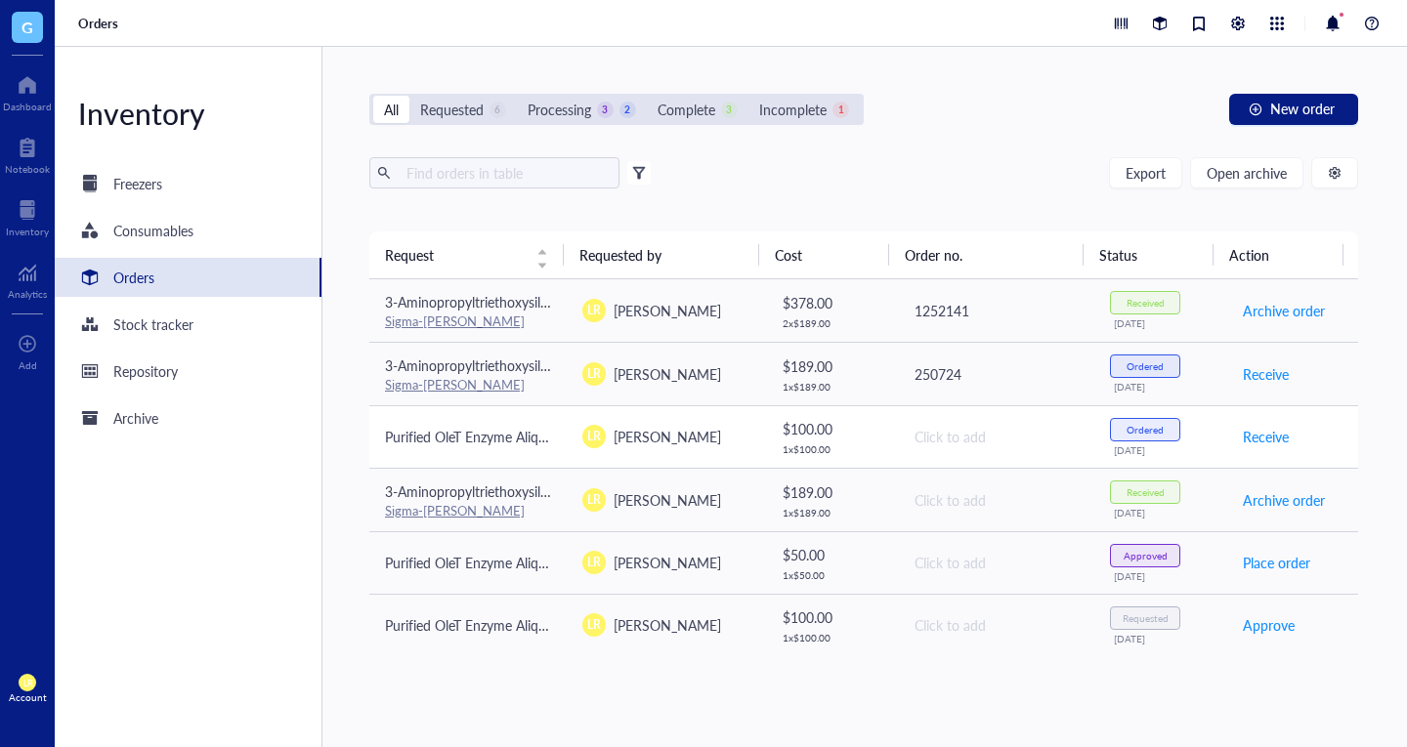
click at [441, 438] on span "Purified OleT Enzyme Aliquot - Cytochrome P450 OleT" at bounding box center [548, 437] width 327 height 20
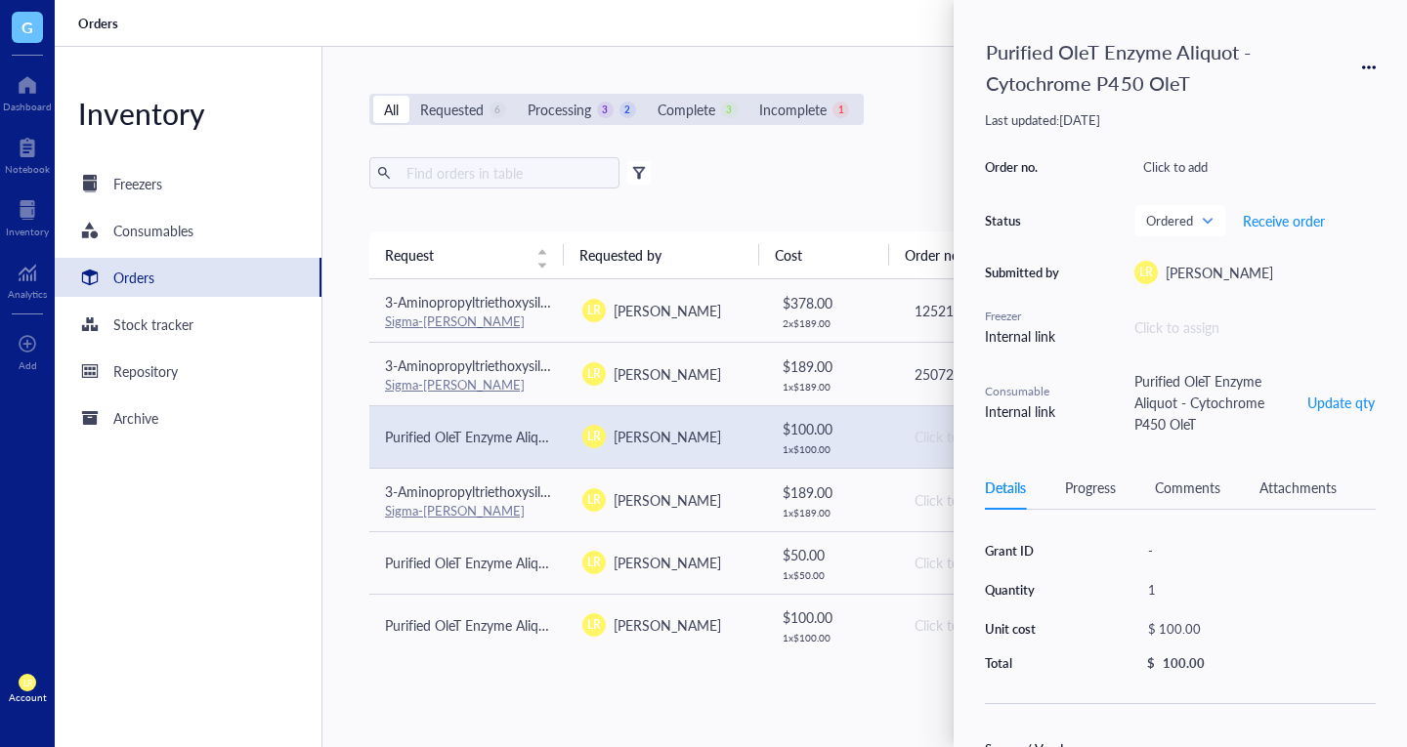
click at [1046, 77] on div "Purified OleT Enzyme Aliquot - Cytochrome P450 OleT" at bounding box center [1163, 67] width 373 height 72
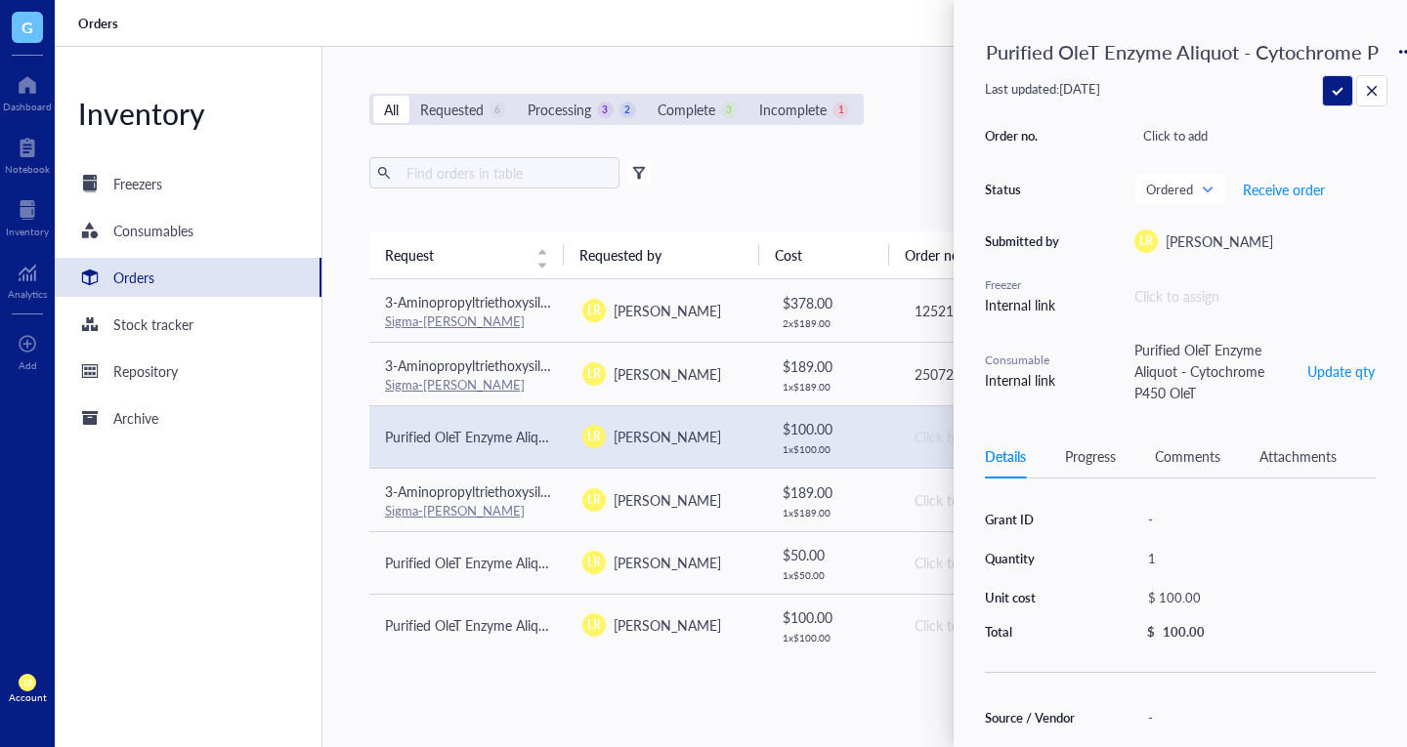
scroll to position [0, 78]
click at [1070, 50] on input "Purified OleT Enzyme Aliquot - Cytochrome P450 OleT" at bounding box center [1182, 51] width 408 height 39
click at [817, 168] on div "Export Open archive" at bounding box center [863, 172] width 989 height 31
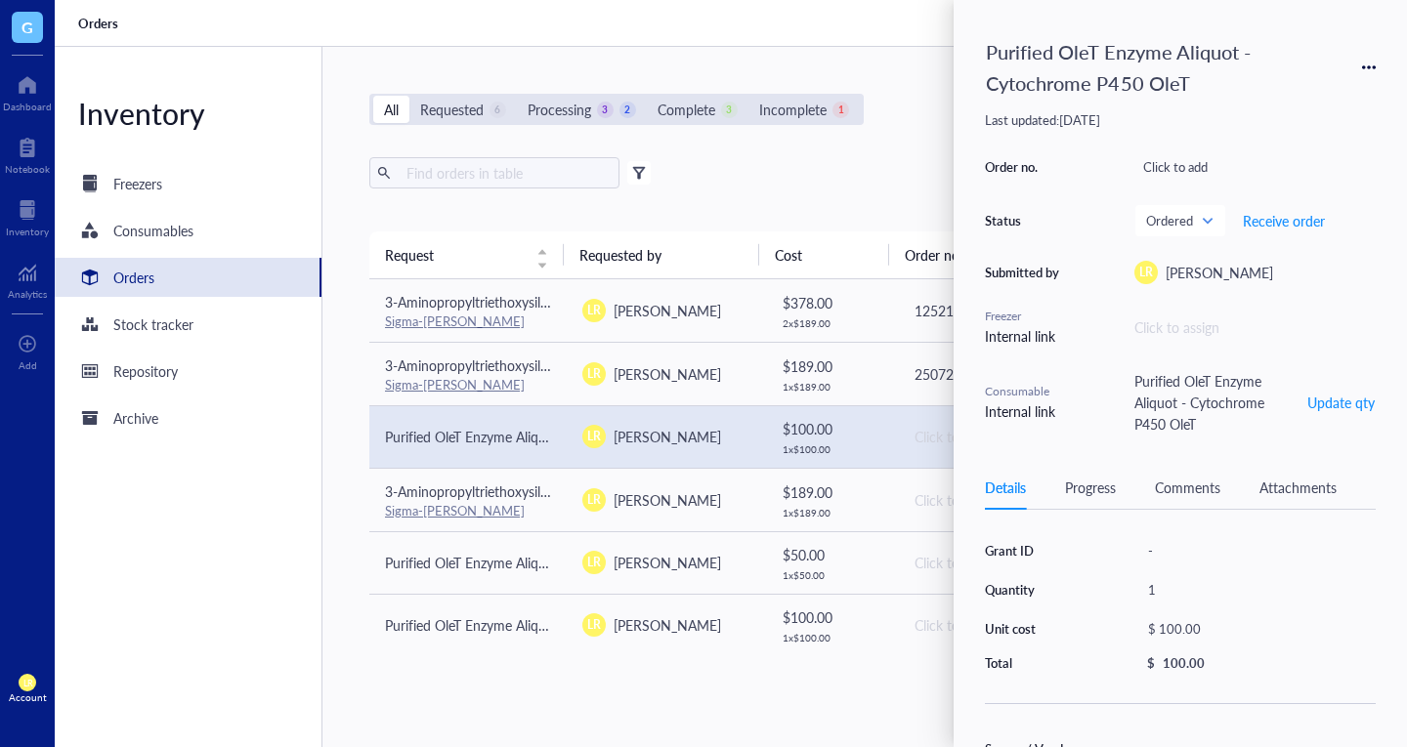
click at [897, 188] on div "Export Open archive" at bounding box center [863, 172] width 989 height 31
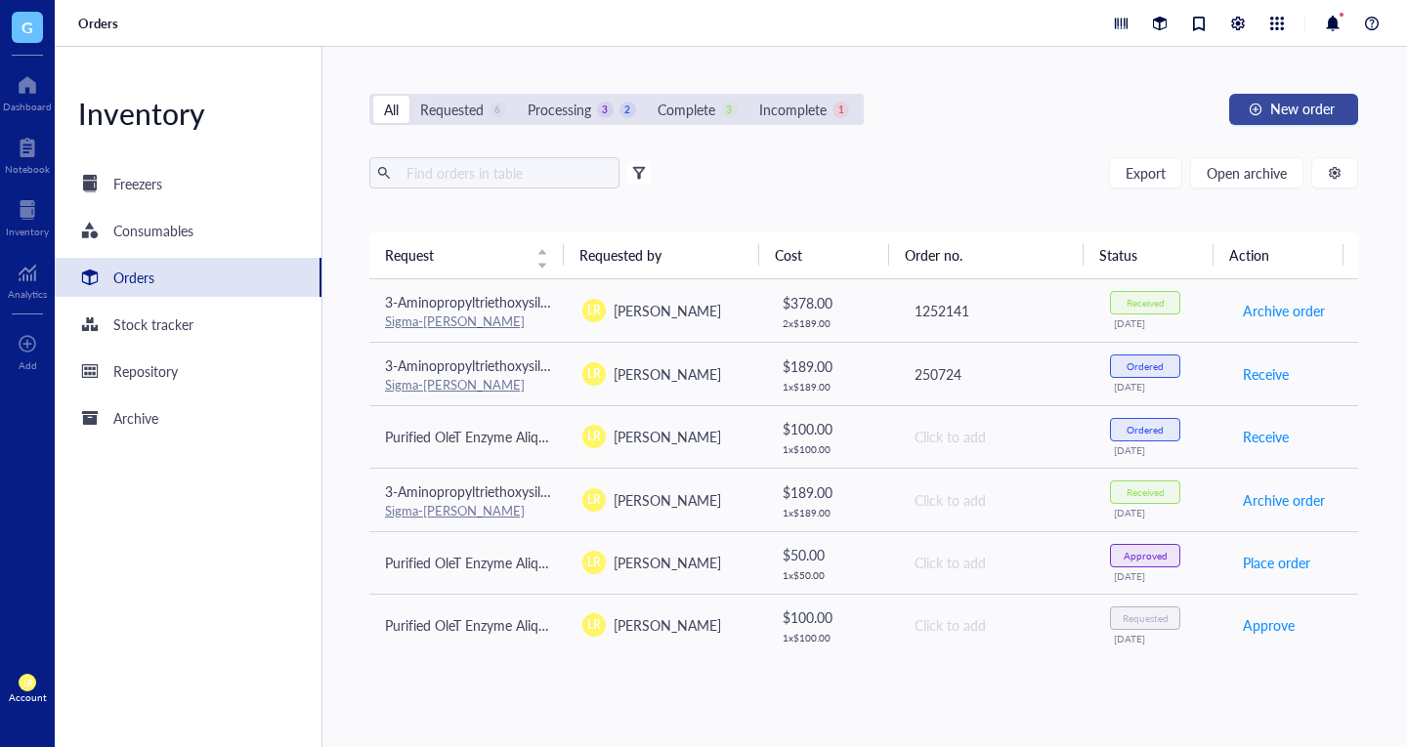
click at [1299, 116] on span "New order" at bounding box center [1302, 109] width 64 height 16
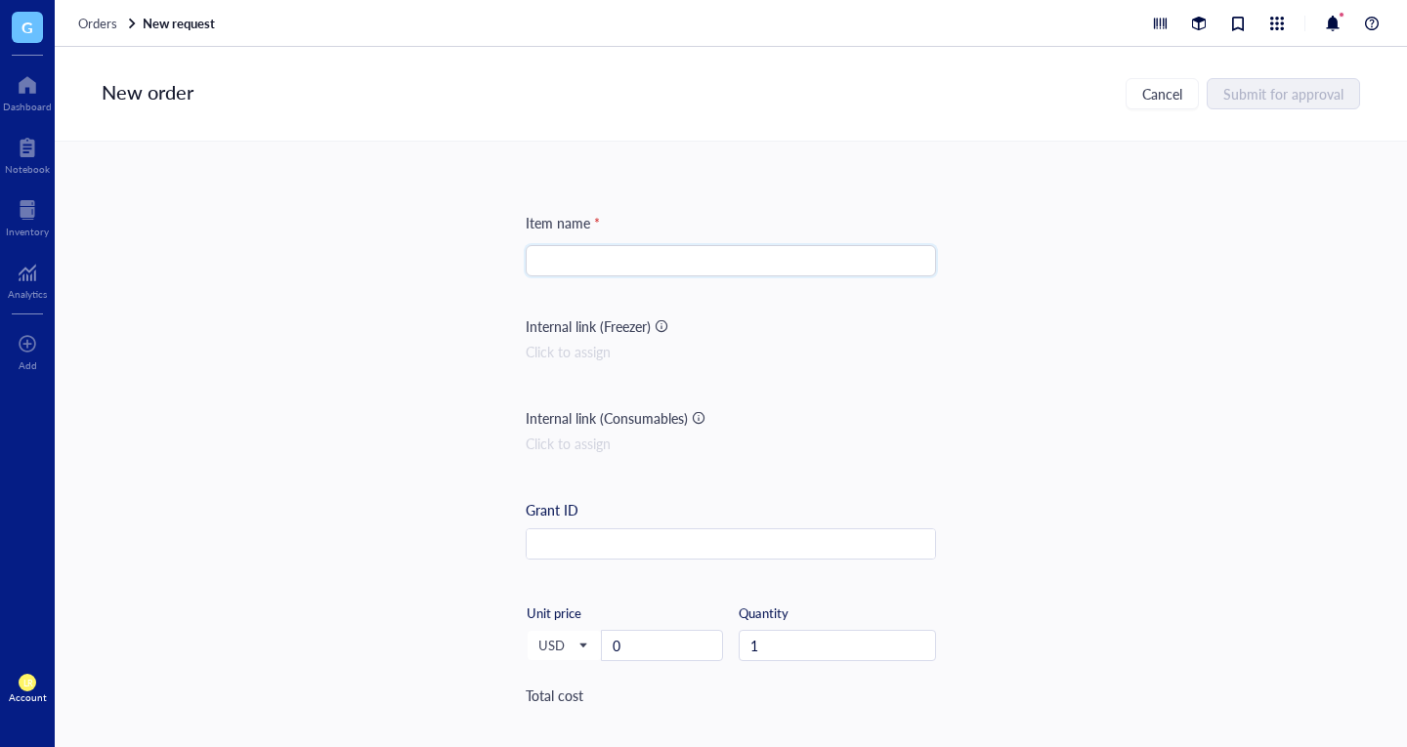
click at [777, 248] on input "search" at bounding box center [730, 260] width 387 height 29
paste input "Purified OleT Enzyme Aliquot - Cytochrome P450 OleT"
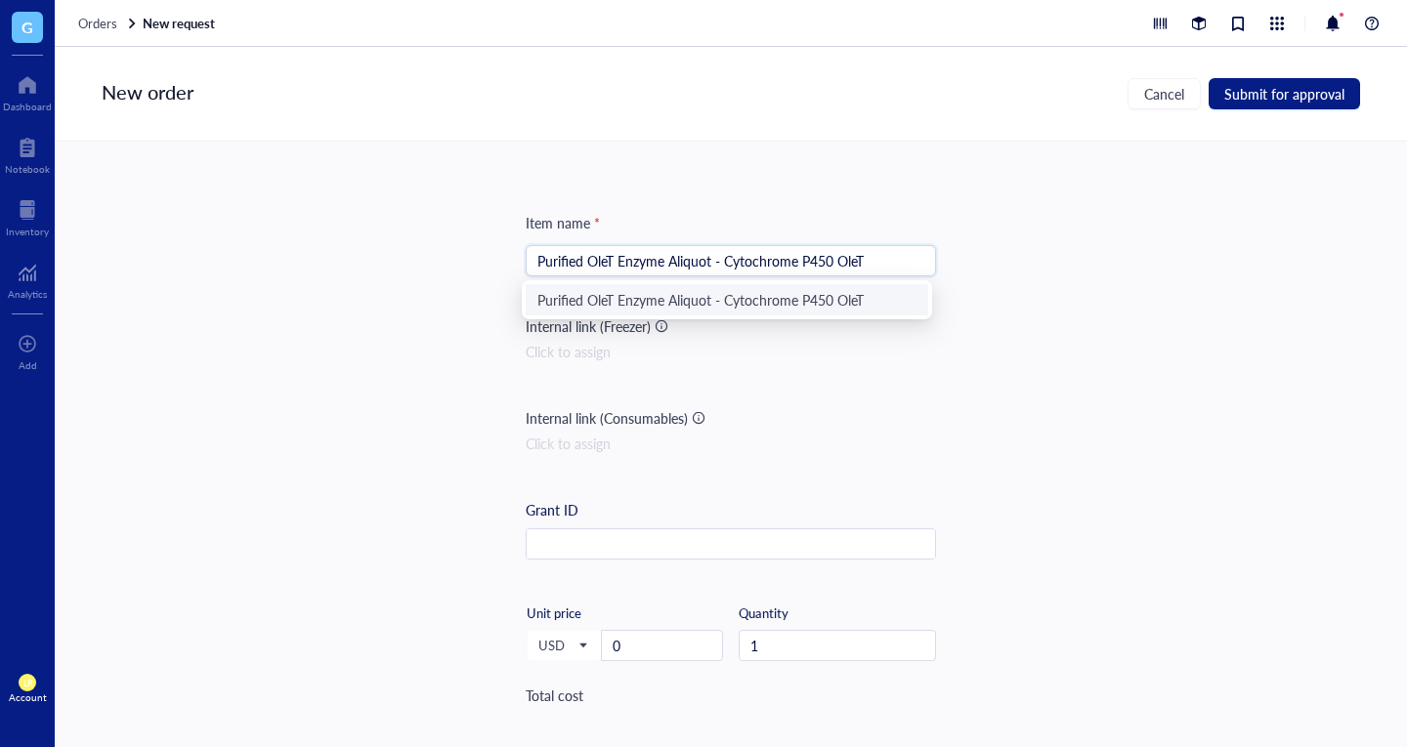
click at [786, 297] on div "Purified OleT Enzyme Aliquot - Cytochrome P450 OleT" at bounding box center [726, 299] width 379 height 21
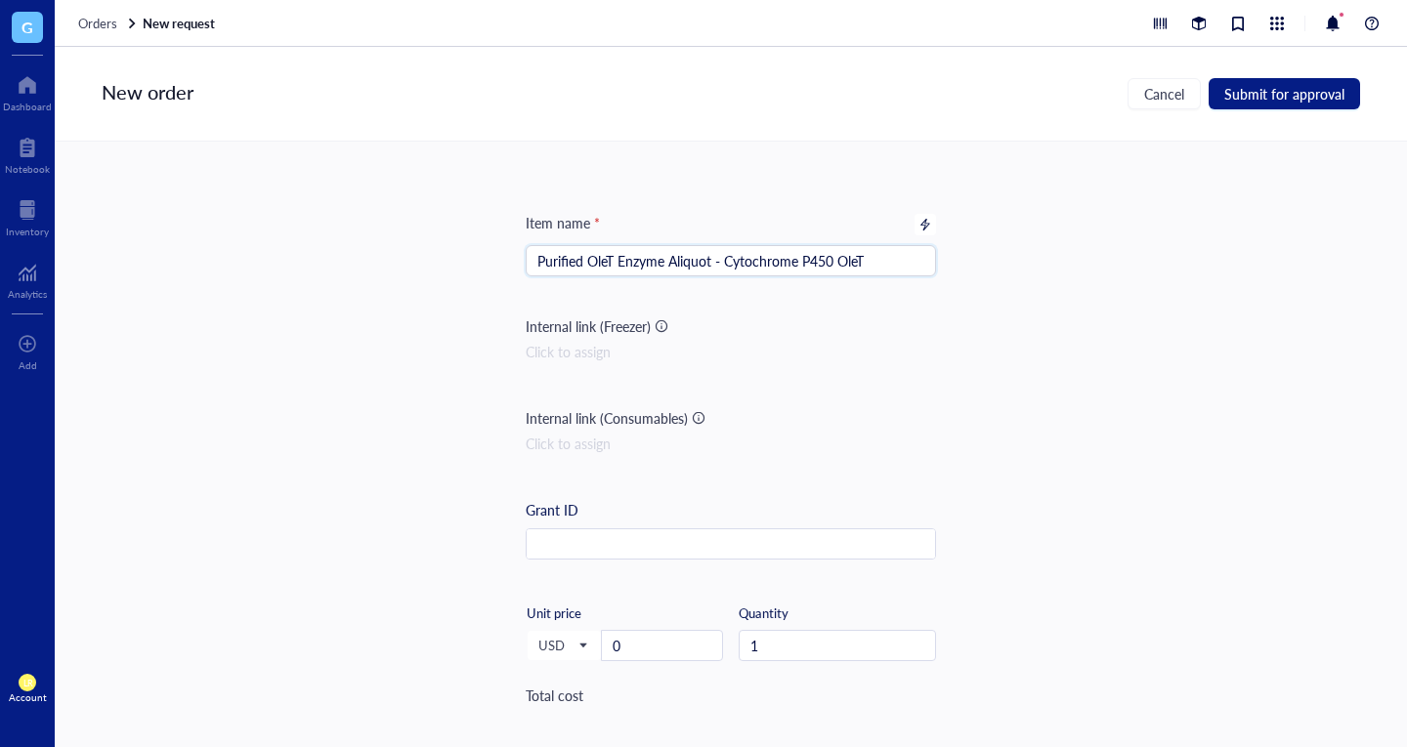
type input "Purified OleT Enzyme Aliquot - Cytochrome P450 OleT"
click at [926, 216] on div at bounding box center [924, 224] width 21 height 21
click at [919, 224] on div at bounding box center [925, 225] width 14 height 14
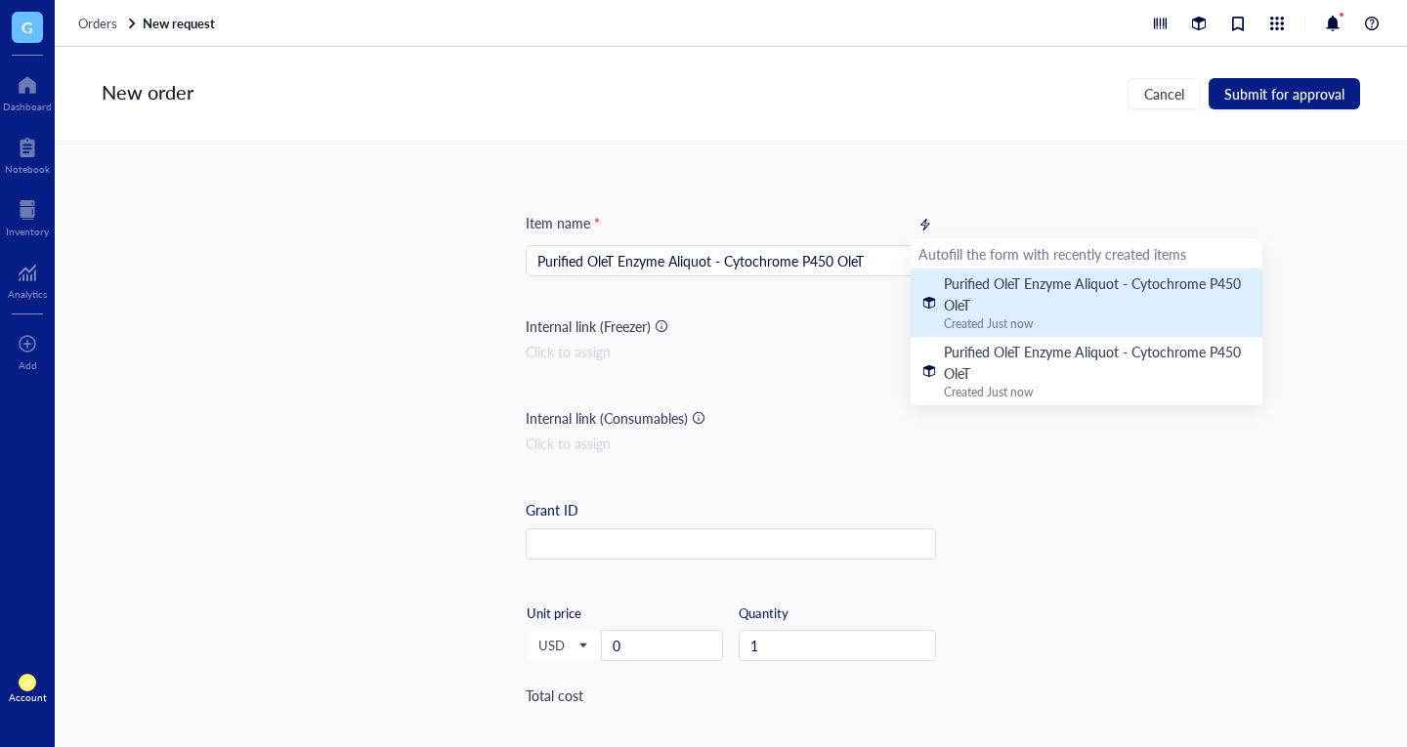
click at [976, 299] on div "Purified OleT Enzyme Aliquot - Cytochrome P450 OleT" at bounding box center [1097, 294] width 307 height 43
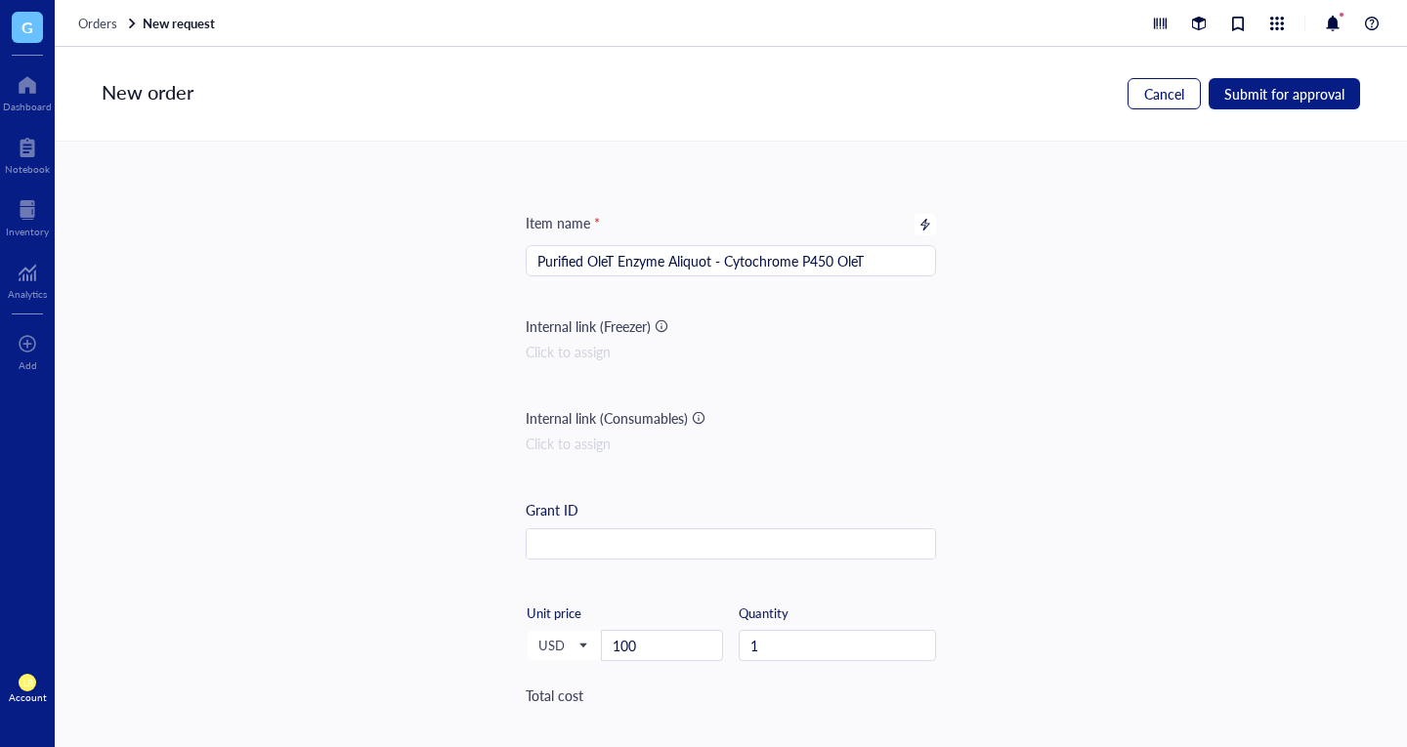
click at [1167, 105] on button "Cancel" at bounding box center [1163, 93] width 73 height 31
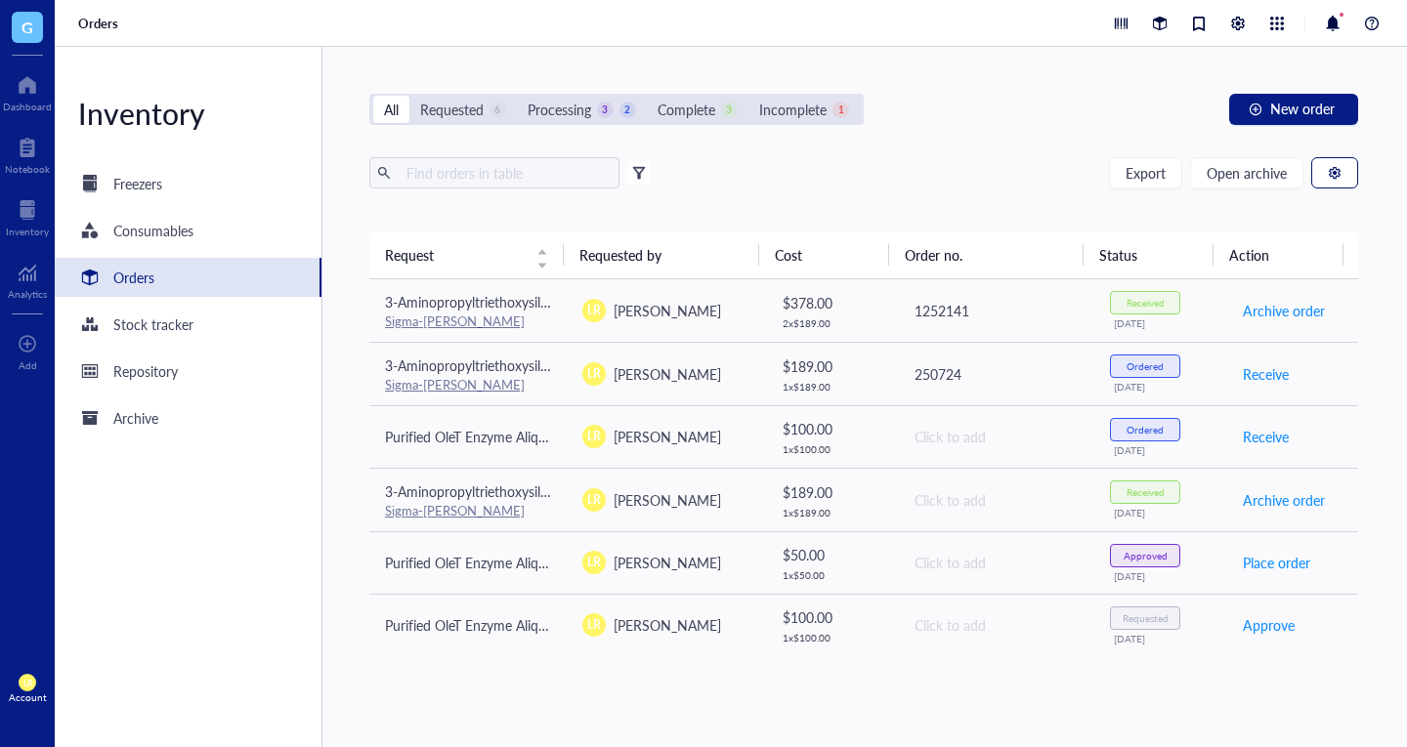
click at [1336, 184] on button "button" at bounding box center [1334, 172] width 47 height 31
